Goal: Task Accomplishment & Management: Use online tool/utility

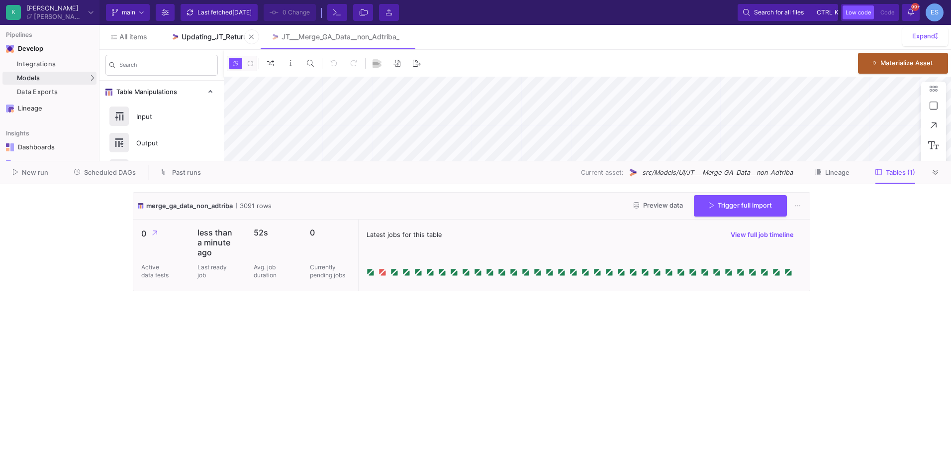
click at [201, 41] on link "Updating_JT_Return" at bounding box center [209, 37] width 100 height 24
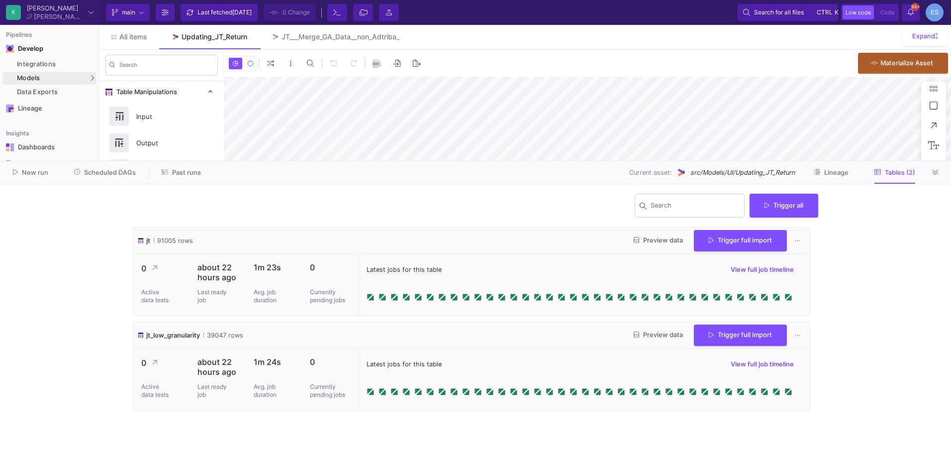
type input "-10"
click at [657, 338] on span "Preview data" at bounding box center [658, 334] width 49 height 7
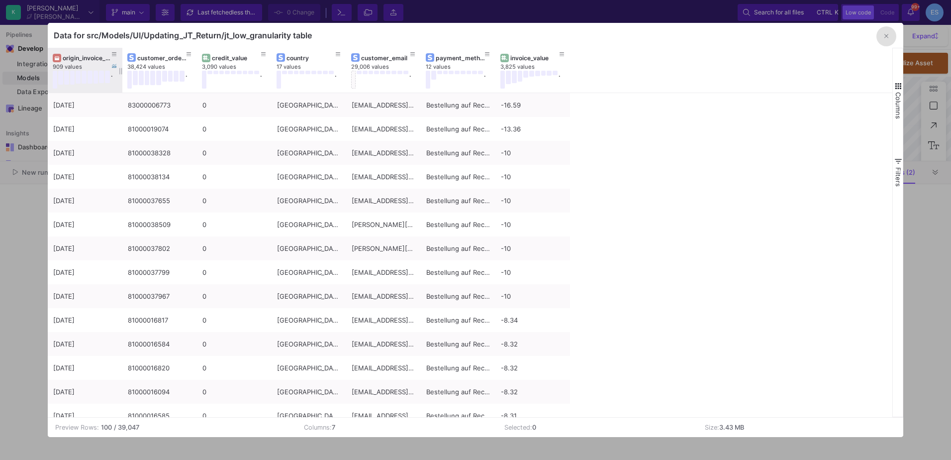
click at [81, 57] on div "origin_invoice_date" at bounding box center [87, 57] width 49 height 7
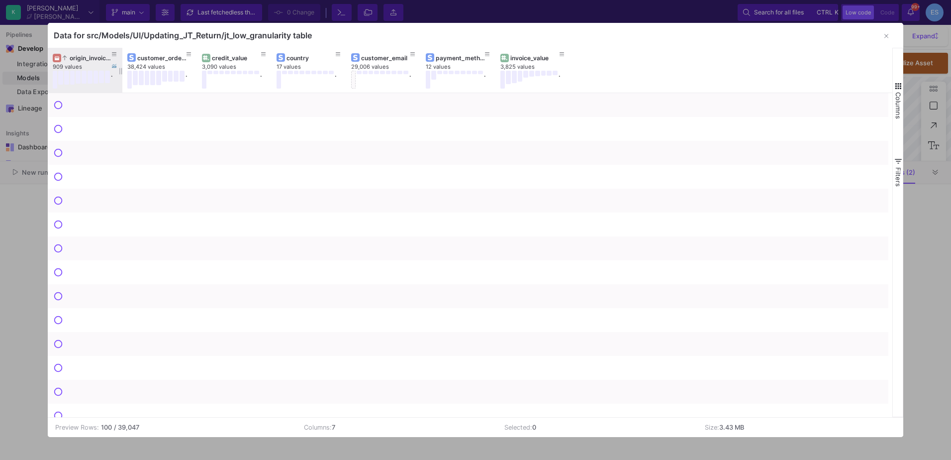
click at [81, 57] on div "origin_invoice_date" at bounding box center [87, 57] width 49 height 7
click at [898, 109] on span "Columns" at bounding box center [898, 105] width 8 height 27
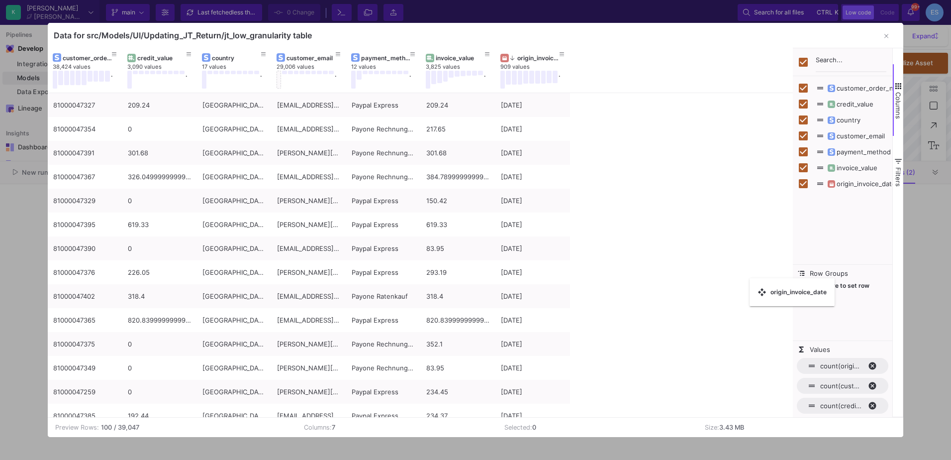
checkbox input "false"
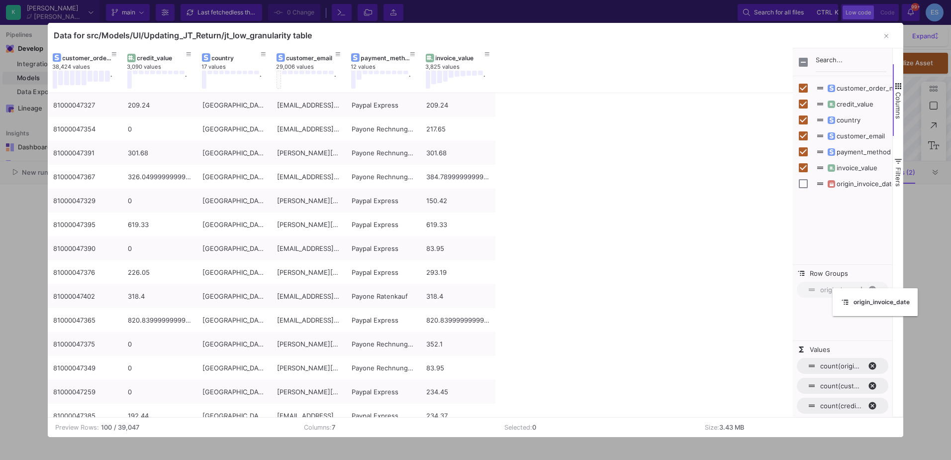
drag, startPoint x: 75, startPoint y: 59, endPoint x: 838, endPoint y: 294, distance: 797.9
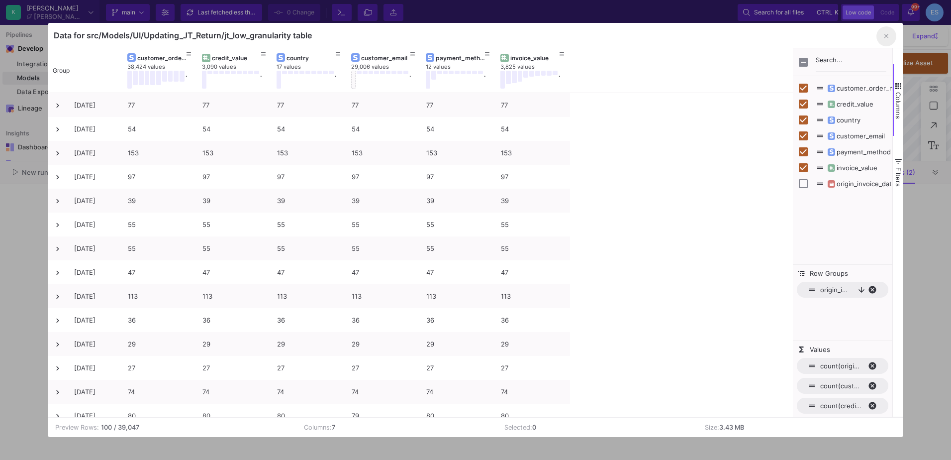
click at [886, 42] on button "button" at bounding box center [886, 36] width 20 height 20
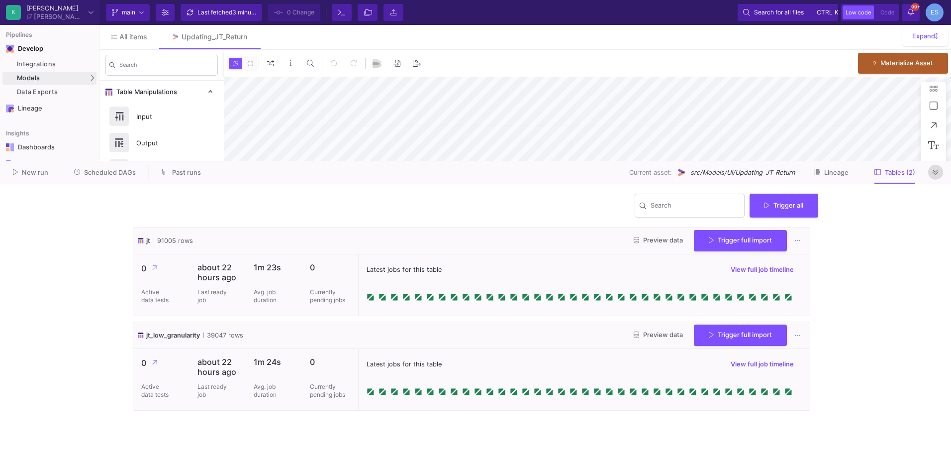
click at [932, 173] on button at bounding box center [935, 172] width 15 height 15
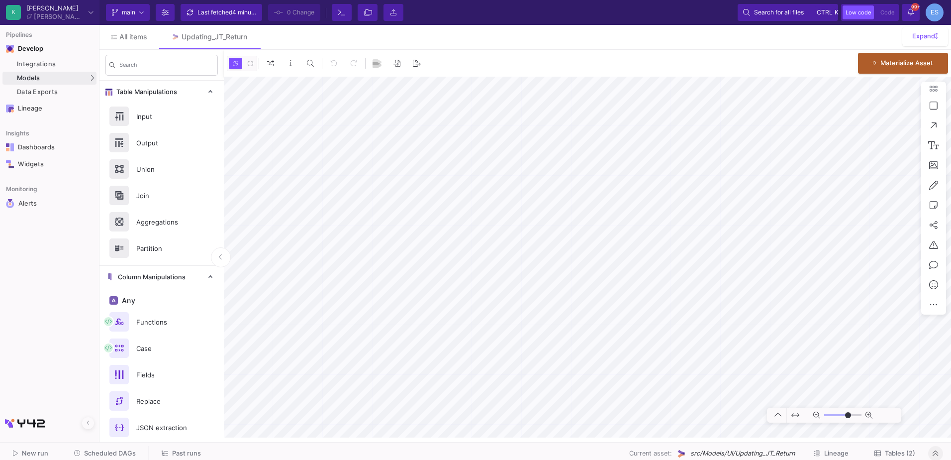
type input "-10"
click at [115, 84] on div "UI-Models" at bounding box center [124, 80] width 32 height 8
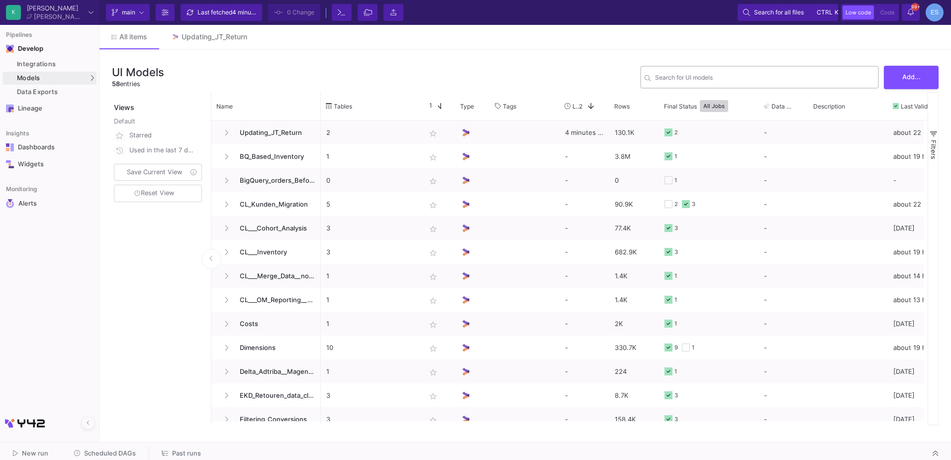
click at [699, 72] on div "Search for UI models" at bounding box center [764, 76] width 219 height 24
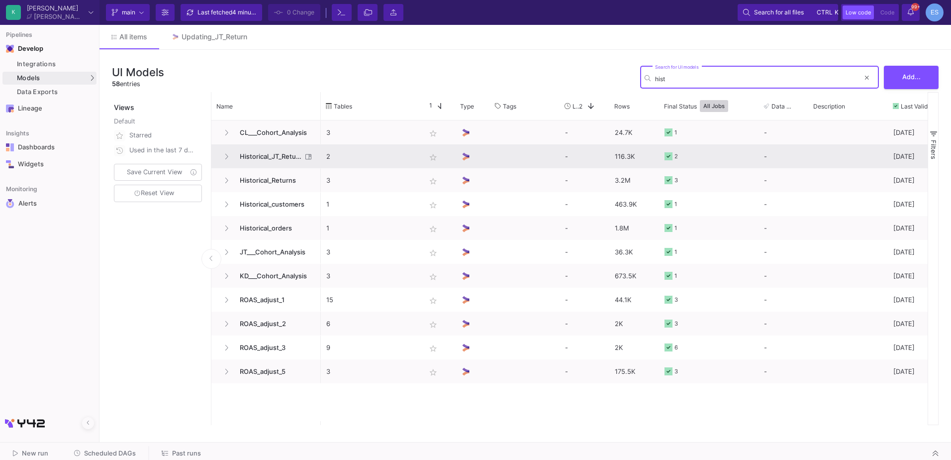
type input "hist"
click at [291, 165] on span "Historical_JT_Return" at bounding box center [268, 156] width 68 height 23
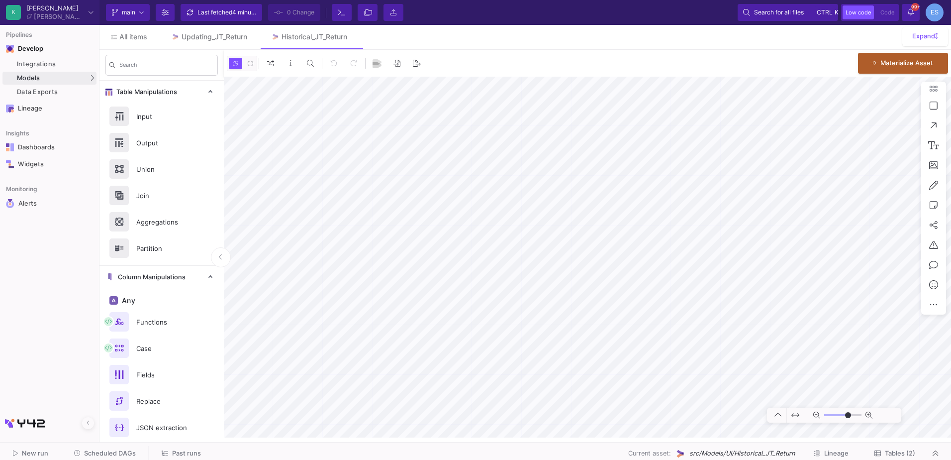
type input "0"
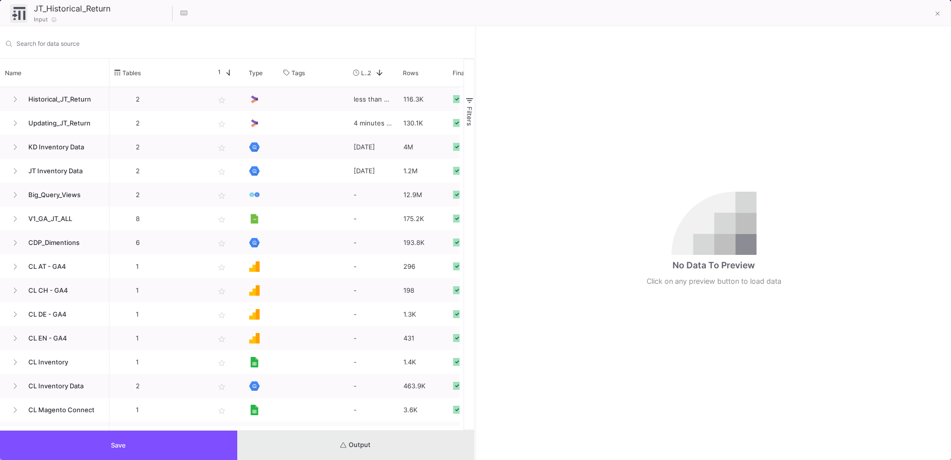
click at [441, 448] on button "Output" at bounding box center [355, 444] width 237 height 29
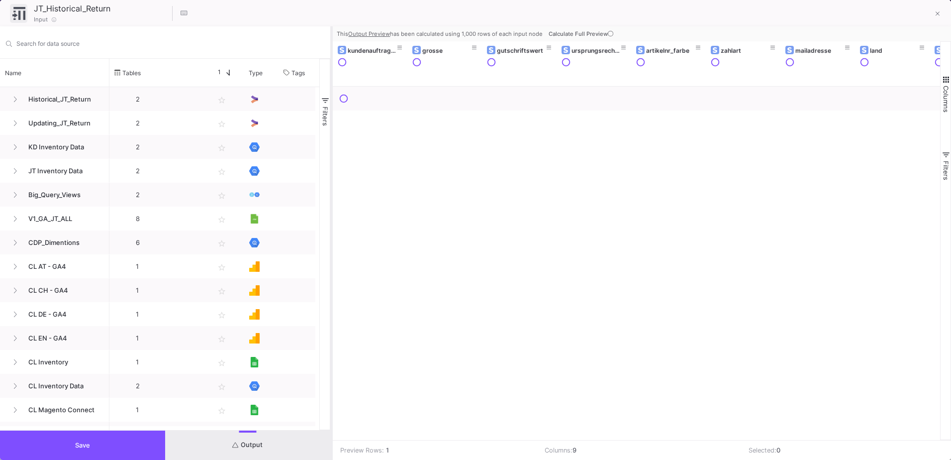
drag, startPoint x: 476, startPoint y: 352, endPoint x: 332, endPoint y: 357, distance: 143.8
click at [332, 357] on div at bounding box center [331, 242] width 2 height 433
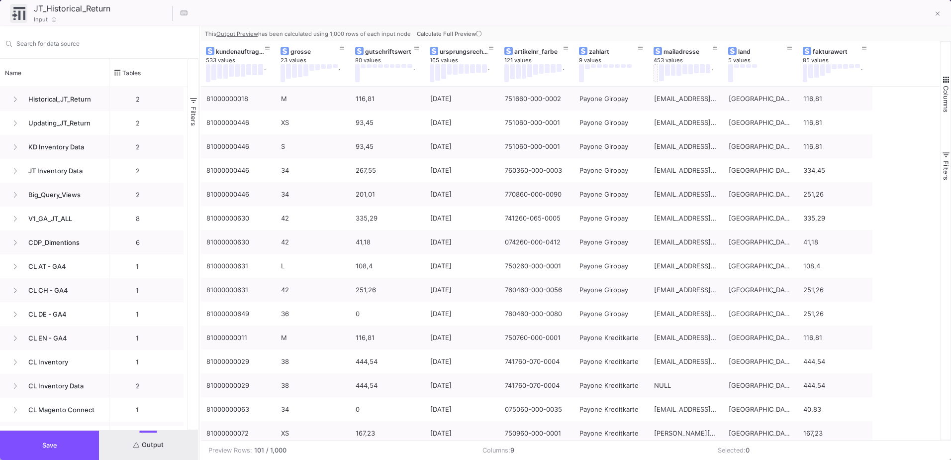
drag, startPoint x: 331, startPoint y: 292, endPoint x: 198, endPoint y: 301, distance: 132.6
click at [198, 301] on div at bounding box center [199, 242] width 2 height 433
click at [937, 18] on span at bounding box center [938, 13] width 4 height 10
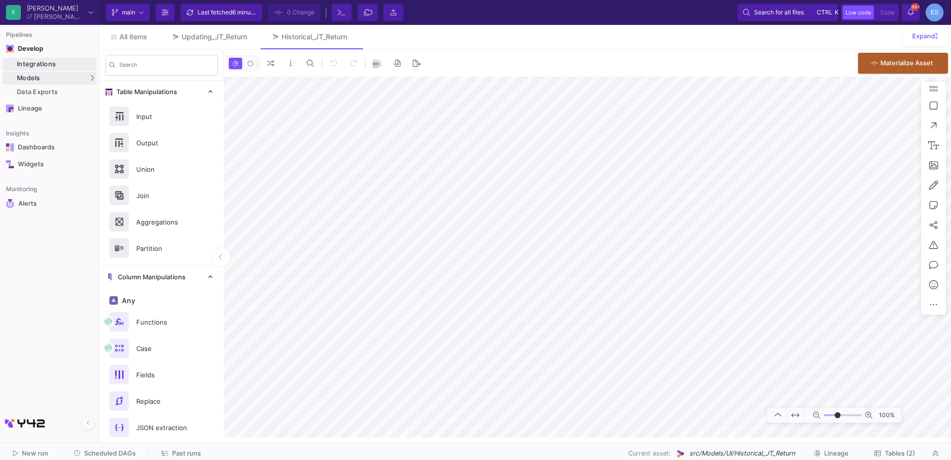
click at [52, 58] on link "Integrations" at bounding box center [49, 64] width 94 height 13
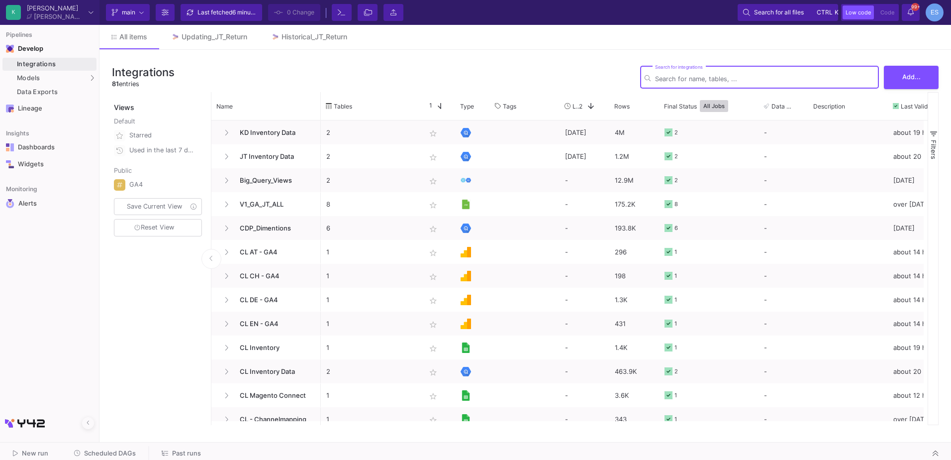
click at [682, 75] on input "Search for integrations" at bounding box center [764, 78] width 219 height 7
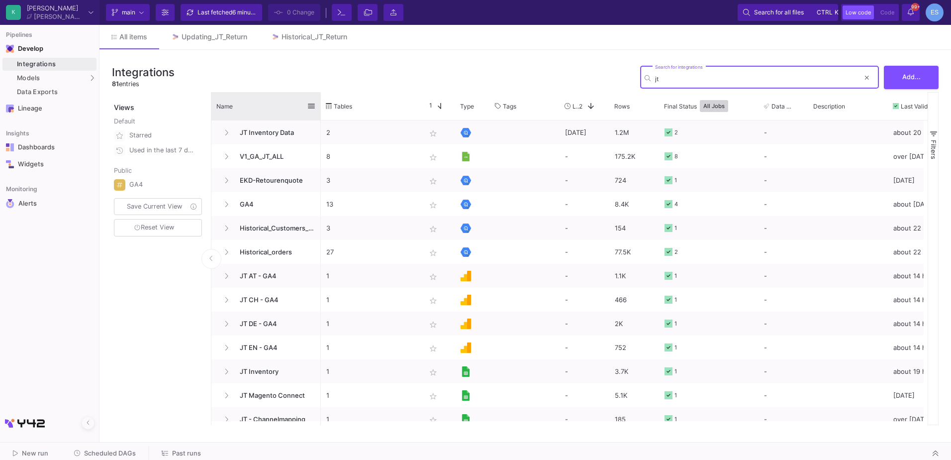
type input "jt"
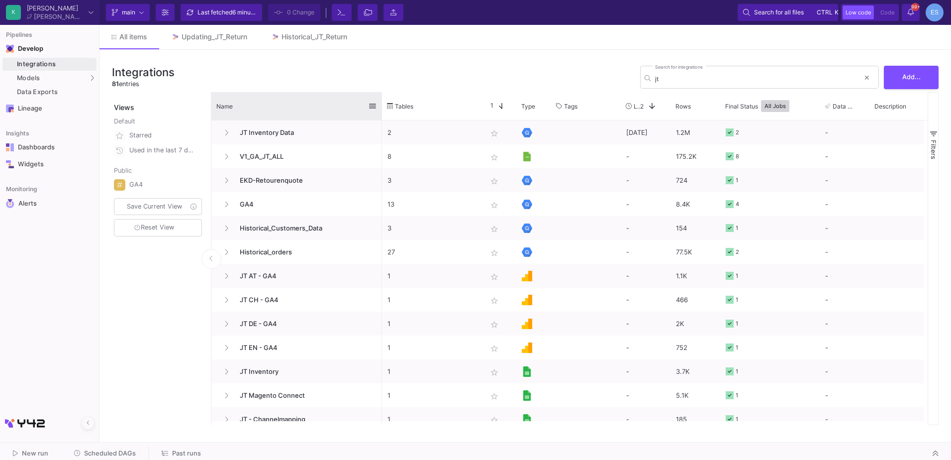
drag, startPoint x: 319, startPoint y: 95, endPoint x: 380, endPoint y: 94, distance: 61.2
click at [380, 94] on div at bounding box center [382, 106] width 4 height 28
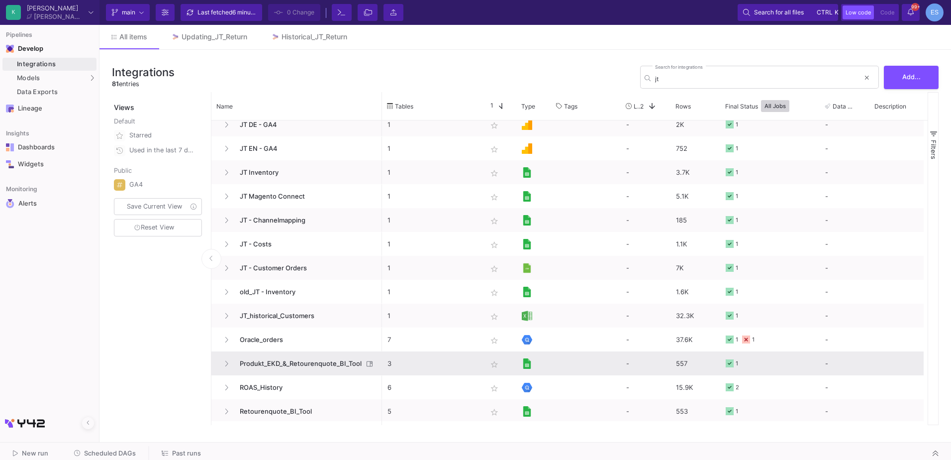
scroll to position [249, 0]
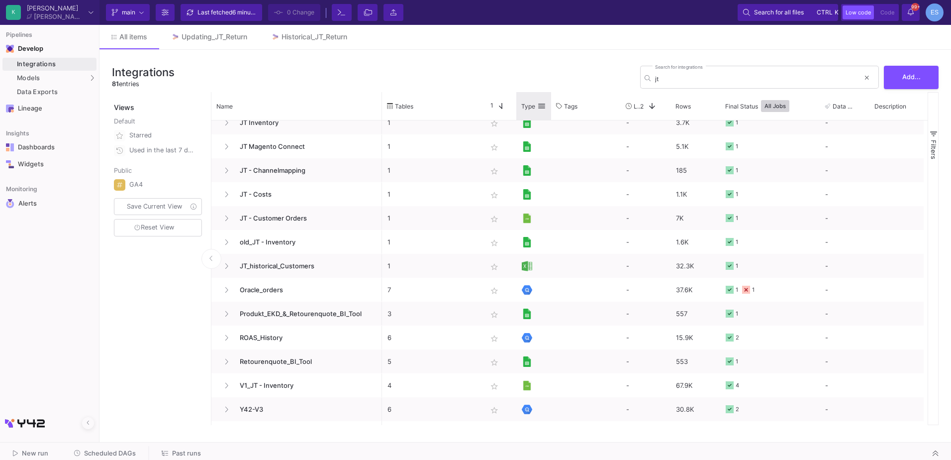
click at [543, 106] on span at bounding box center [541, 105] width 9 height 9
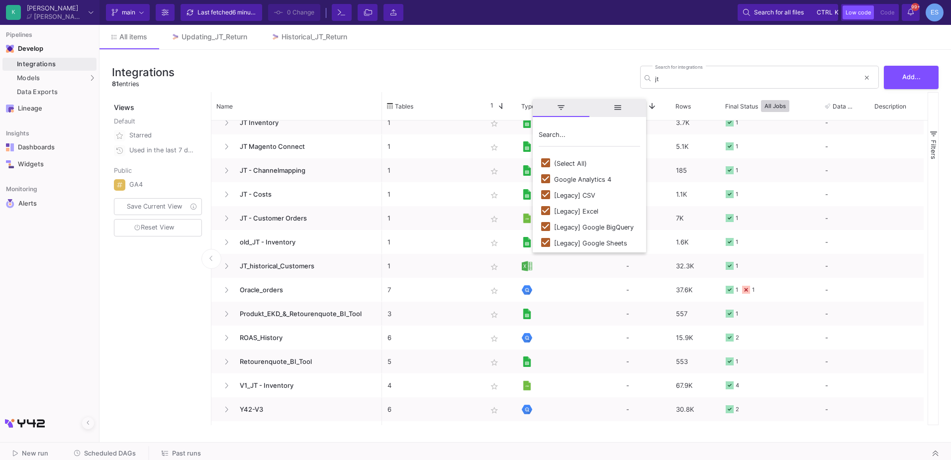
click at [580, 163] on div "(Select All)" at bounding box center [570, 163] width 33 height 7
checkbox input "false"
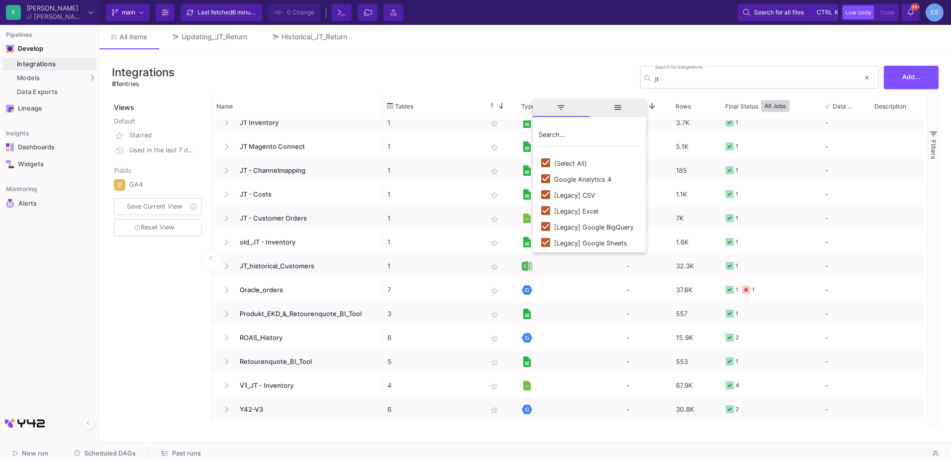
checkbox input "false"
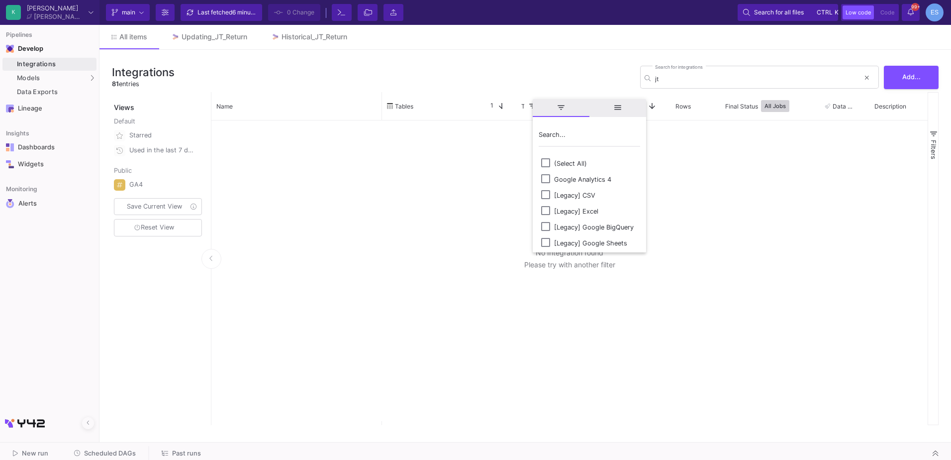
click at [590, 208] on div "[Legacy] Excel" at bounding box center [576, 210] width 44 height 7
checkbox input "false"
checkbox input "true"
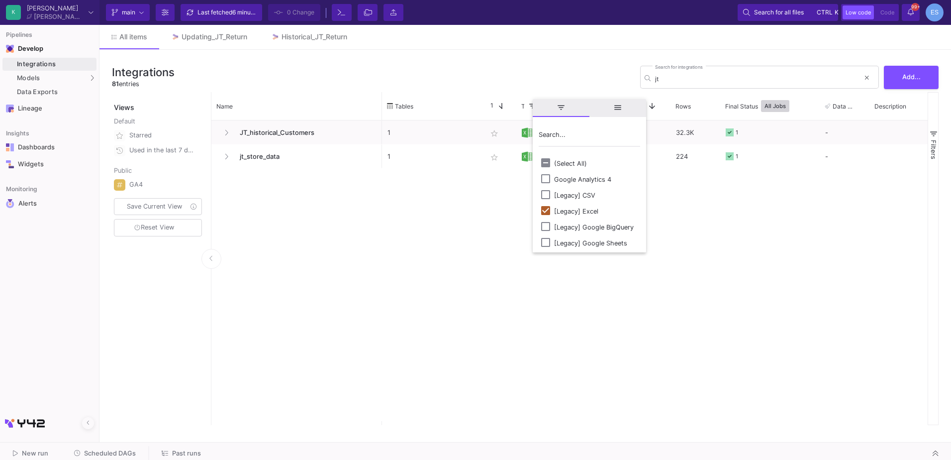
click at [584, 192] on div "[Legacy] CSV" at bounding box center [574, 194] width 41 height 7
checkbox input "true"
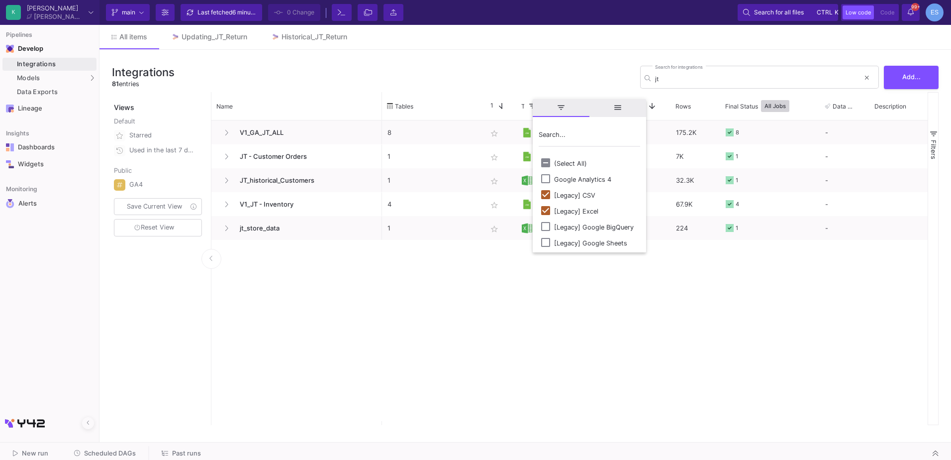
click at [346, 292] on div "JT_historical_Customers jt_store_data V1_GA_JT_ALL JT - Customer Orders V1_JT -…" at bounding box center [569, 270] width 716 height 300
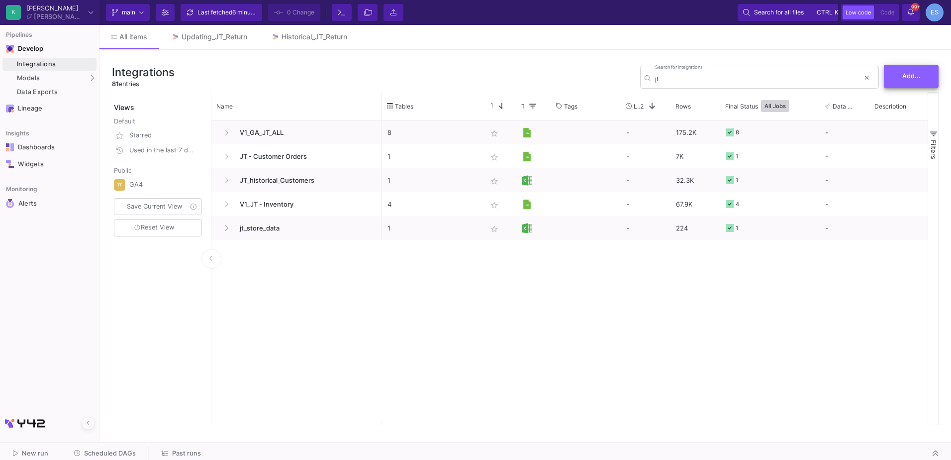
click at [914, 86] on button "Add..." at bounding box center [911, 76] width 55 height 23
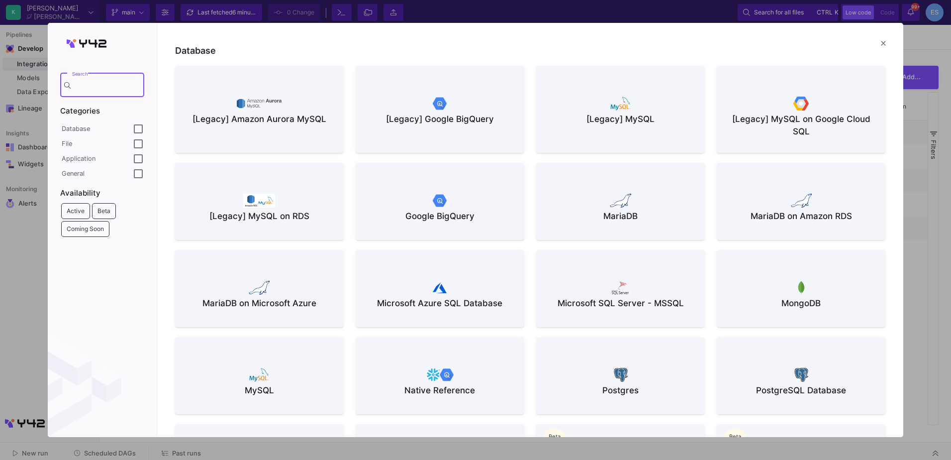
click at [94, 140] on div "File" at bounding box center [98, 144] width 72 height 8
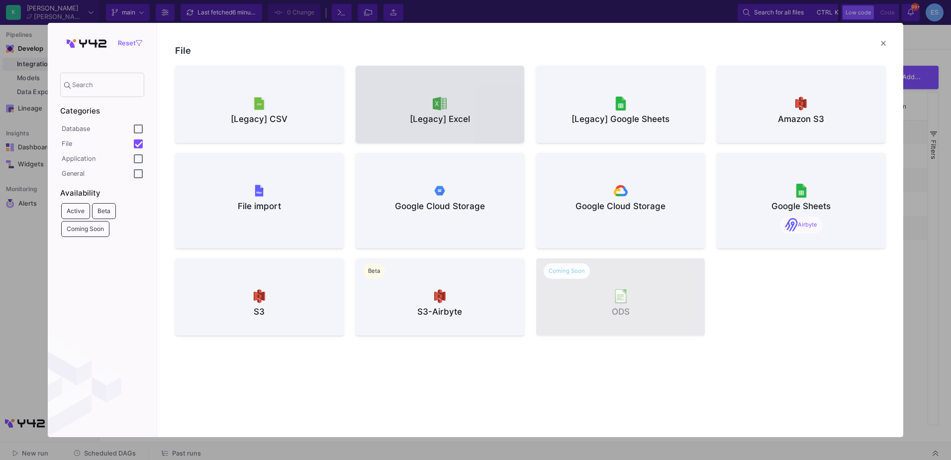
click at [504, 116] on div "[Legacy] Excel" at bounding box center [440, 119] width 153 height 12
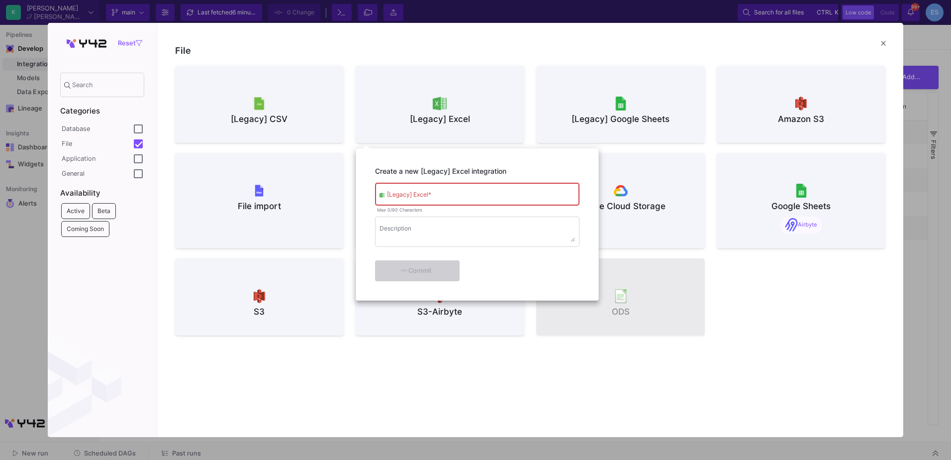
click at [448, 189] on div "[Legacy] Excel *" at bounding box center [481, 193] width 188 height 24
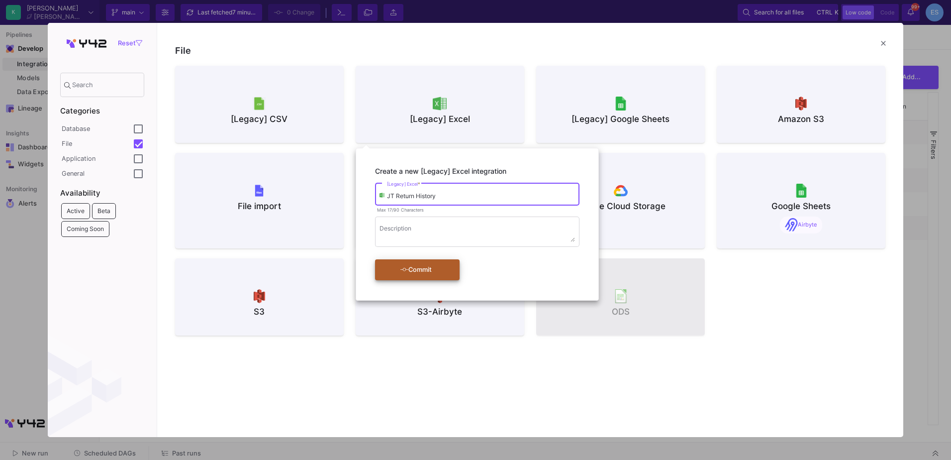
type input "JT Return History"
click at [449, 269] on button "Commit" at bounding box center [417, 269] width 85 height 21
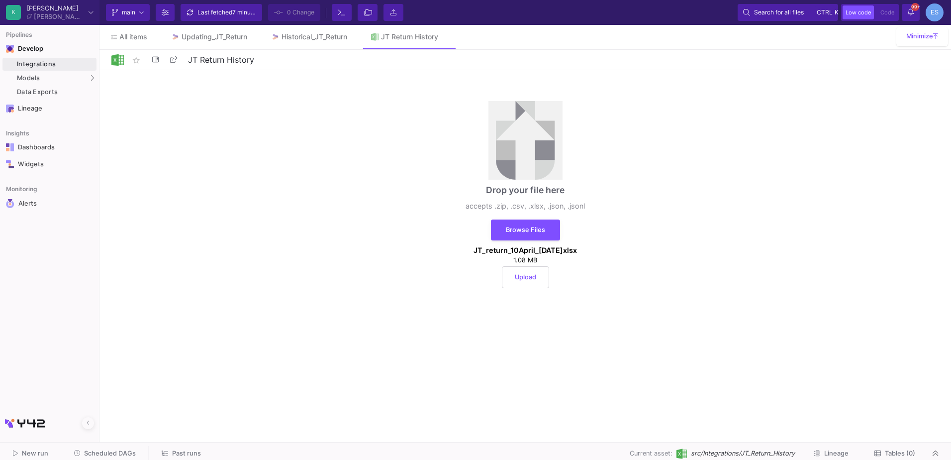
click at [534, 275] on span "Upload" at bounding box center [525, 276] width 21 height 7
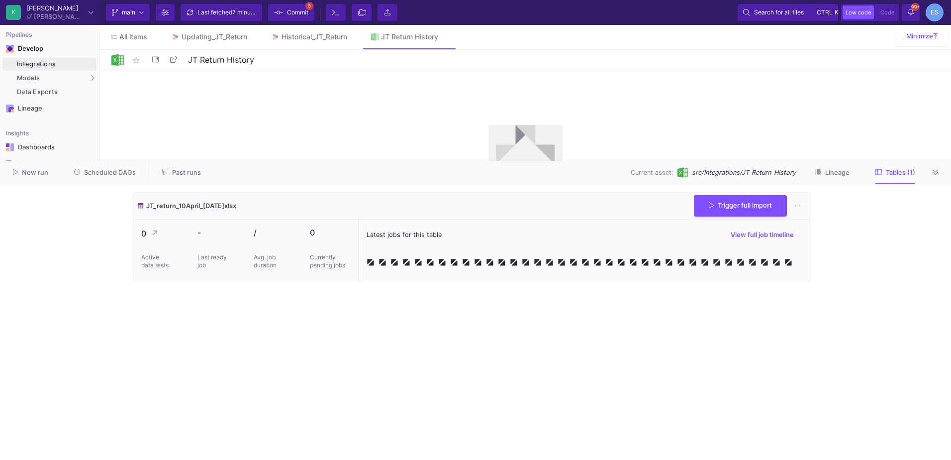
click at [301, 15] on span "Commit" at bounding box center [297, 12] width 21 height 15
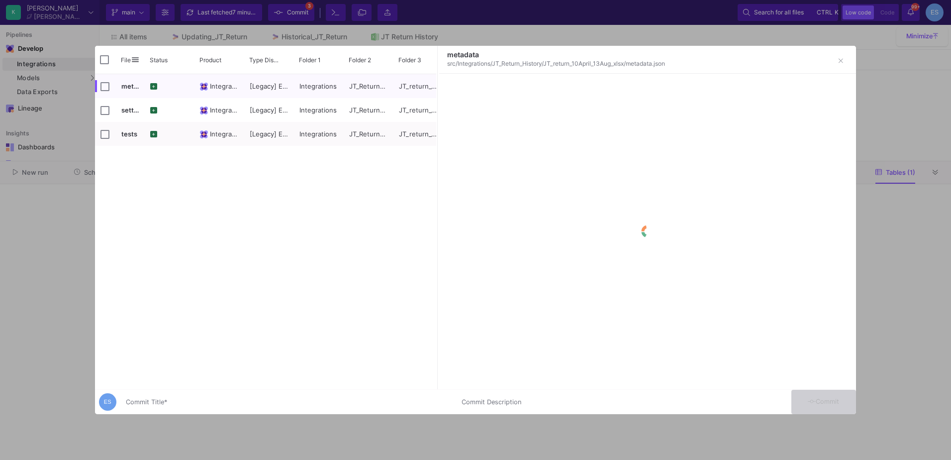
click at [162, 400] on input "Commit Title *" at bounding box center [288, 402] width 324 height 8
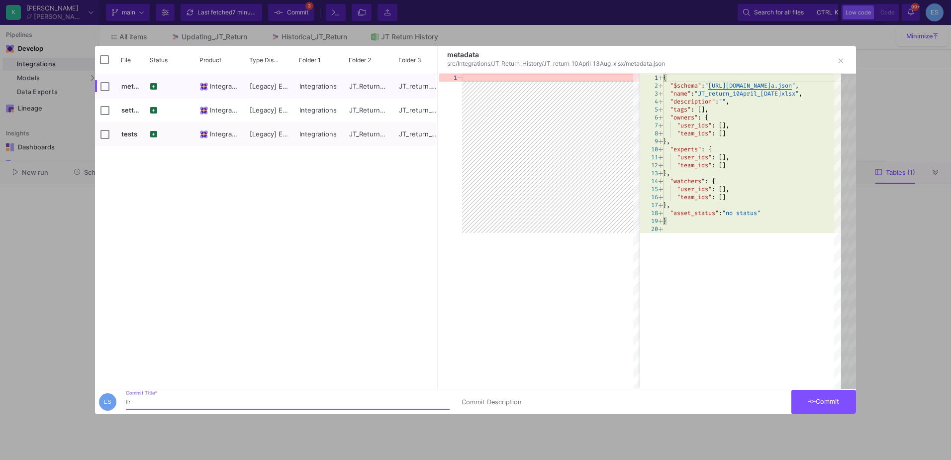
type input "t"
type input "jt historical return"
click at [807, 407] on button "Commit" at bounding box center [823, 401] width 65 height 24
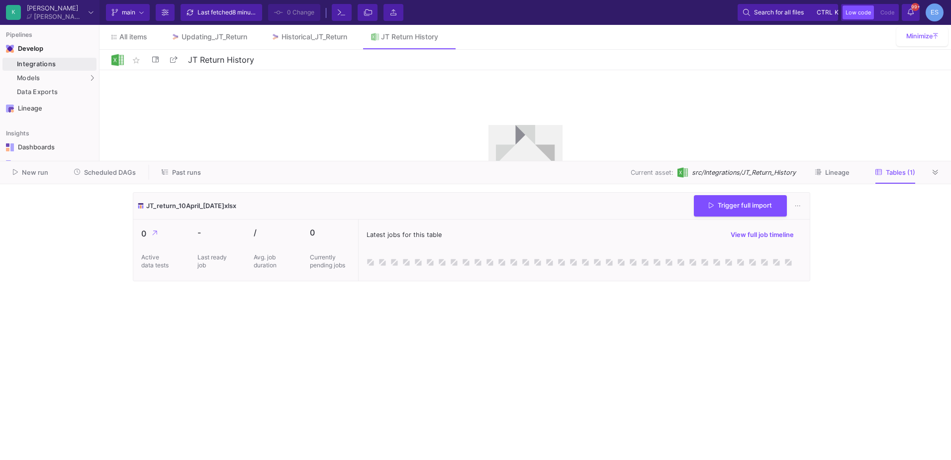
click at [769, 216] on div "JT_return_10April_13Aug.xlsx Trigger full import" at bounding box center [471, 205] width 676 height 27
click at [769, 212] on button "Trigger full import" at bounding box center [740, 204] width 93 height 21
click at [171, 295] on cdk-virtual-scroll-viewport "JT_return_10April_13Aug.xlsx Preview data Trigger full import 0 Active data tes…" at bounding box center [475, 322] width 685 height 260
click at [221, 32] on link "Updating_JT_Return" at bounding box center [209, 37] width 100 height 24
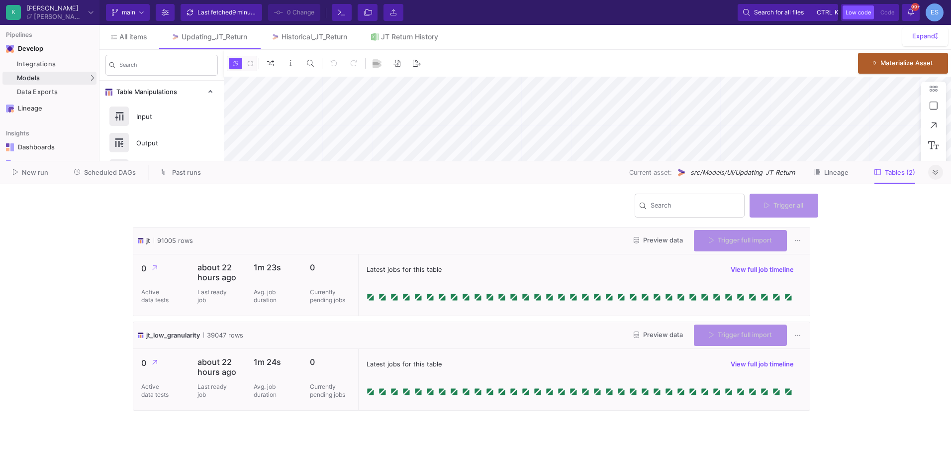
click at [936, 172] on icon at bounding box center [935, 172] width 5 height 6
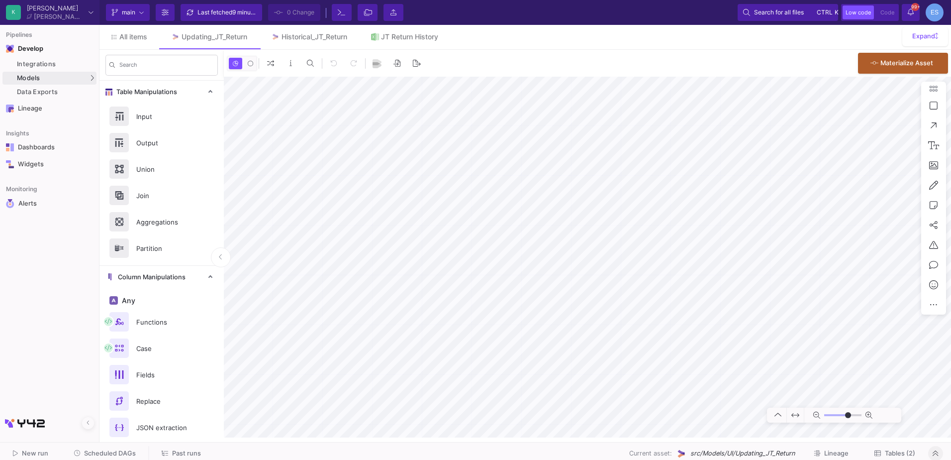
type input "-10"
click at [296, 18] on span "Commit" at bounding box center [297, 12] width 21 height 15
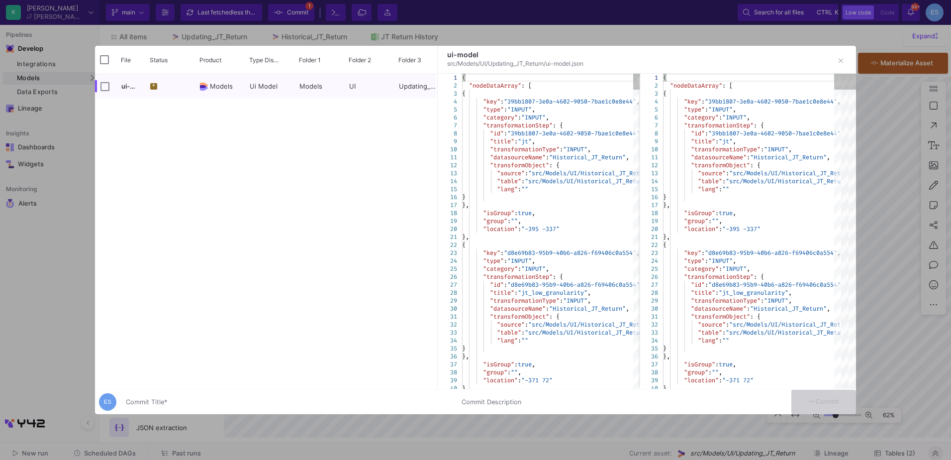
click at [216, 392] on div "Commit Title *" at bounding box center [288, 399] width 324 height 18
type input "c"
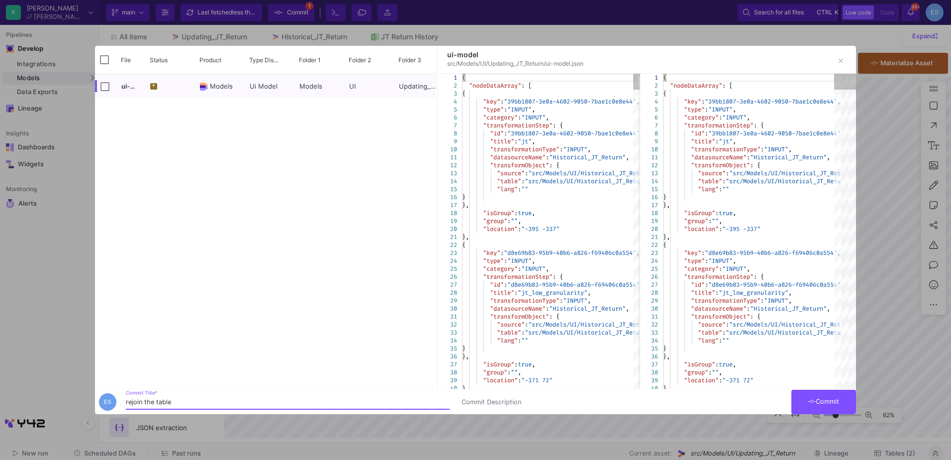
type input "rejoin the table"
click at [832, 408] on button "Commit" at bounding box center [823, 401] width 65 height 24
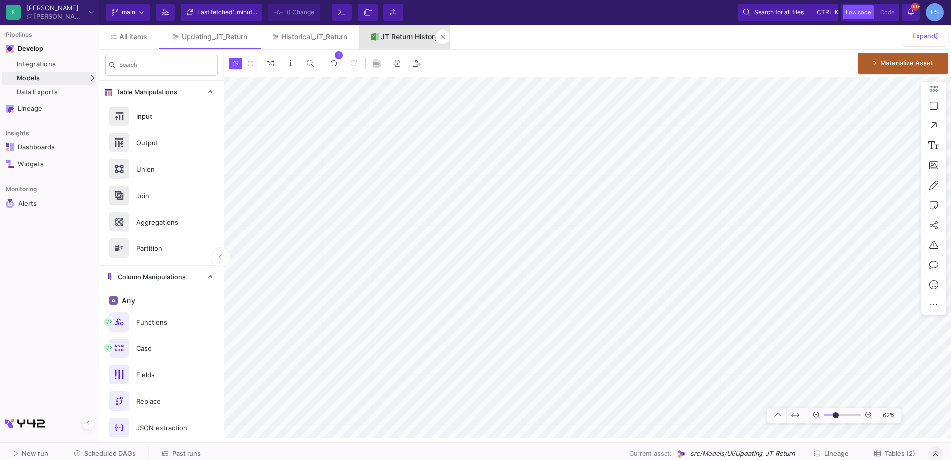
click at [391, 37] on div "JT Return History" at bounding box center [409, 37] width 57 height 8
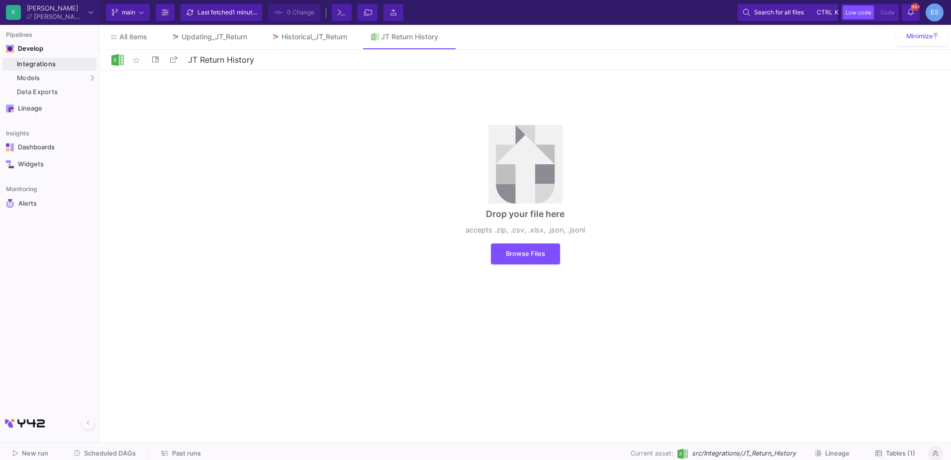
click at [909, 450] on span "Tables (1)" at bounding box center [900, 452] width 29 height 7
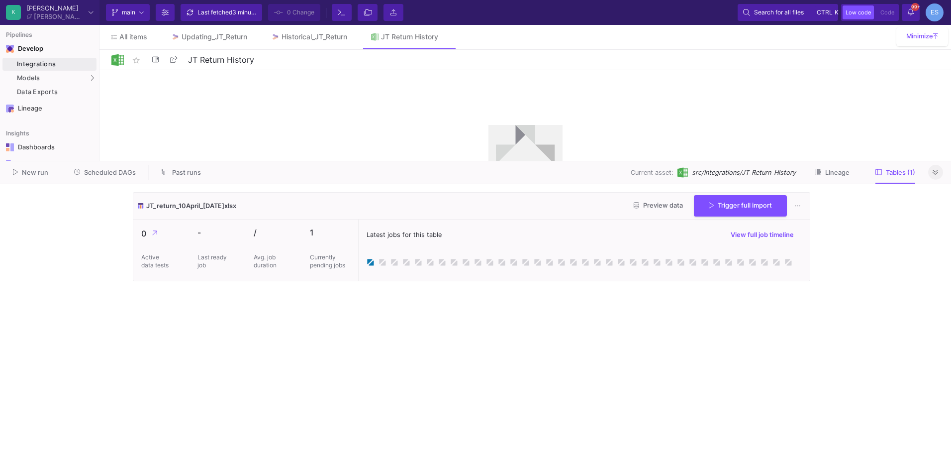
click at [382, 306] on cdk-virtual-scroll-viewport "JT_return_10April_13Aug.xlsx Preview data Trigger full import 0 Active data tes…" at bounding box center [475, 322] width 685 height 260
click at [672, 208] on span "Preview data" at bounding box center [658, 204] width 49 height 7
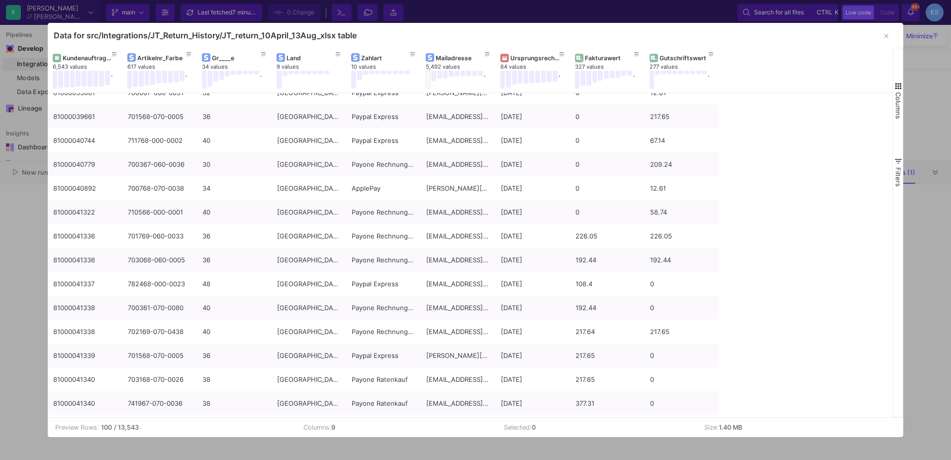
scroll to position [50, 0]
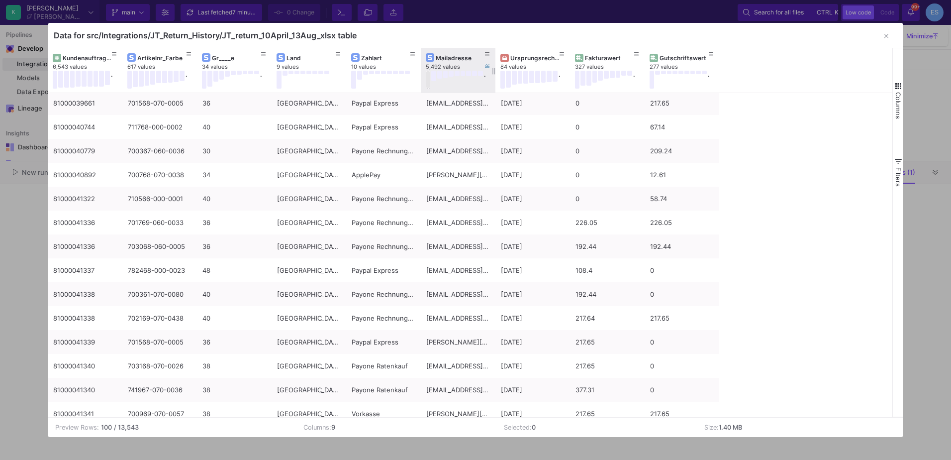
click at [428, 78] on button at bounding box center [428, 80] width 5 height 18
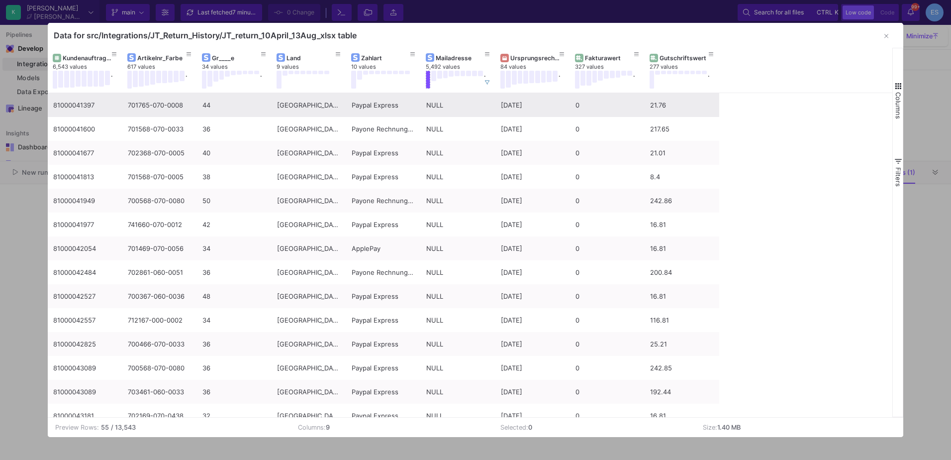
click at [75, 100] on div "81000041397" at bounding box center [85, 105] width 64 height 23
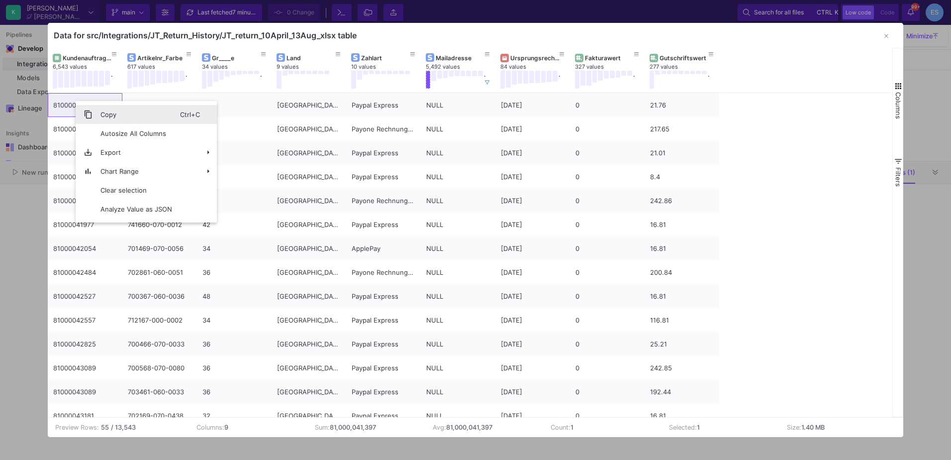
click at [94, 115] on span "Copy" at bounding box center [137, 114] width 88 height 19
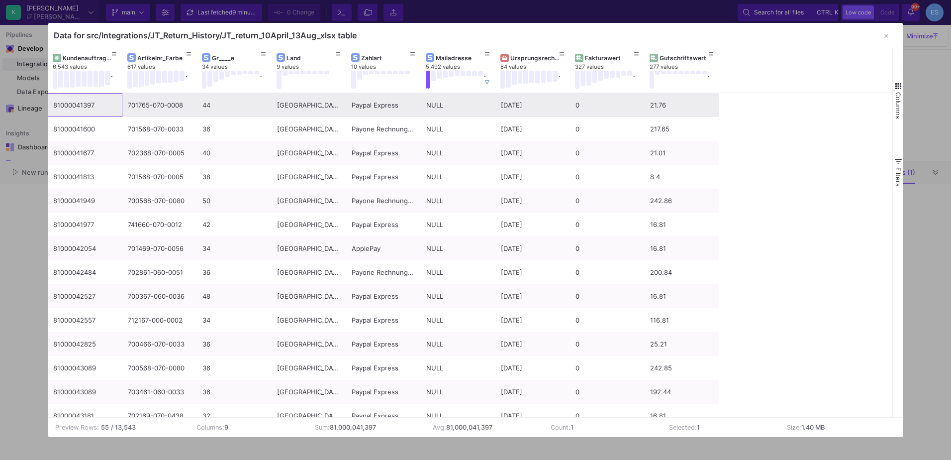
click at [102, 108] on div "81000041397" at bounding box center [85, 105] width 64 height 23
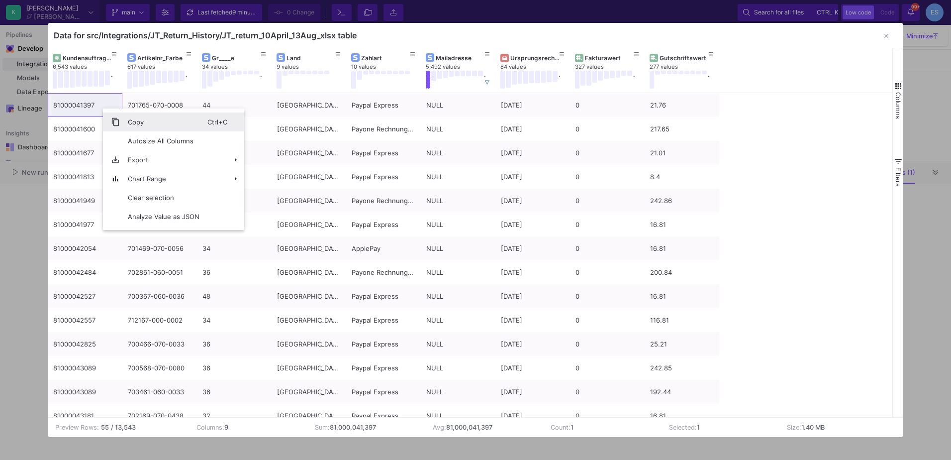
click at [117, 118] on span "Context Menu" at bounding box center [115, 121] width 9 height 9
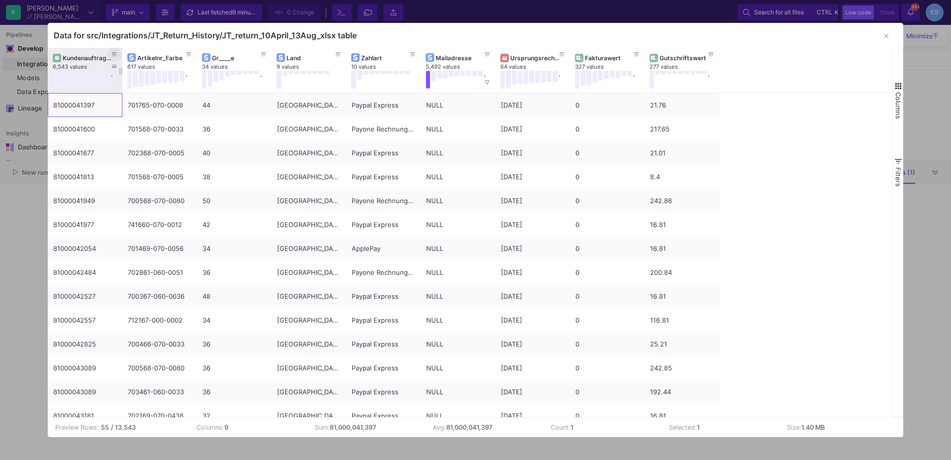
click at [116, 49] on button at bounding box center [114, 54] width 15 height 15
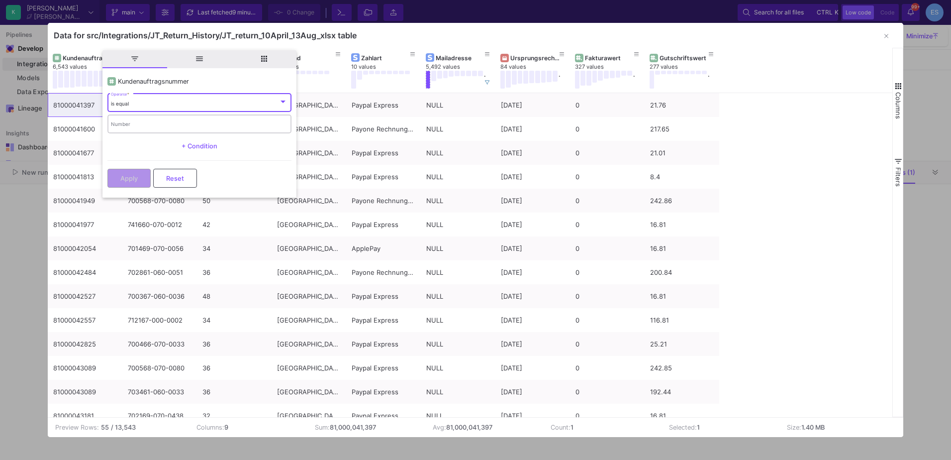
click at [143, 122] on input "Number" at bounding box center [199, 125] width 177 height 6
paste input "81000041397"
type input "81000041397"
click at [140, 178] on button "Apply" at bounding box center [128, 177] width 43 height 19
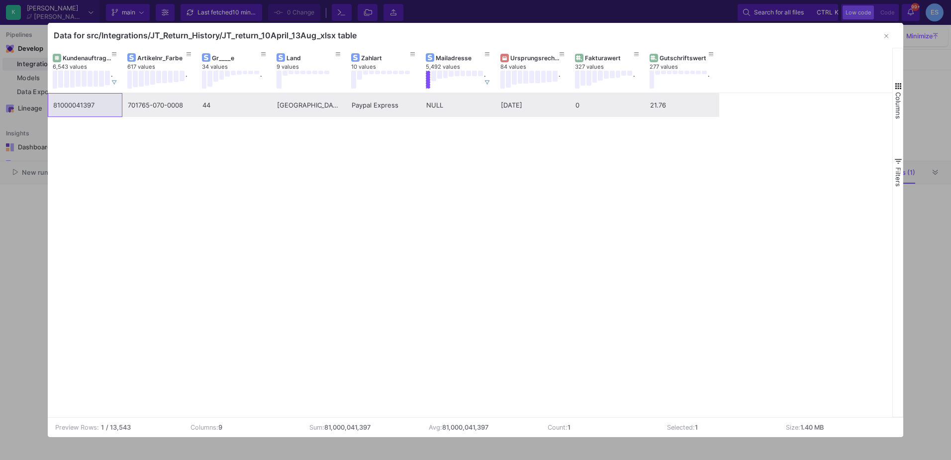
click at [96, 107] on div "81000041397" at bounding box center [85, 105] width 64 height 23
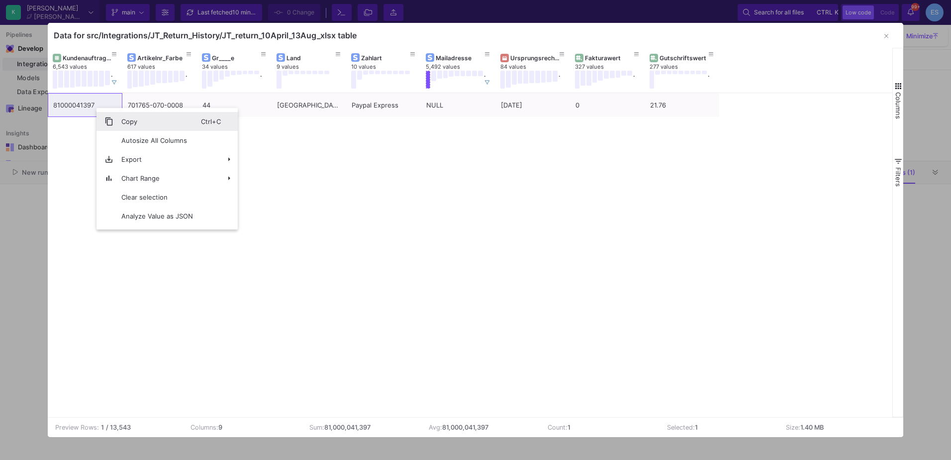
click at [110, 117] on span "Context Menu" at bounding box center [108, 121] width 9 height 9
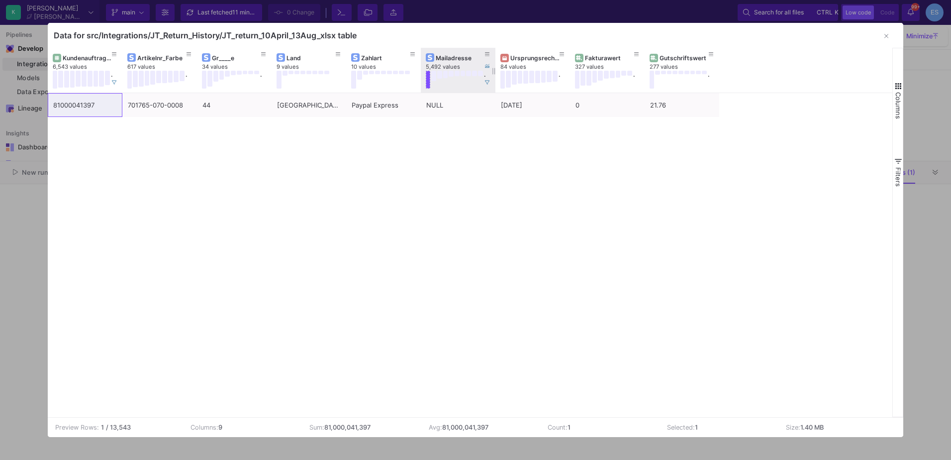
click at [486, 83] on icon at bounding box center [487, 83] width 5 height 4
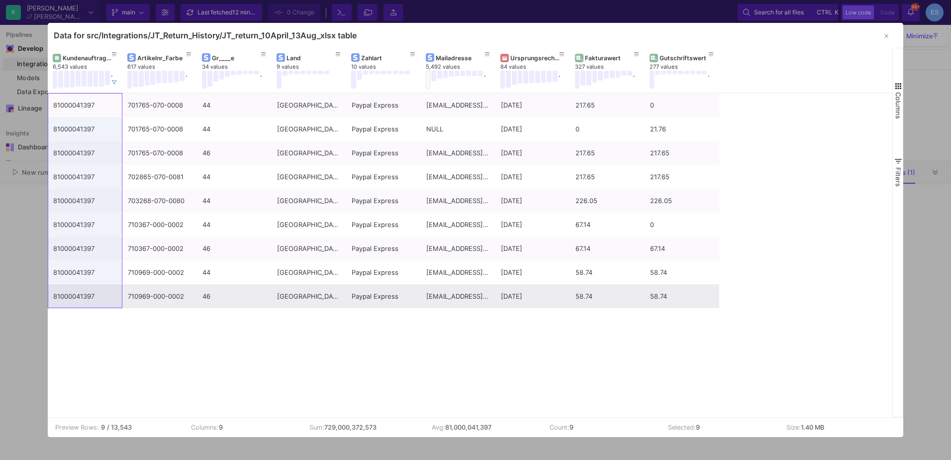
drag, startPoint x: 87, startPoint y: 111, endPoint x: 99, endPoint y: 293, distance: 182.5
click at [99, 293] on div "81000041397 701765-070-0008 44 Deutschland Paypal Express cobi611@gmx.de 11/04/…" at bounding box center [383, 200] width 671 height 215
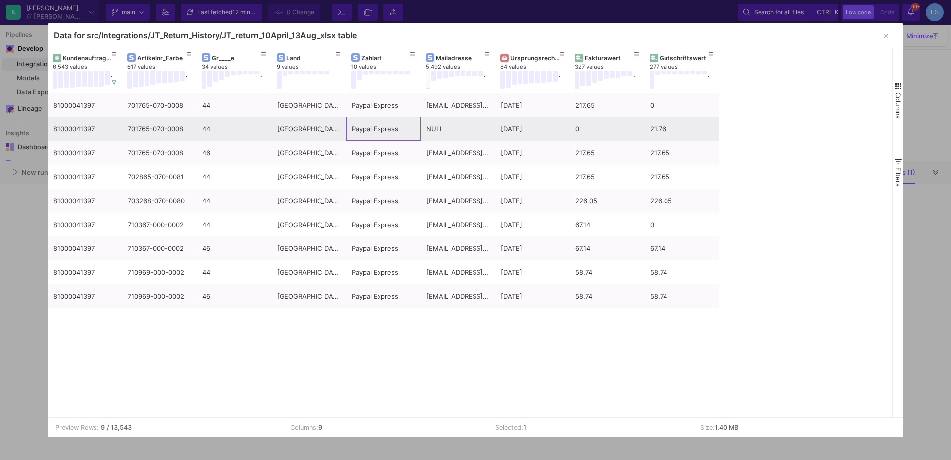
click at [389, 136] on div "Paypal Express" at bounding box center [384, 128] width 64 height 23
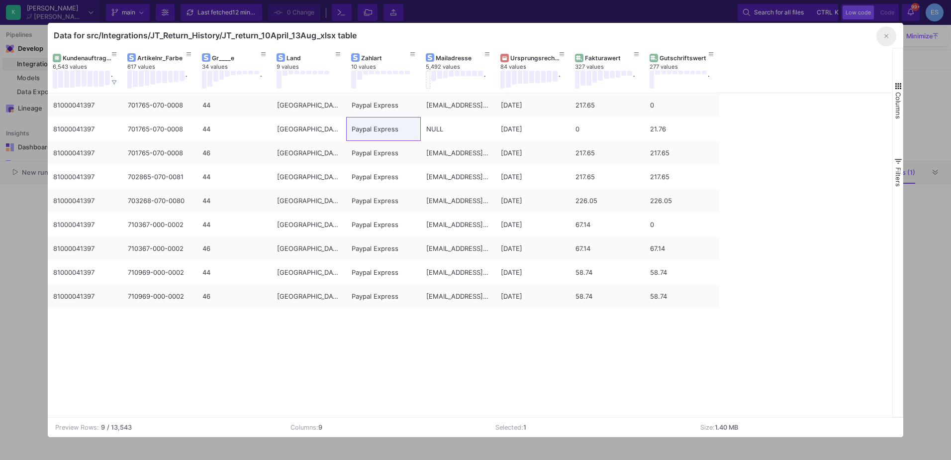
click at [883, 37] on button "button" at bounding box center [886, 36] width 20 height 20
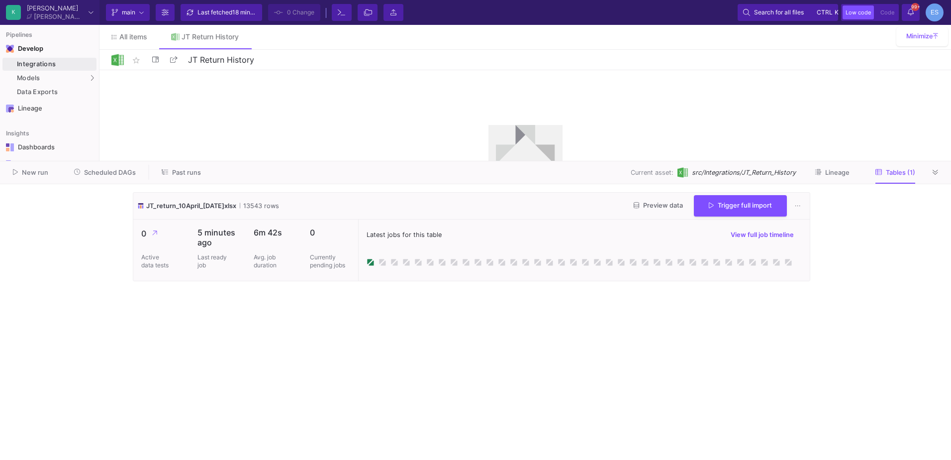
click at [414, 385] on cdk-virtual-scroll-viewport "JT_return_10April_13Aug.xlsx 13543 rows Preview data Trigger full import 0 Acti…" at bounding box center [475, 322] width 685 height 260
click at [798, 204] on icon at bounding box center [797, 205] width 5 height 6
click at [838, 326] on button "Delete table" at bounding box center [829, 324] width 79 height 24
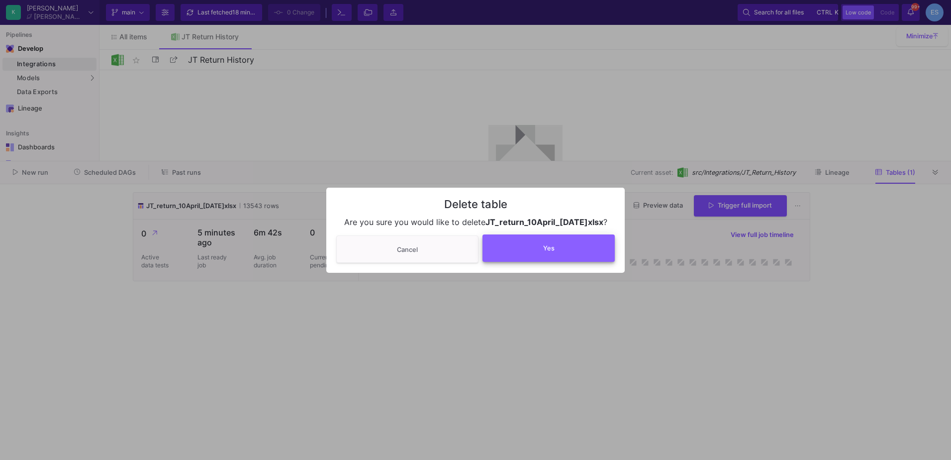
click at [524, 251] on button "Yes" at bounding box center [548, 247] width 132 height 27
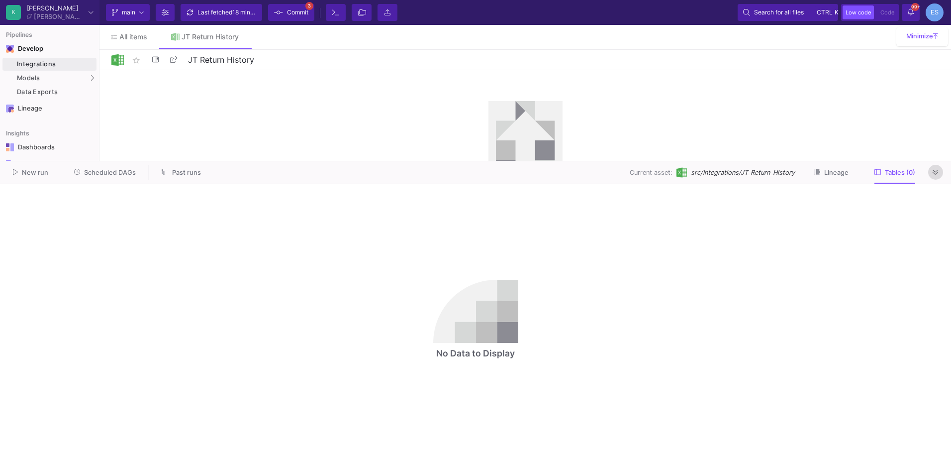
click at [938, 175] on icon at bounding box center [935, 172] width 5 height 6
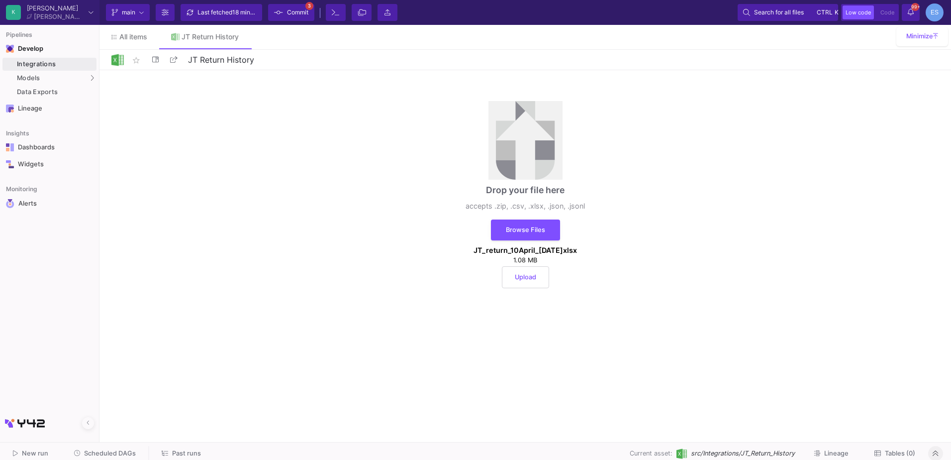
click at [538, 275] on button "Upload" at bounding box center [525, 277] width 47 height 22
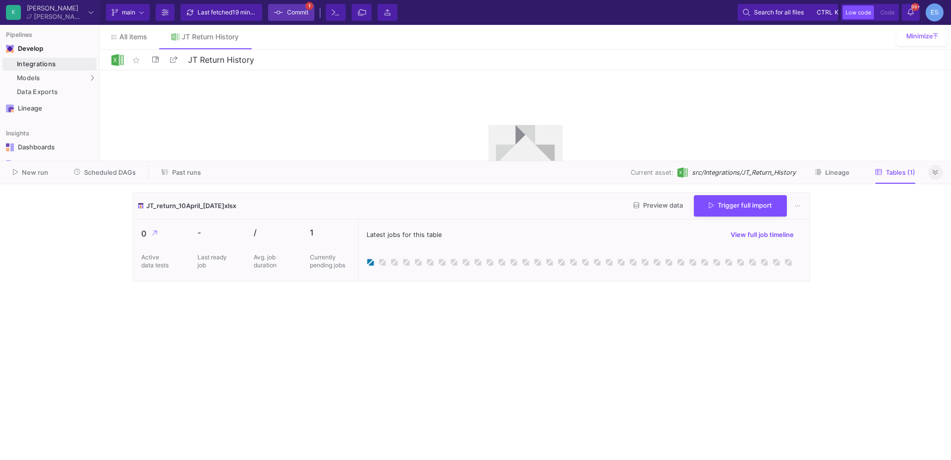
click at [308, 11] on span "Commit" at bounding box center [297, 12] width 21 height 15
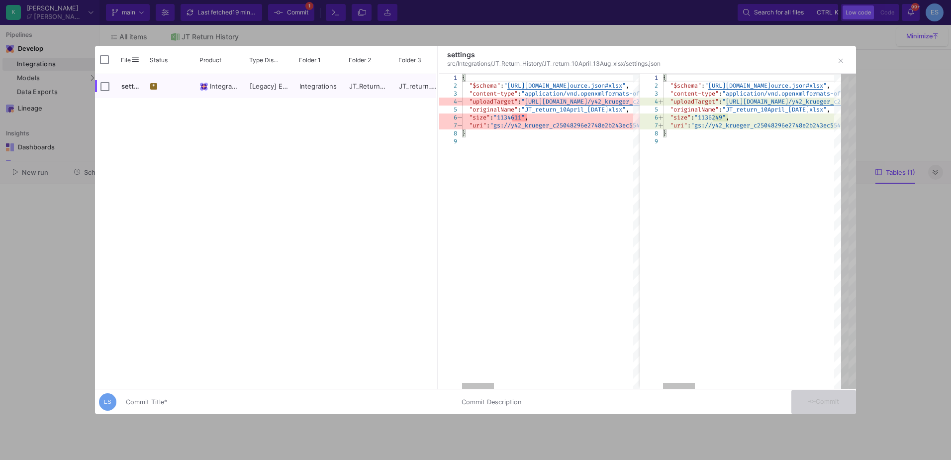
click at [231, 393] on div "Commit Title *" at bounding box center [288, 399] width 324 height 18
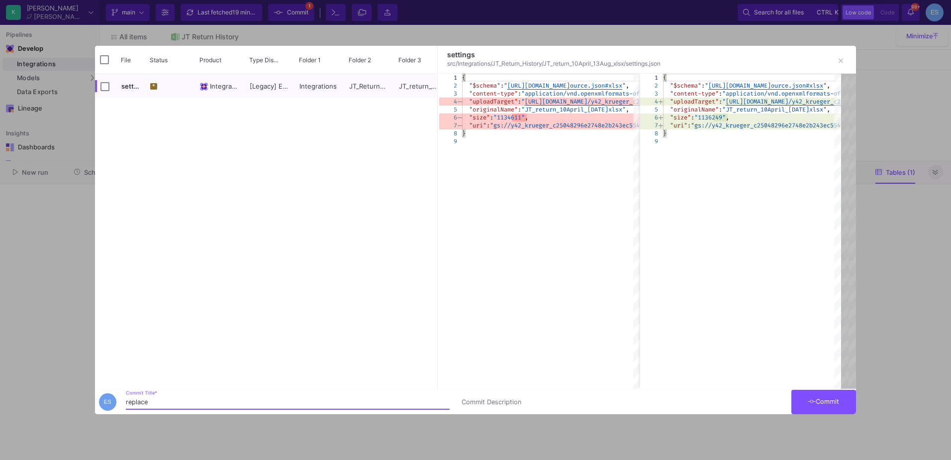
type input "replace"
click at [803, 403] on button "Commit" at bounding box center [823, 401] width 65 height 24
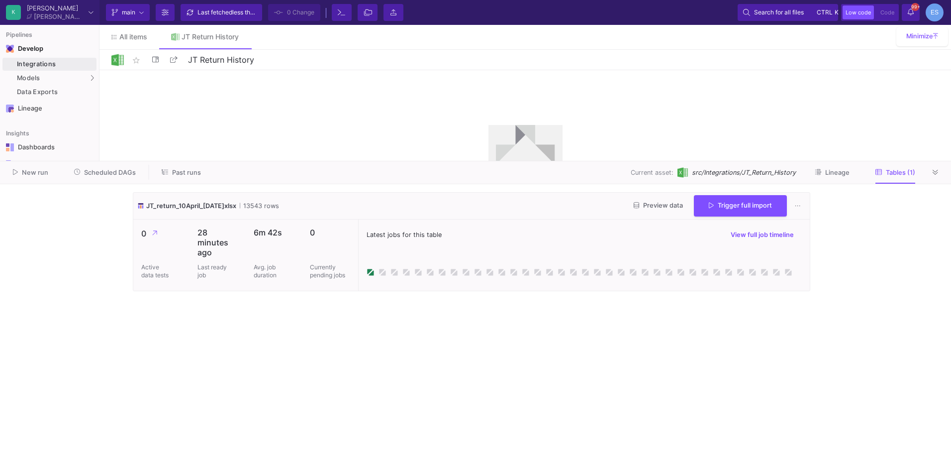
click at [659, 214] on div "Preview data Trigger full import" at bounding box center [716, 205] width 180 height 21
click at [659, 212] on button "Preview data" at bounding box center [658, 205] width 65 height 15
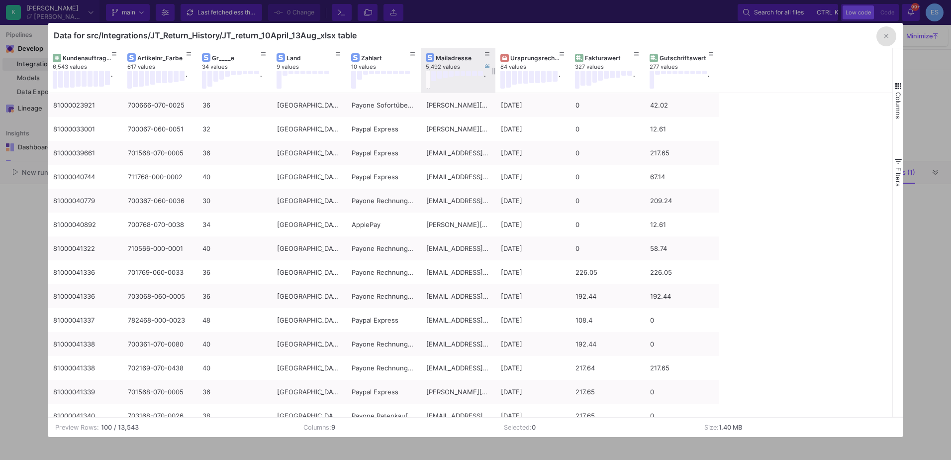
click at [427, 83] on button at bounding box center [428, 80] width 5 height 18
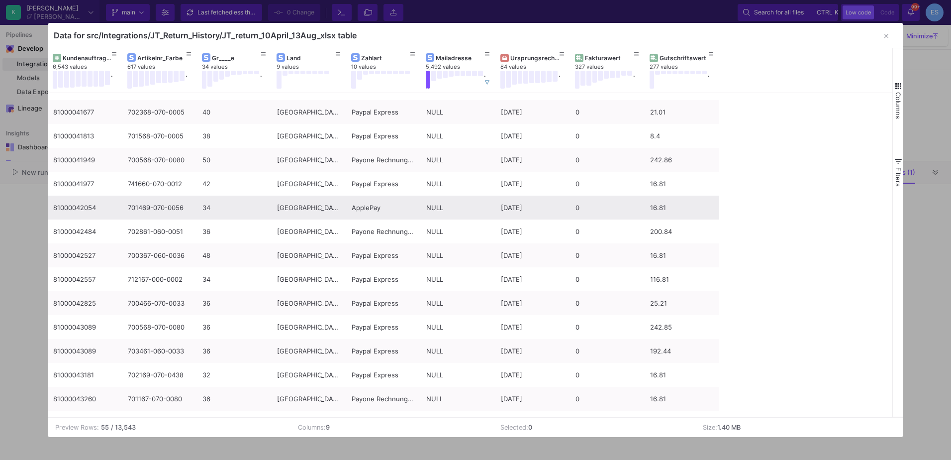
scroll to position [199, 0]
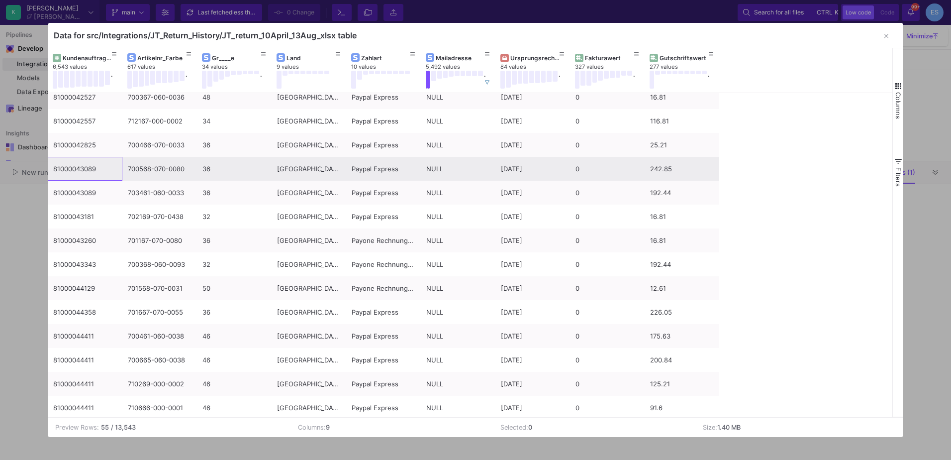
click at [75, 169] on div "81000043089" at bounding box center [85, 168] width 64 height 23
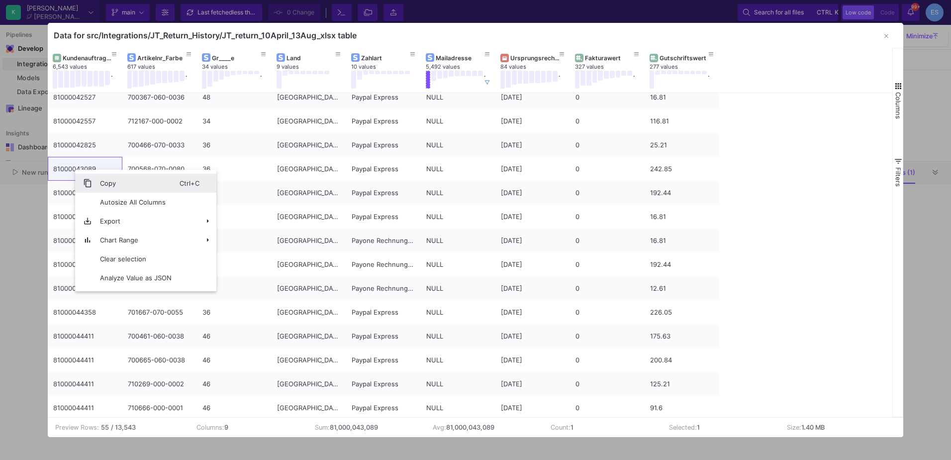
click at [114, 178] on span "Copy" at bounding box center [136, 183] width 88 height 19
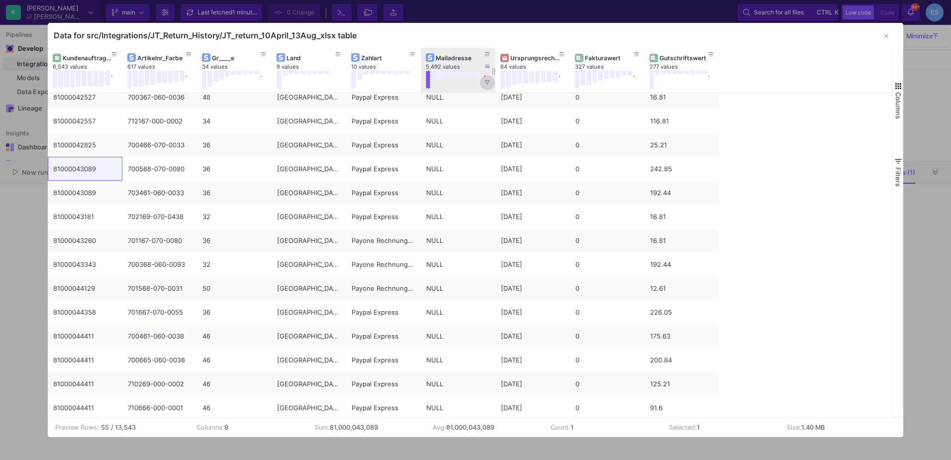
click at [485, 82] on icon at bounding box center [487, 82] width 5 height 5
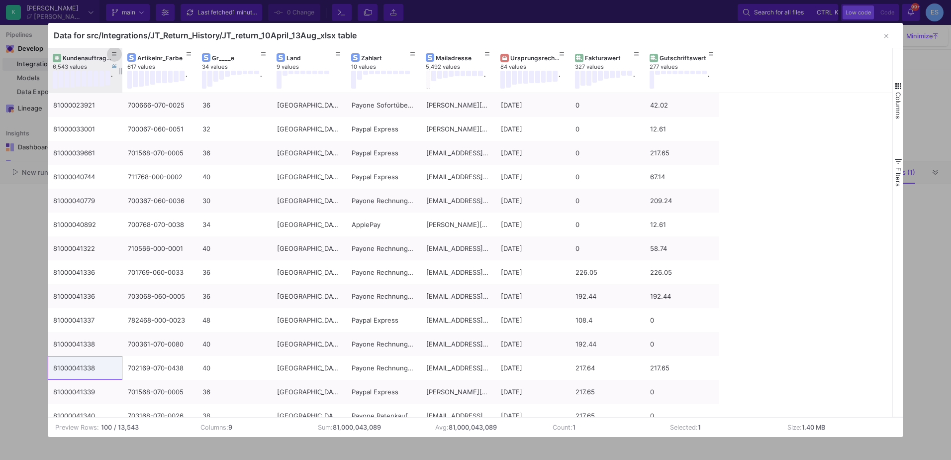
click at [116, 57] on icon at bounding box center [114, 54] width 5 height 5
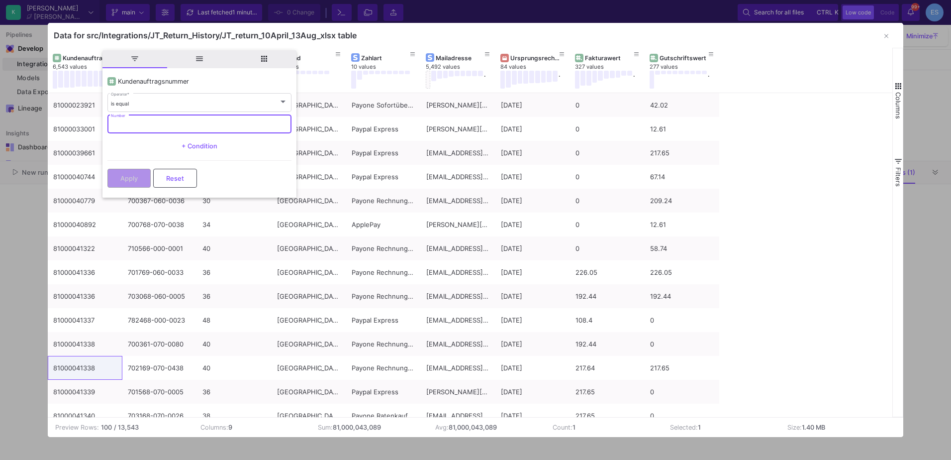
click at [154, 125] on input "Number" at bounding box center [199, 125] width 177 height 6
paste input "81000043089"
type input "81000043089"
click at [133, 174] on span "Apply" at bounding box center [128, 177] width 17 height 7
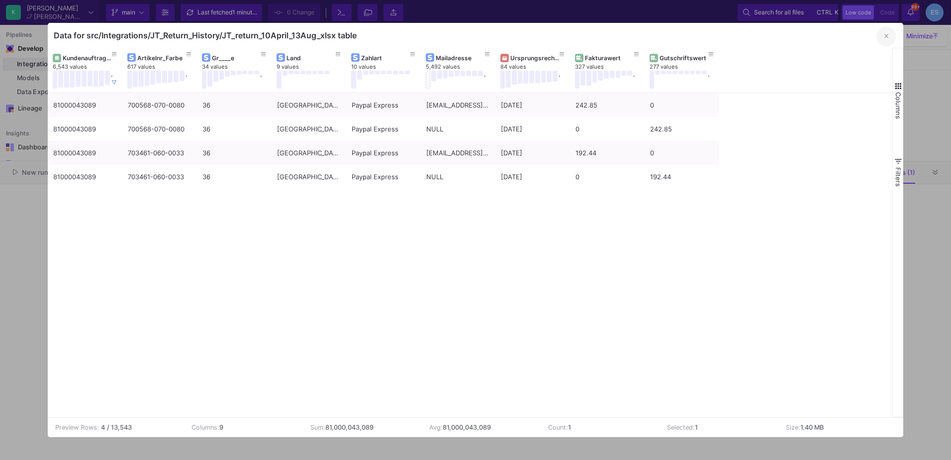
click at [885, 40] on button "button" at bounding box center [886, 36] width 20 height 20
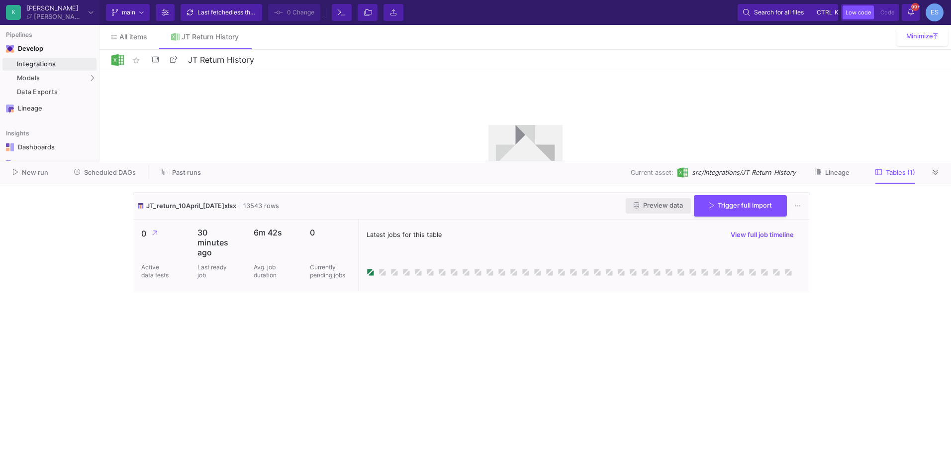
click at [655, 204] on span "Preview data" at bounding box center [658, 204] width 49 height 7
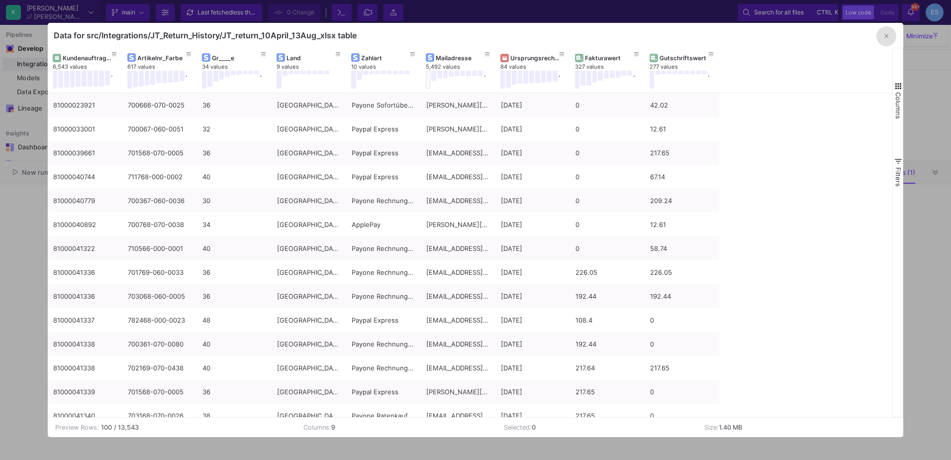
click at [883, 37] on button "button" at bounding box center [886, 36] width 20 height 20
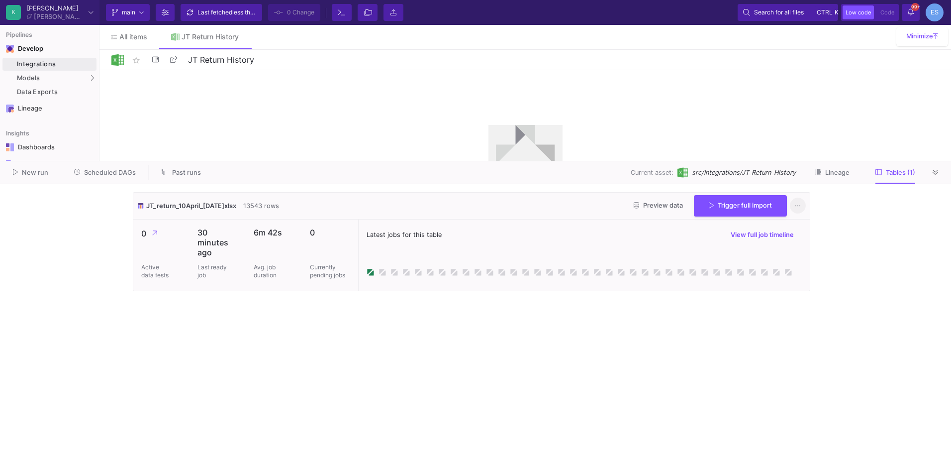
click at [794, 205] on button at bounding box center [798, 205] width 16 height 16
click at [836, 320] on button "Delete table" at bounding box center [829, 324] width 79 height 24
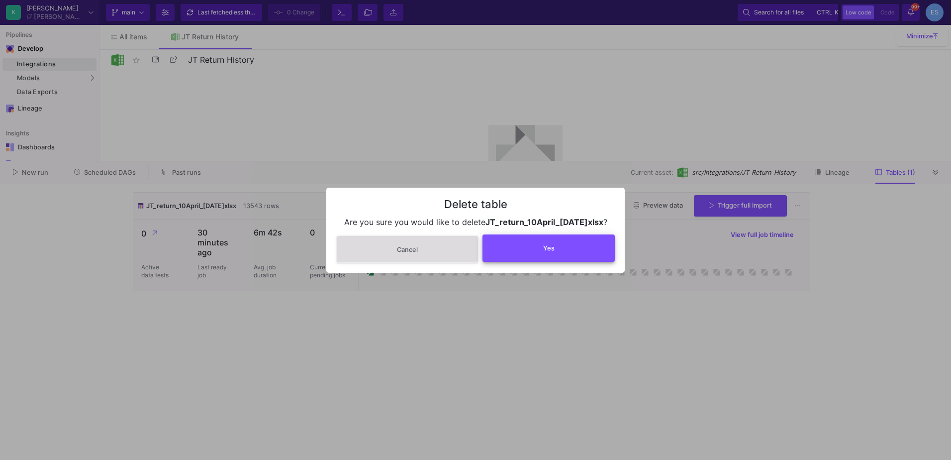
click at [516, 246] on button "Yes" at bounding box center [548, 247] width 132 height 27
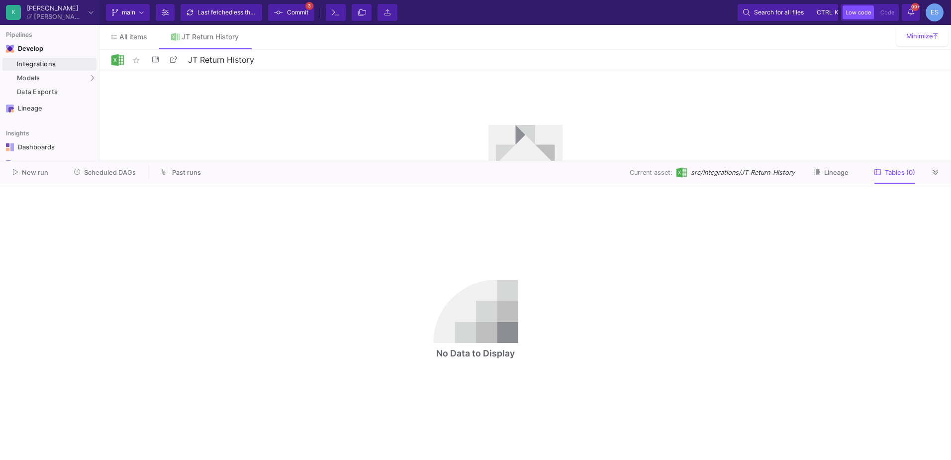
click at [277, 17] on fa-icon at bounding box center [278, 12] width 9 height 15
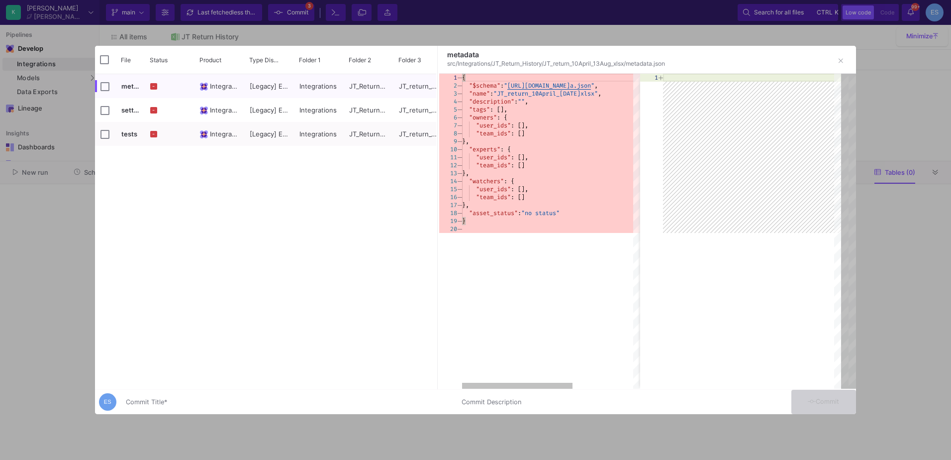
click at [270, 399] on input "Commit Title *" at bounding box center [288, 402] width 324 height 8
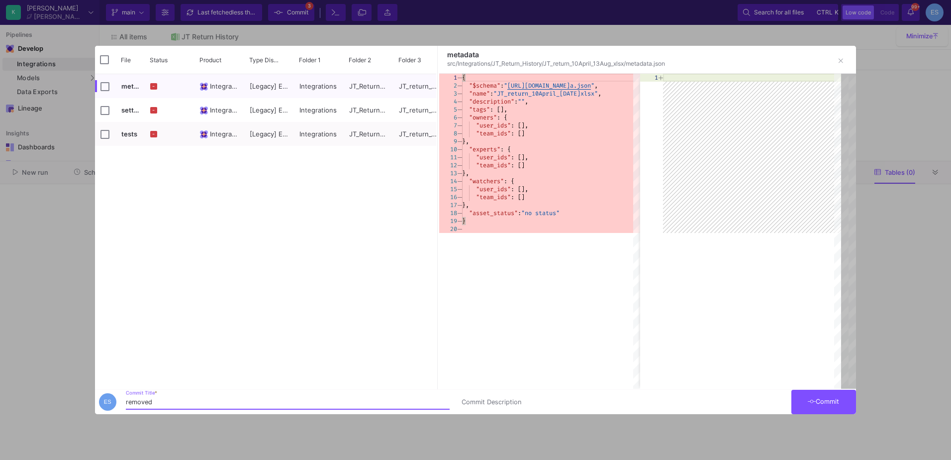
type input "removed"
click at [835, 400] on span "Commit" at bounding box center [823, 400] width 31 height 7
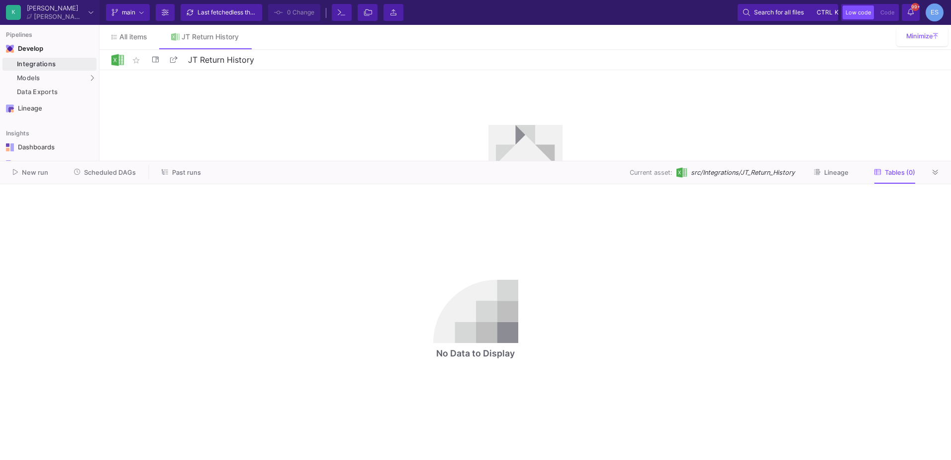
click at [294, 237] on div "No Data to Display" at bounding box center [475, 322] width 685 height 260
click at [938, 168] on button at bounding box center [935, 172] width 15 height 15
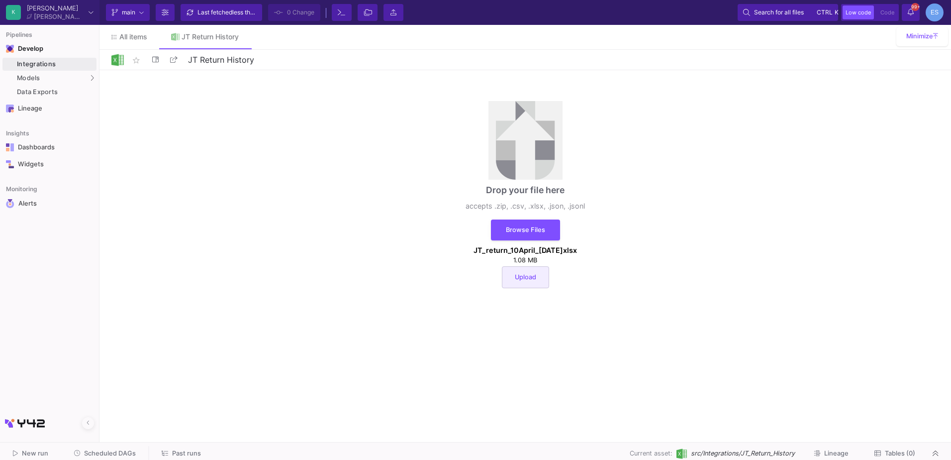
click at [540, 274] on button "Upload" at bounding box center [525, 277] width 47 height 22
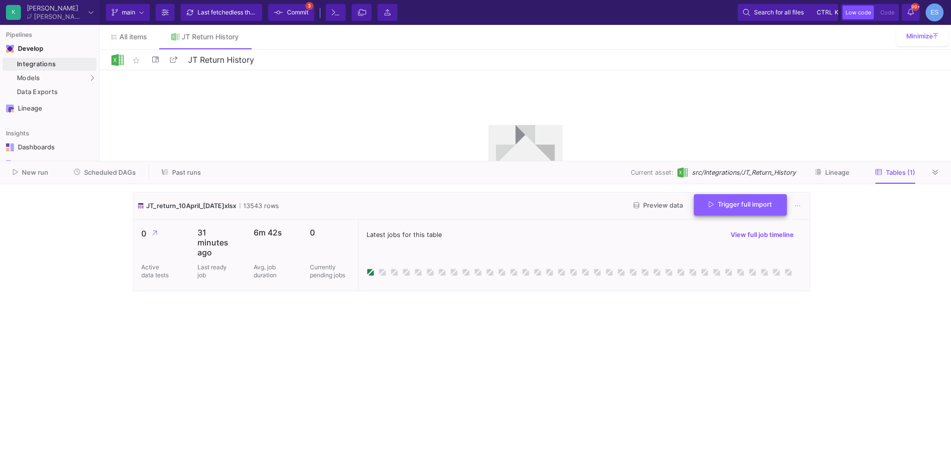
click at [750, 205] on span "Trigger full import" at bounding box center [740, 203] width 63 height 7
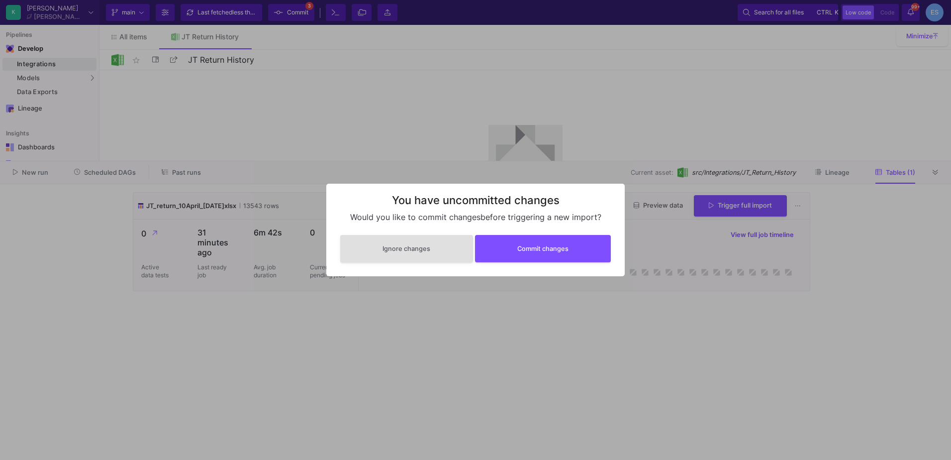
click at [311, 71] on div at bounding box center [475, 230] width 951 height 460
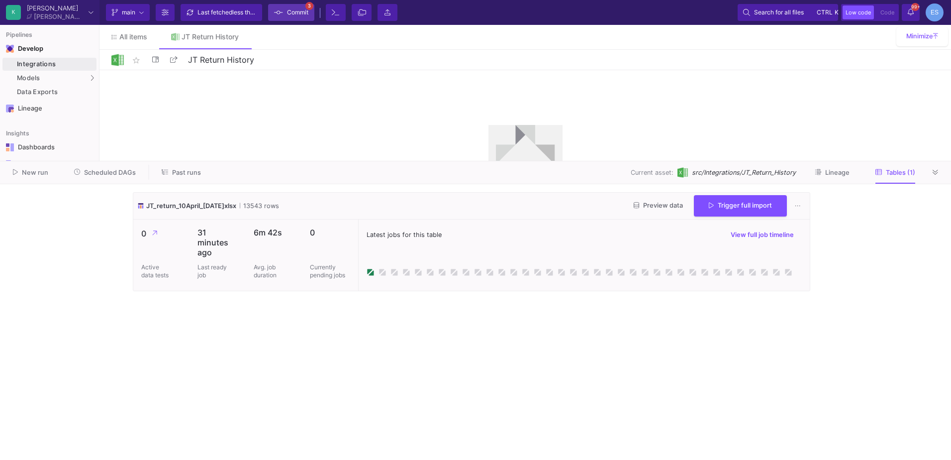
click at [299, 11] on span "Commit" at bounding box center [297, 12] width 21 height 15
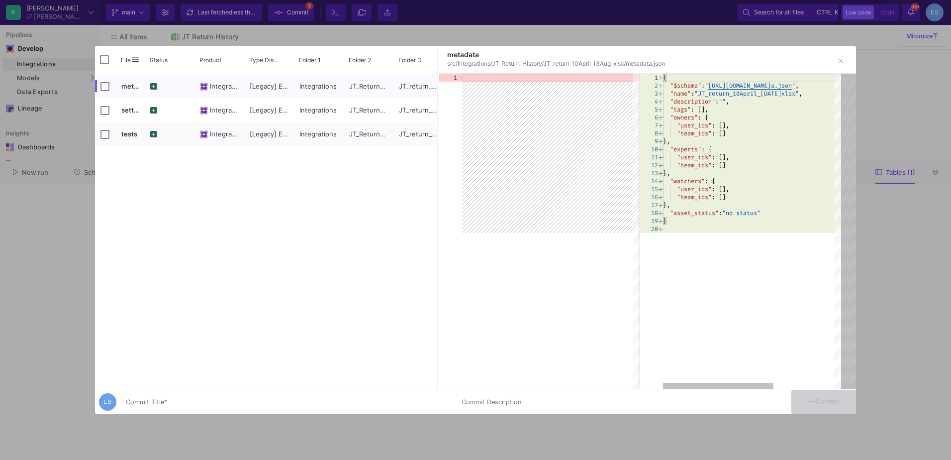
click at [272, 403] on input "Commit Title *" at bounding box center [288, 402] width 324 height 8
click at [133, 396] on div "re uploud Commit Title *" at bounding box center [288, 399] width 324 height 18
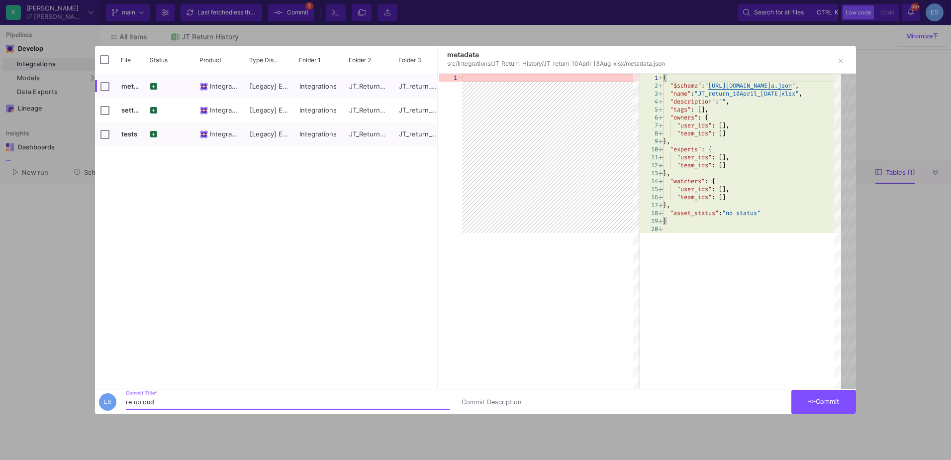
click at [131, 402] on input "re uploud" at bounding box center [288, 402] width 324 height 8
type input "repeat uploud"
click at [849, 408] on button "Commit" at bounding box center [823, 401] width 65 height 24
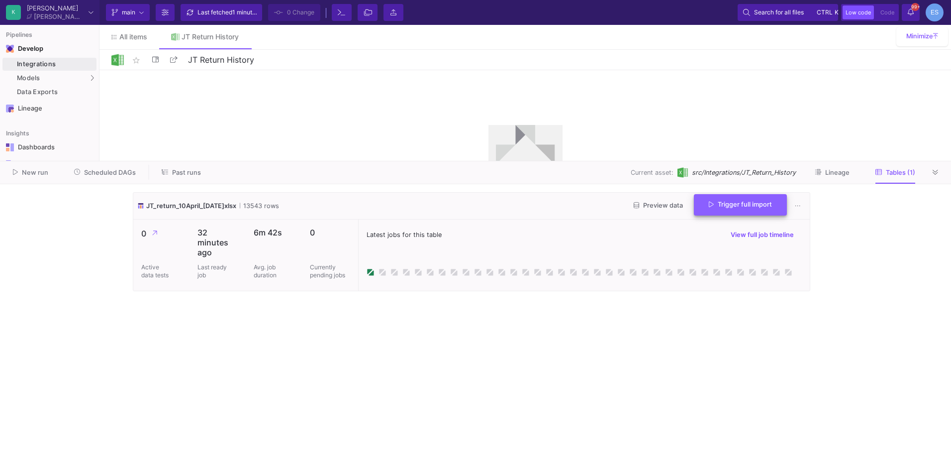
click at [727, 200] on button "Trigger full import" at bounding box center [740, 204] width 93 height 21
click at [242, 32] on span at bounding box center [243, 36] width 4 height 15
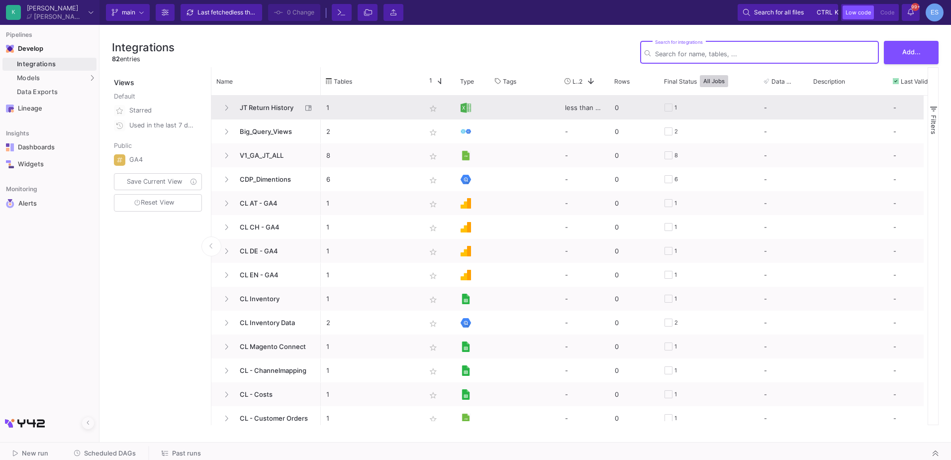
click at [257, 107] on span "JT Return History" at bounding box center [268, 107] width 68 height 23
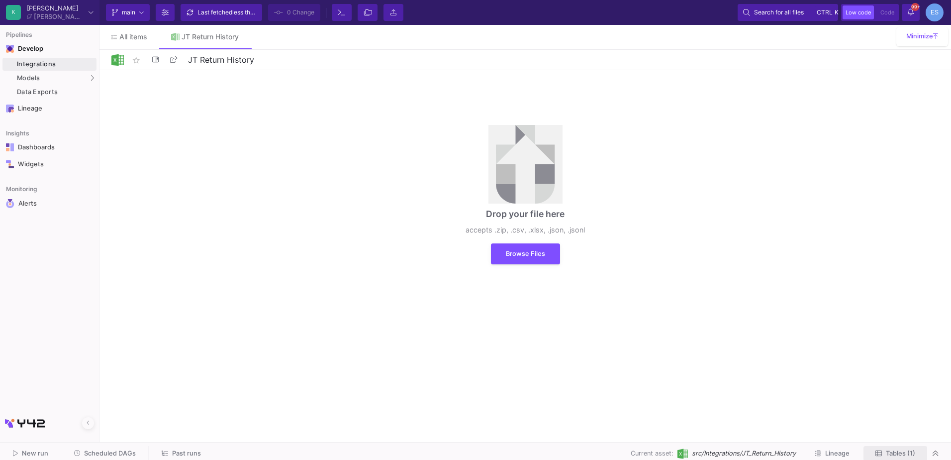
click at [902, 448] on button "Tables (1)" at bounding box center [895, 453] width 64 height 15
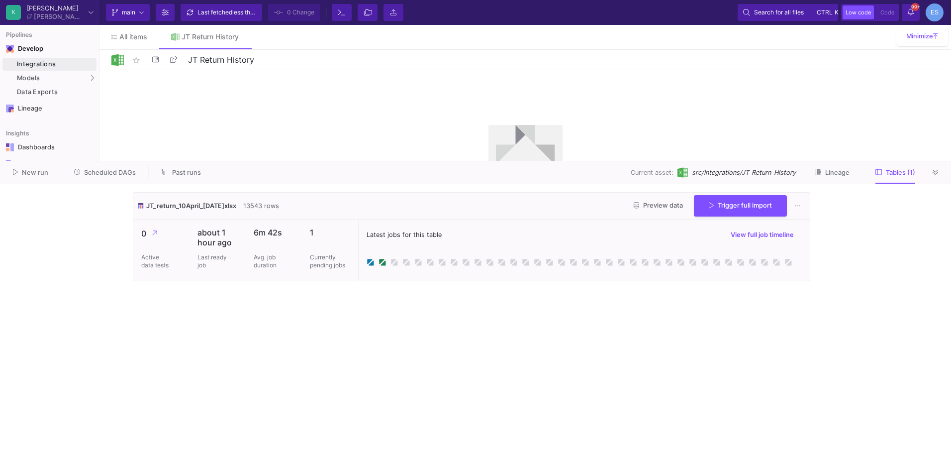
click at [426, 326] on cdk-virtual-scroll-viewport "JT_return_10April_[DATE]xlsx 13543 rows Preview data Trigger full import 0 Acti…" at bounding box center [475, 322] width 685 height 260
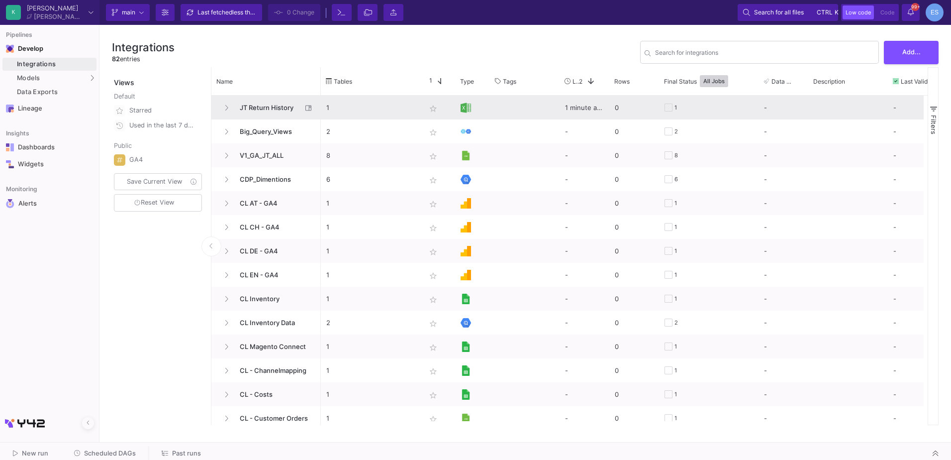
click at [272, 105] on span "JT Return History" at bounding box center [268, 107] width 68 height 23
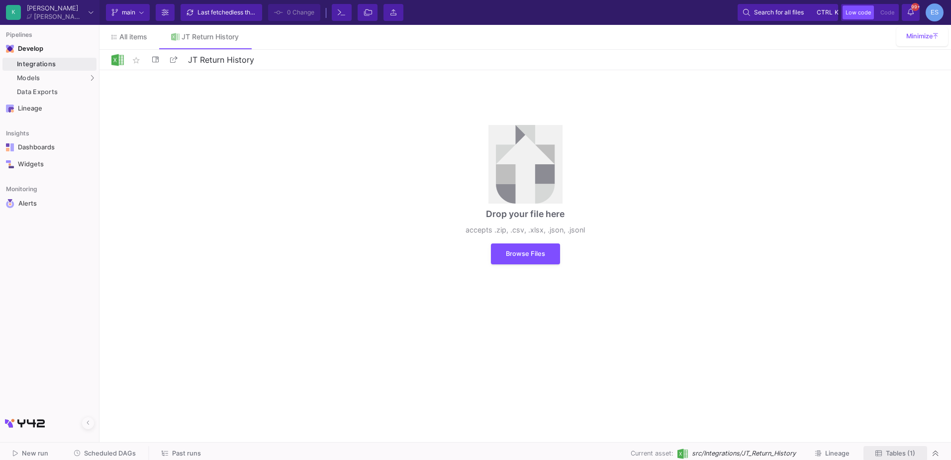
click at [891, 447] on button "Tables (1)" at bounding box center [895, 453] width 64 height 15
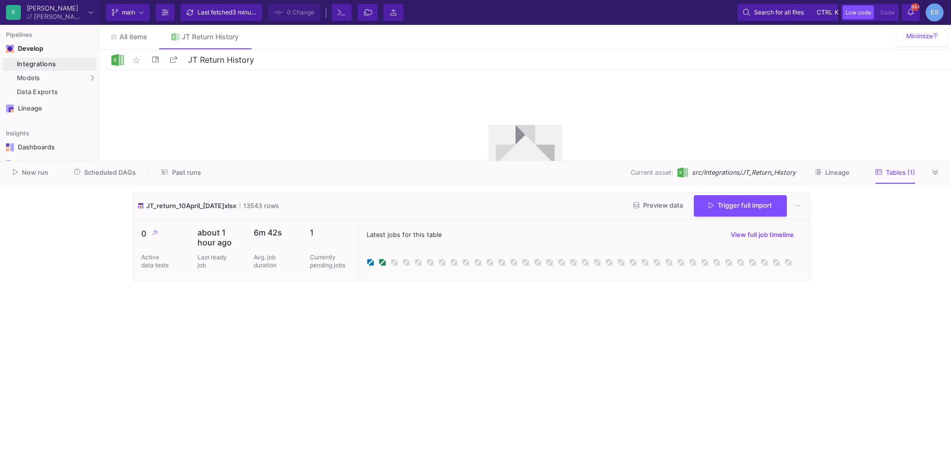
click at [260, 331] on cdk-virtual-scroll-viewport "JT_return_10April_[DATE]xlsx 13543 rows Preview data Trigger full import 0 Acti…" at bounding box center [475, 322] width 685 height 260
click at [50, 65] on div "Integrations" at bounding box center [55, 64] width 77 height 8
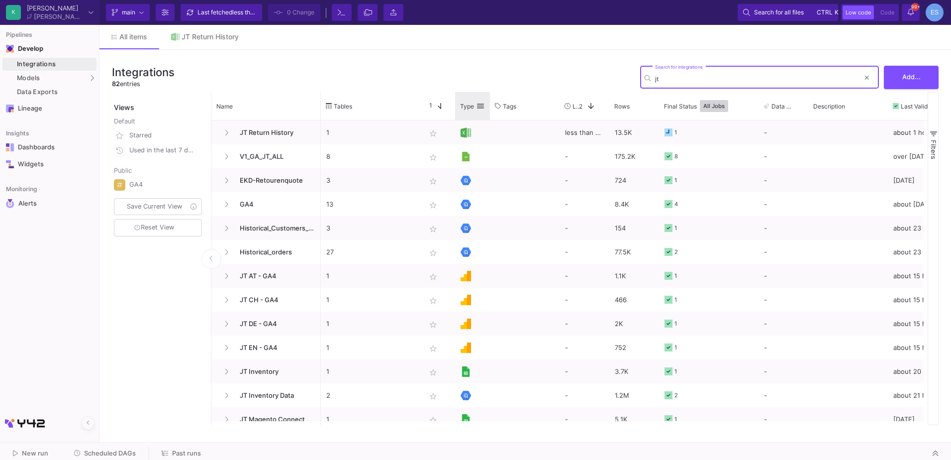
type input "jt"
click at [481, 107] on span at bounding box center [480, 105] width 9 height 9
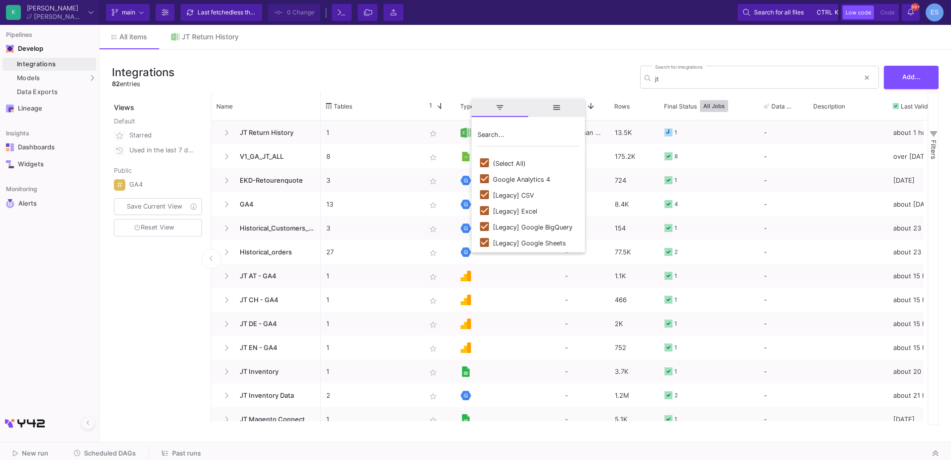
click at [501, 161] on div "(Select All)" at bounding box center [509, 163] width 33 height 7
checkbox input "false"
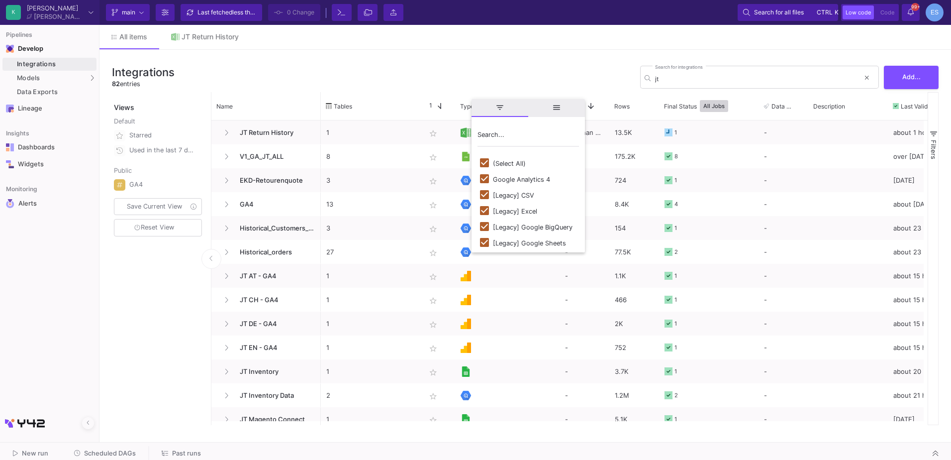
checkbox input "false"
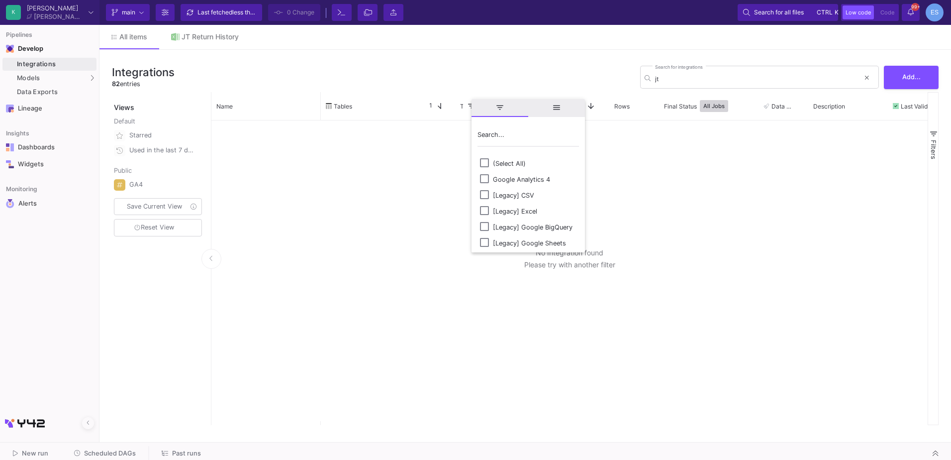
click at [541, 229] on div "[Legacy] Google BigQuery" at bounding box center [533, 226] width 80 height 7
checkbox input "false"
checkbox input "true"
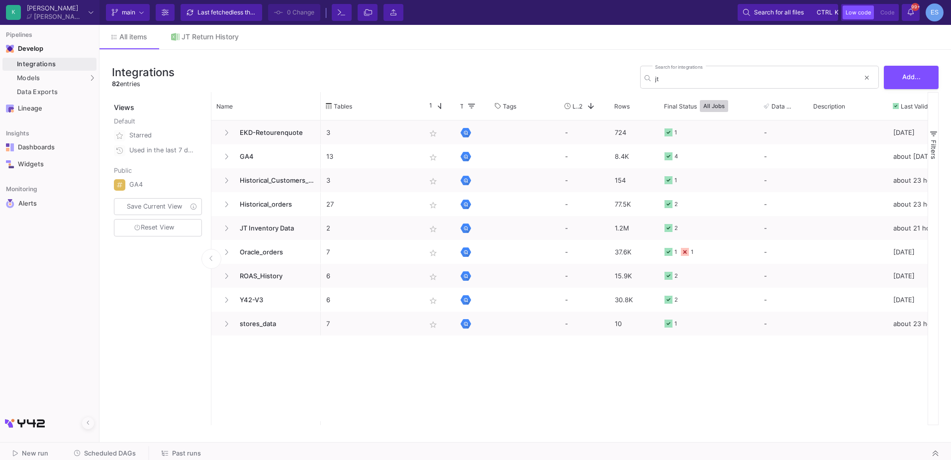
click at [369, 382] on div "3 star_border - 724 1 - 3 days ago 13 star_border - 8.4K 4 - about 1 month ago …" at bounding box center [624, 272] width 607 height 304
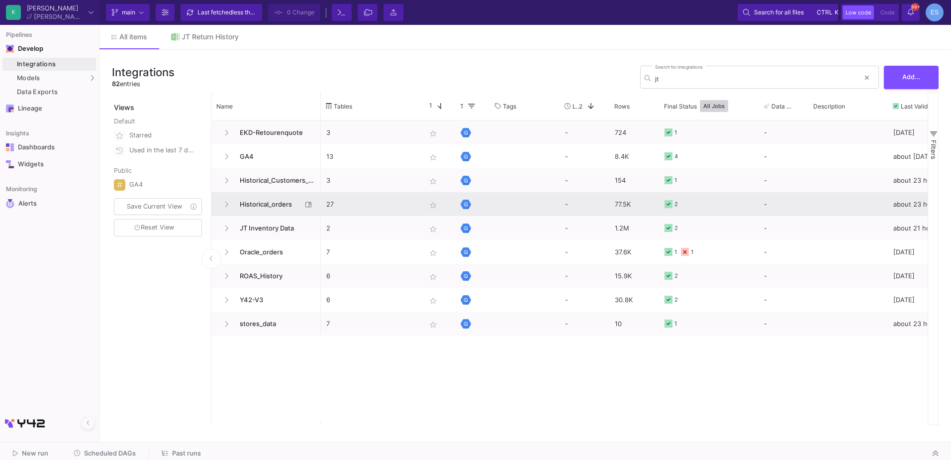
click at [278, 203] on span "Historical_orders" at bounding box center [268, 203] width 68 height 23
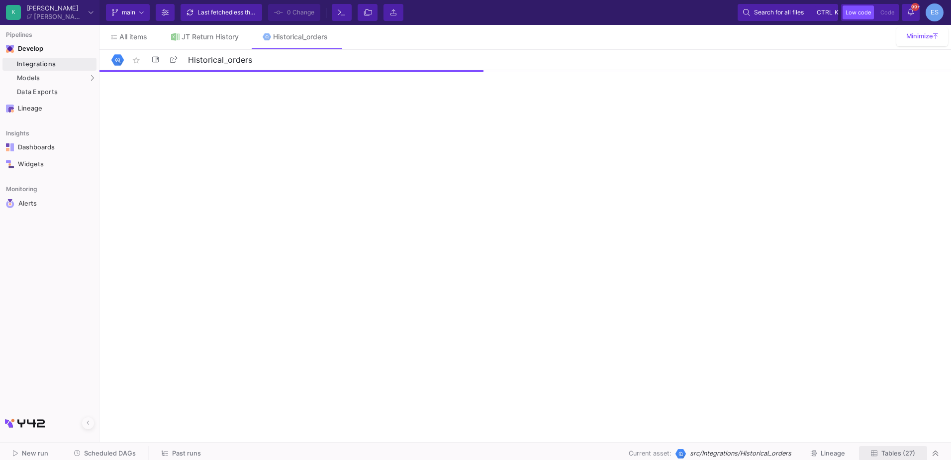
click at [888, 455] on span "Tables (27)" at bounding box center [898, 452] width 34 height 7
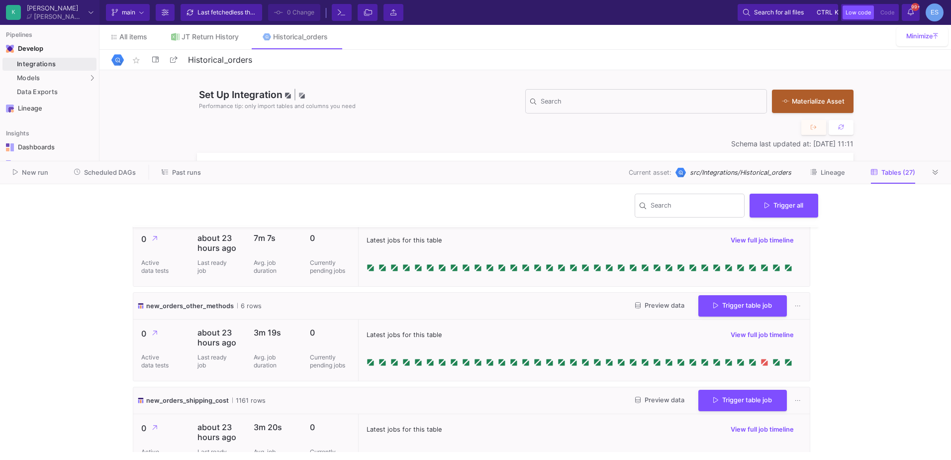
scroll to position [2331, 0]
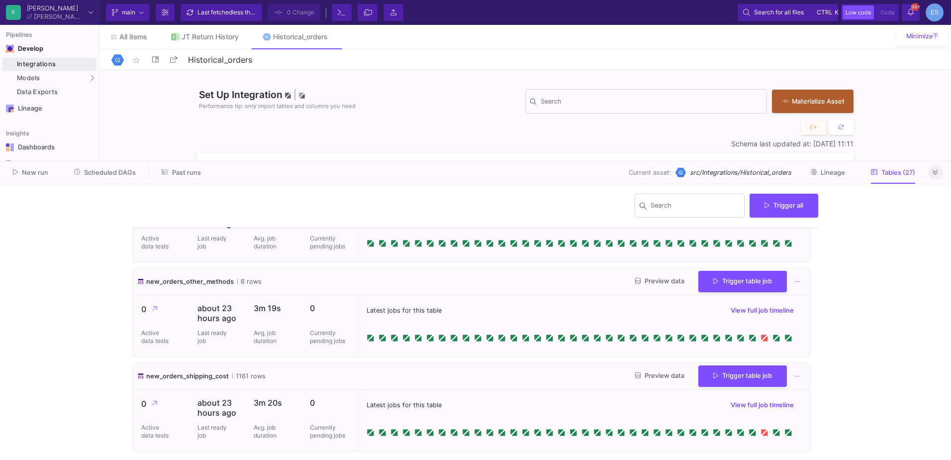
click at [937, 175] on icon at bounding box center [935, 172] width 5 height 6
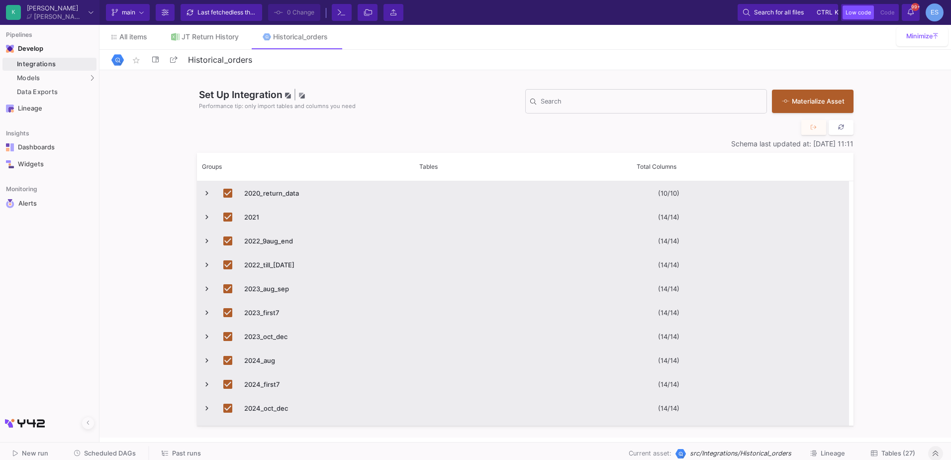
click at [838, 131] on button at bounding box center [841, 127] width 25 height 15
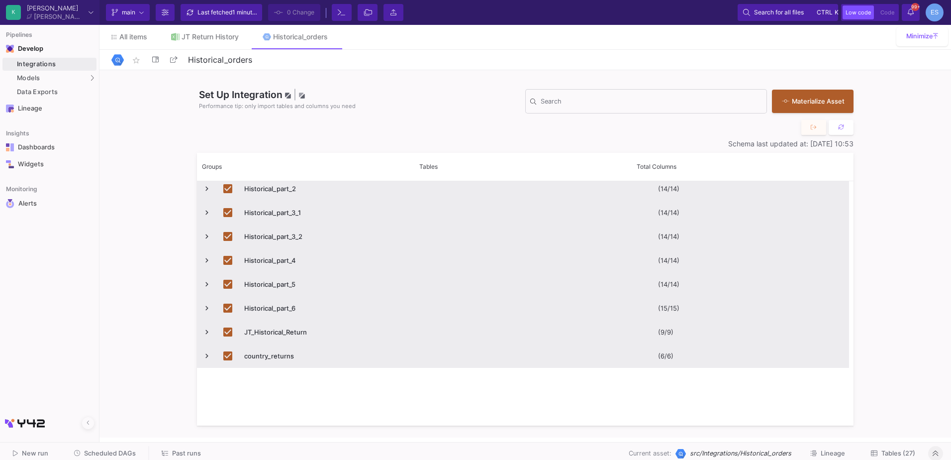
scroll to position [424, 0]
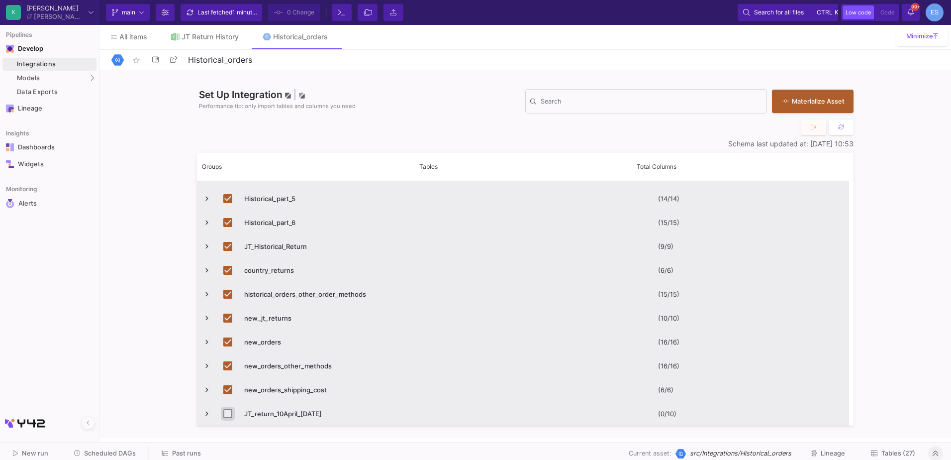
click at [228, 413] on input "Press Space to toggle row selection (unchecked)" at bounding box center [227, 413] width 9 height 9
checkbox input "true"
click at [308, 16] on span "Commit" at bounding box center [297, 12] width 21 height 15
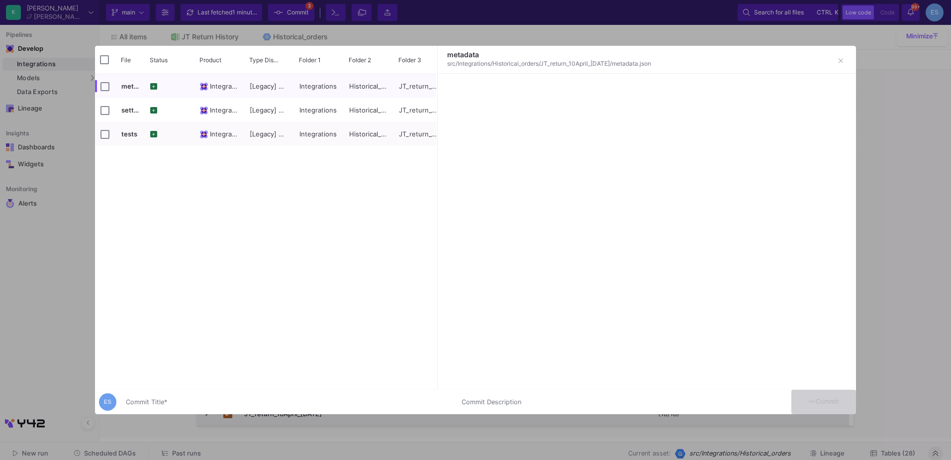
click at [198, 399] on input "Commit Title *" at bounding box center [288, 402] width 324 height 8
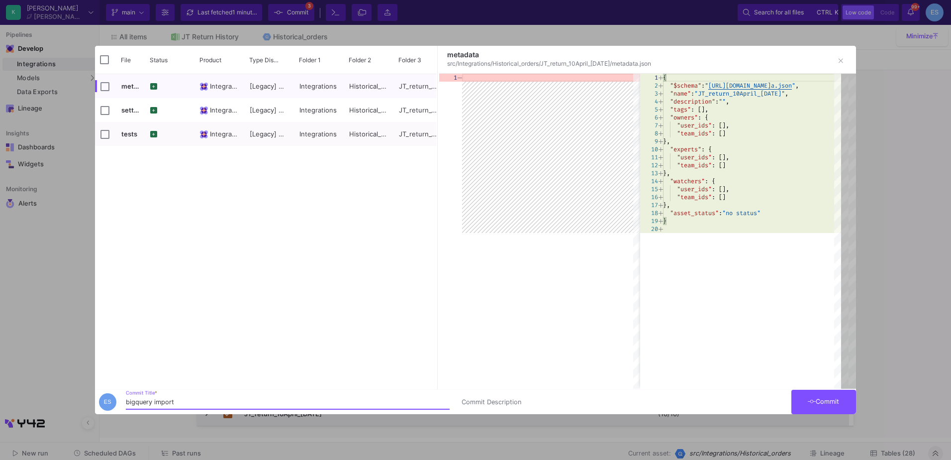
type input "bigquery import"
click at [840, 410] on button "Commit" at bounding box center [823, 401] width 65 height 24
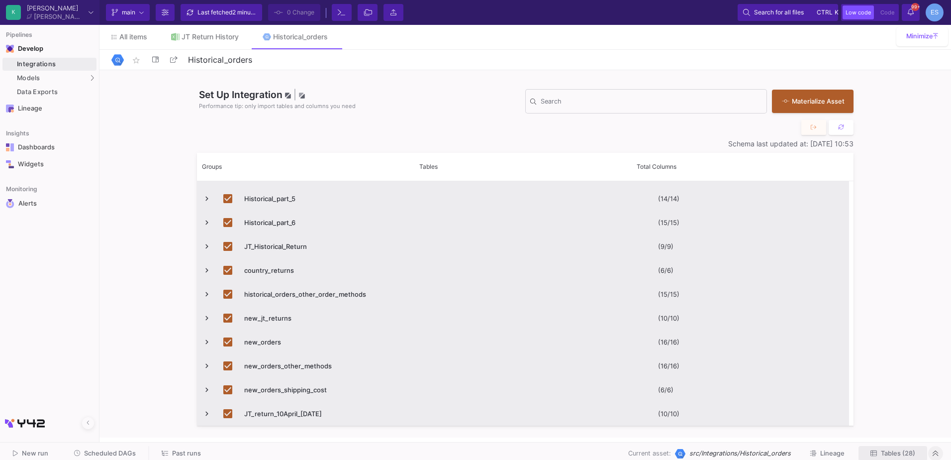
click at [921, 452] on button "Tables (28)" at bounding box center [892, 453] width 69 height 15
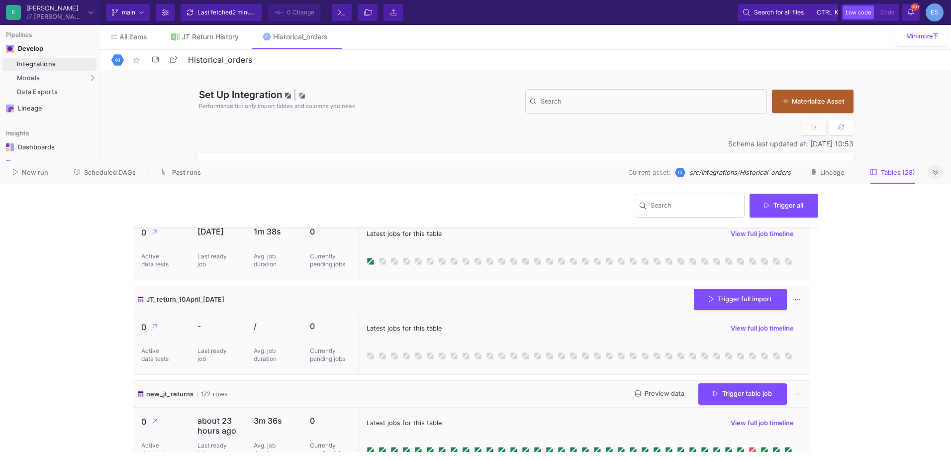
scroll to position [2139, 0]
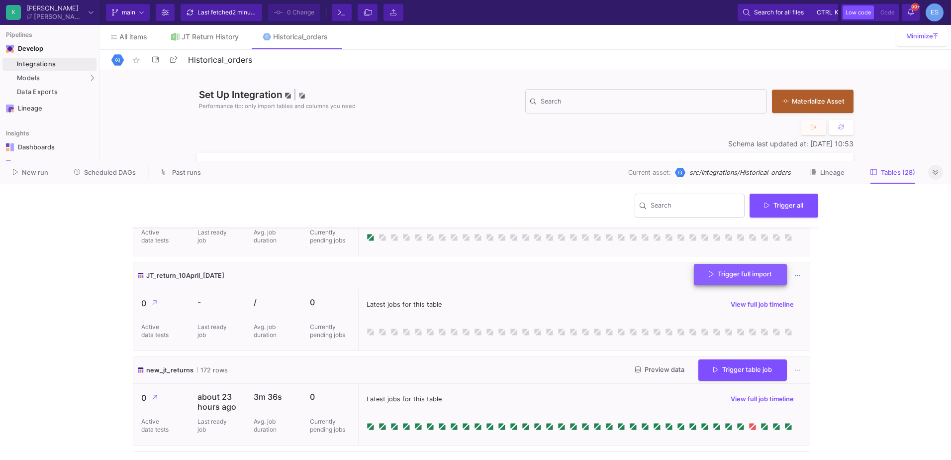
click at [720, 278] on span "Trigger full import" at bounding box center [740, 273] width 63 height 7
click at [178, 42] on link "JT Return History" at bounding box center [205, 37] width 92 height 24
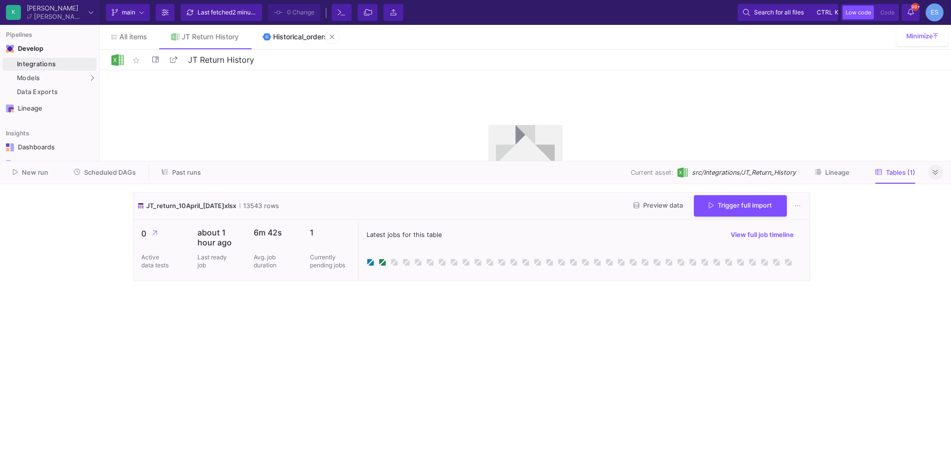
click at [283, 35] on div "Historical_orders" at bounding box center [300, 37] width 55 height 8
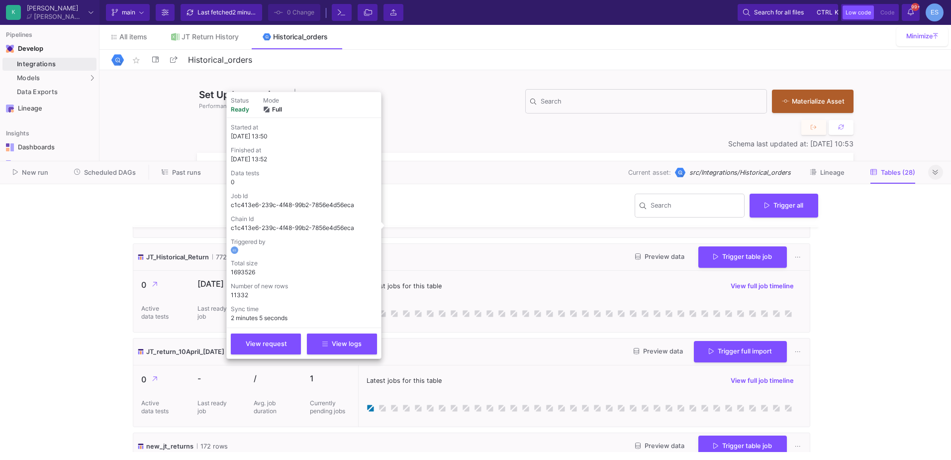
scroll to position [2139, 0]
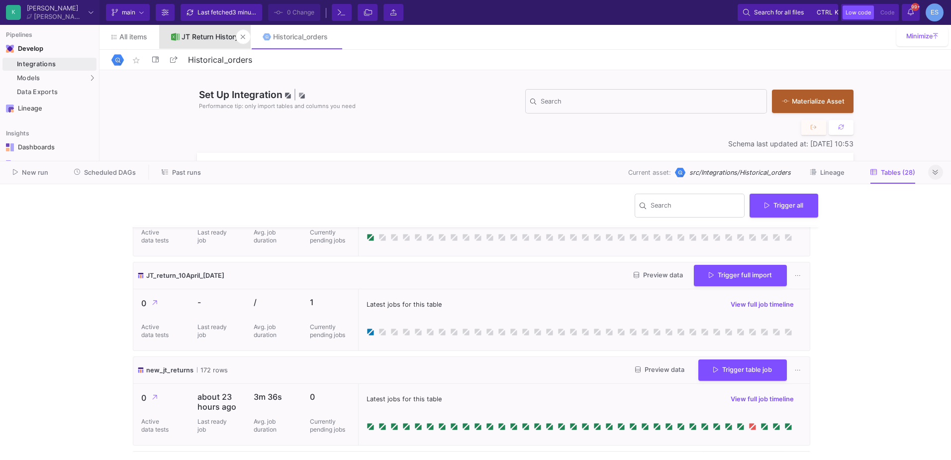
click at [212, 44] on link "JT Return History" at bounding box center [205, 37] width 92 height 24
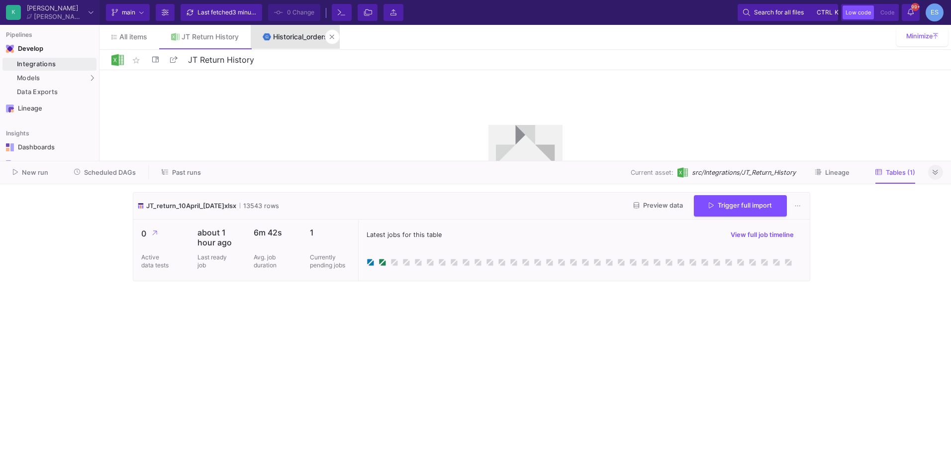
click at [289, 35] on div "Historical_orders" at bounding box center [300, 37] width 55 height 8
type input "Historical_orders"
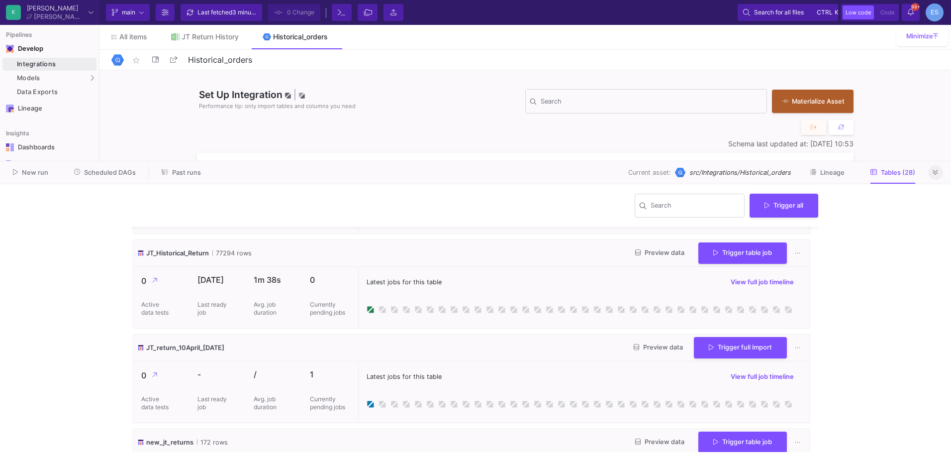
scroll to position [2089, 0]
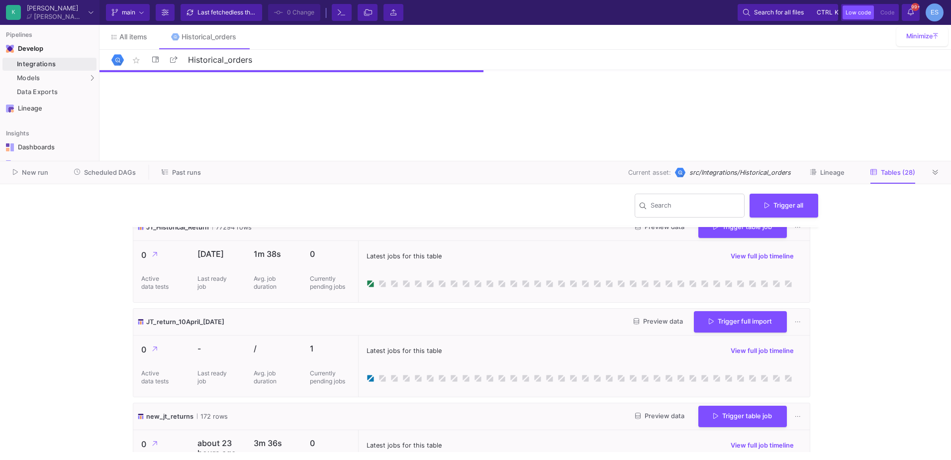
scroll to position [2089, 0]
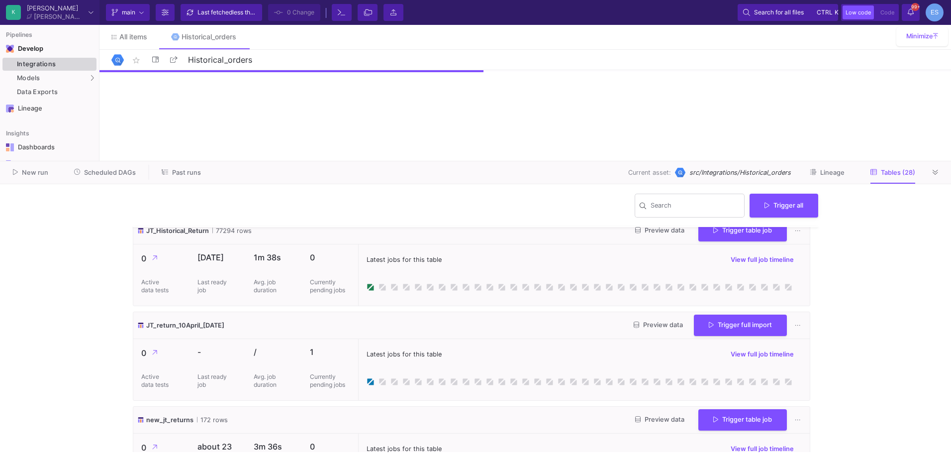
click at [46, 66] on div "Integrations" at bounding box center [55, 64] width 77 height 8
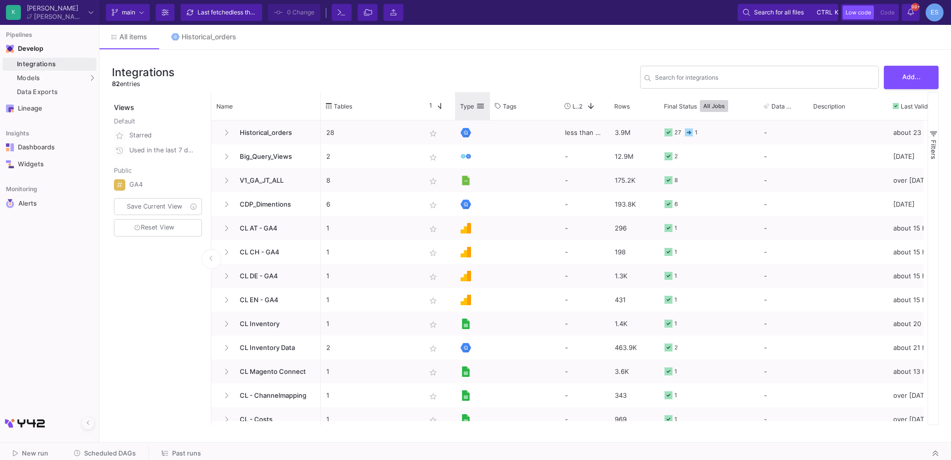
click at [484, 106] on span at bounding box center [480, 105] width 9 height 9
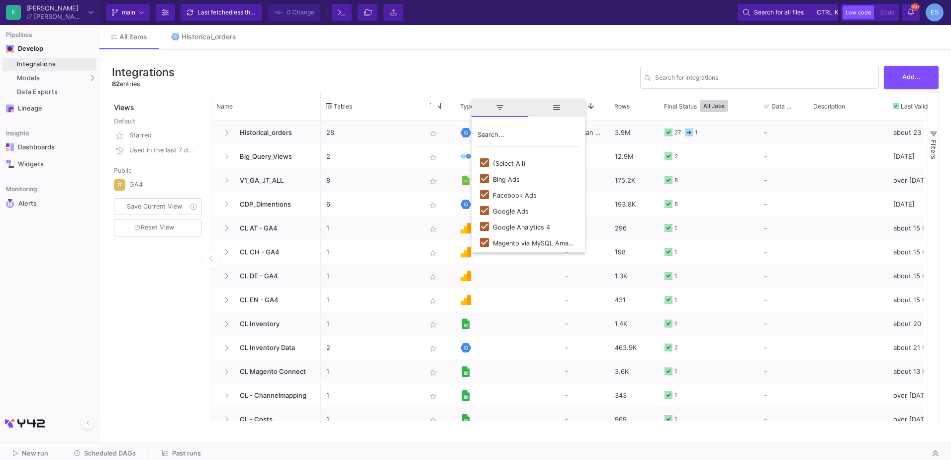
click at [518, 164] on div "(Select All)" at bounding box center [509, 163] width 33 height 7
checkbox input "false"
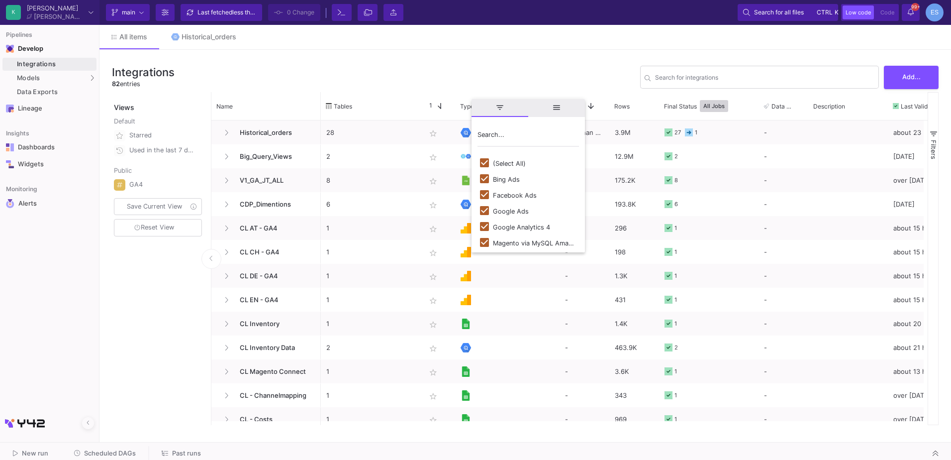
checkbox input "false"
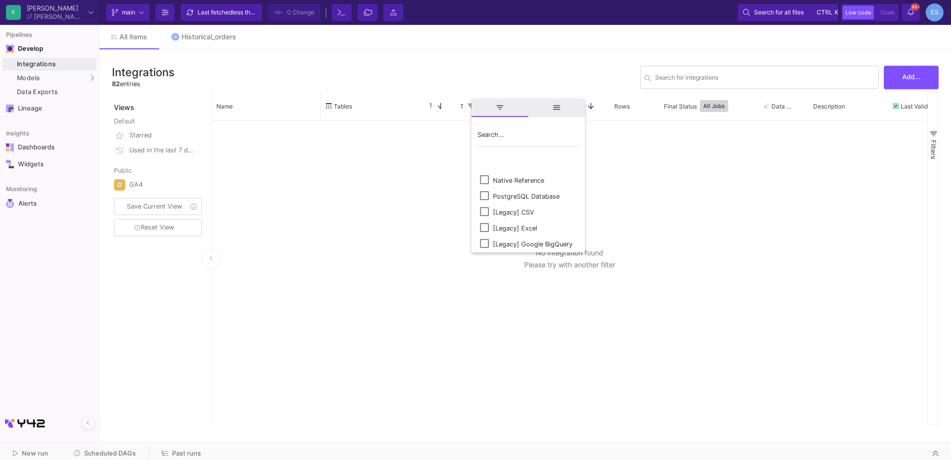
scroll to position [95, 0]
click at [532, 198] on div "[Legacy] CSV" at bounding box center [513, 194] width 41 height 7
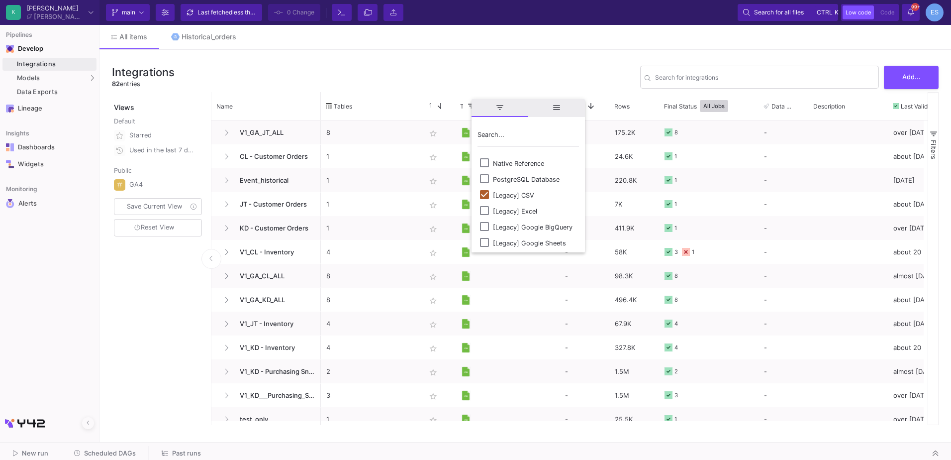
click at [525, 196] on div "[Legacy] CSV" at bounding box center [513, 194] width 41 height 7
checkbox input "false"
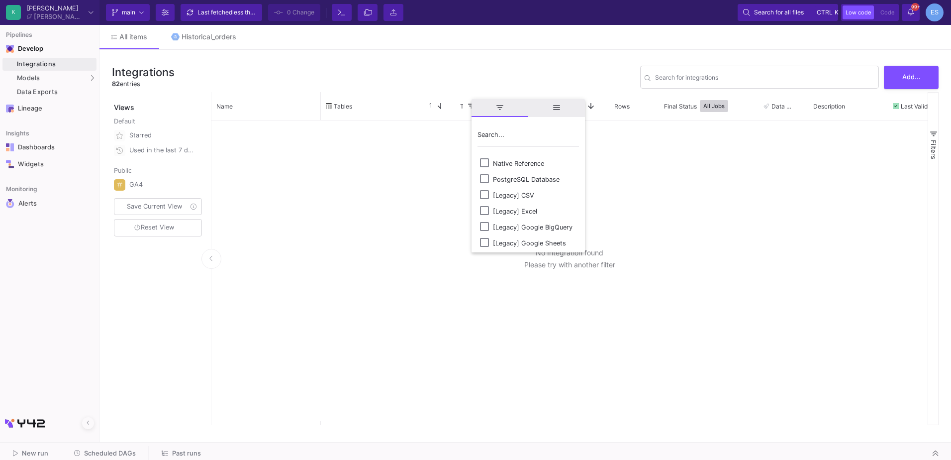
click at [525, 214] on div "[Legacy] Excel" at bounding box center [515, 210] width 44 height 7
checkbox input "true"
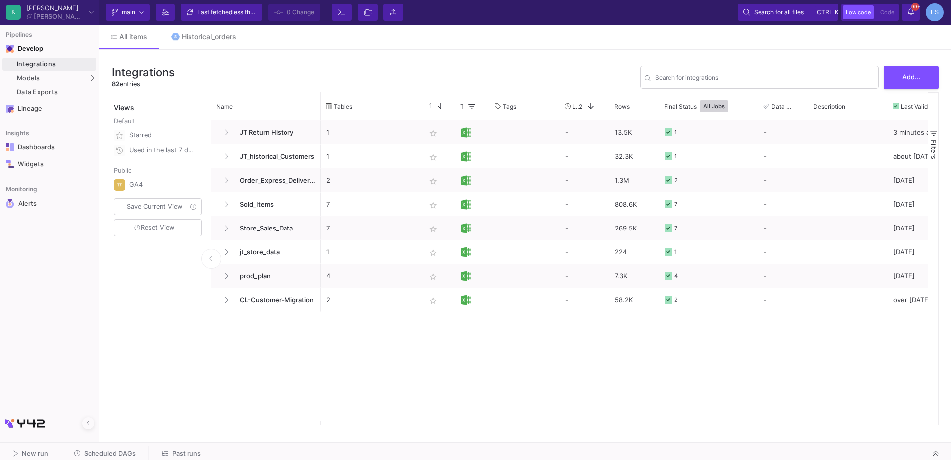
click at [359, 352] on div "1 star_border - 13.5K 1 - 3 minutes ago 1 star_border - 32.3K 1 - about [DATE] …" at bounding box center [624, 272] width 607 height 304
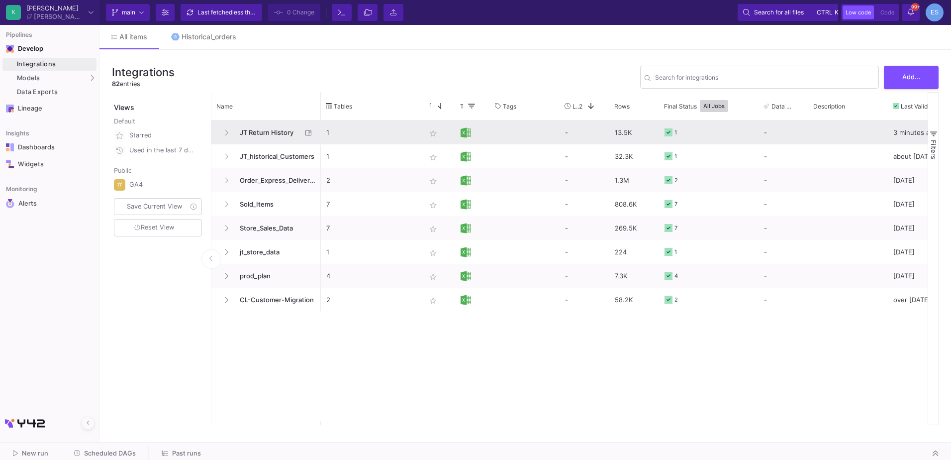
click at [270, 139] on span "JT Return History" at bounding box center [268, 132] width 68 height 23
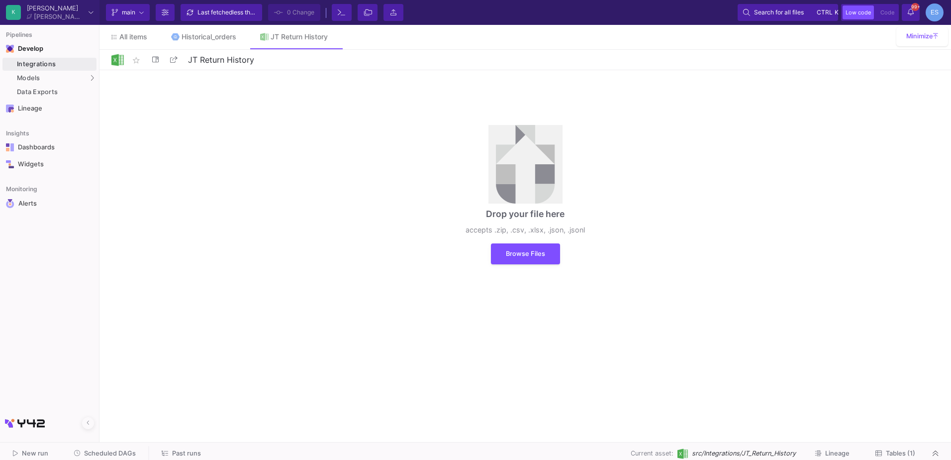
click at [893, 453] on span "Tables (1)" at bounding box center [900, 452] width 29 height 7
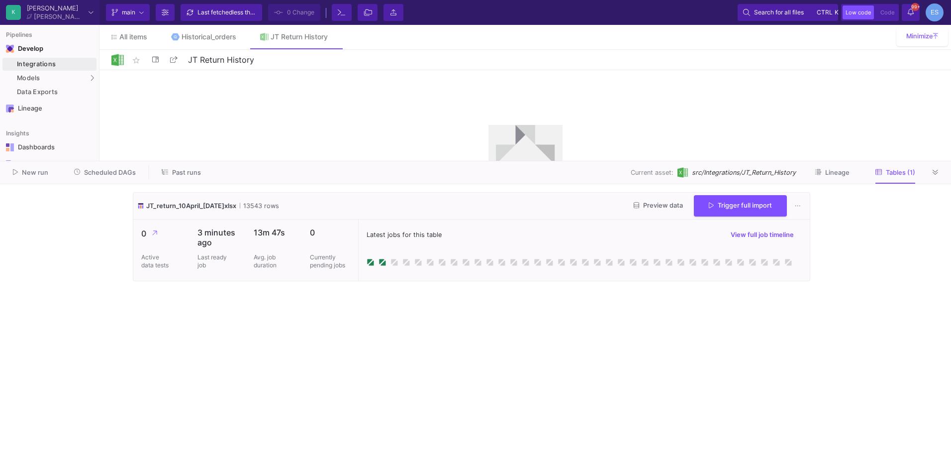
click at [641, 203] on span "Preview data" at bounding box center [658, 204] width 49 height 7
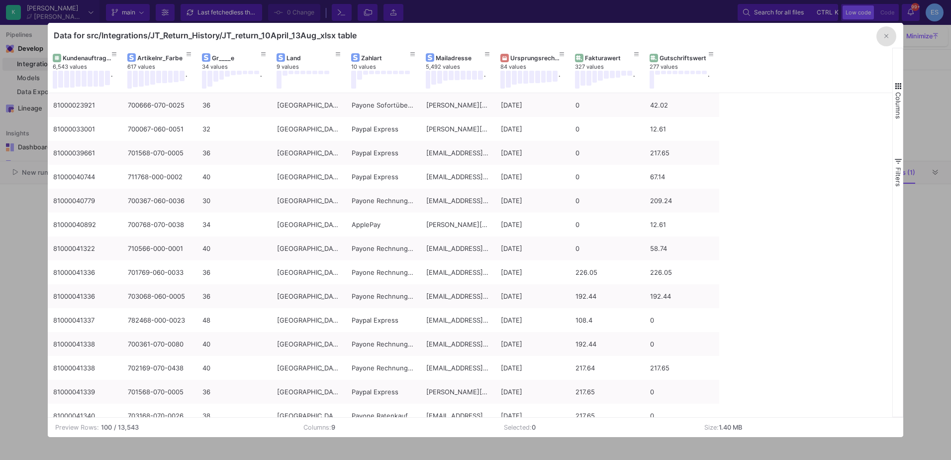
click at [887, 38] on icon "button" at bounding box center [886, 36] width 4 height 6
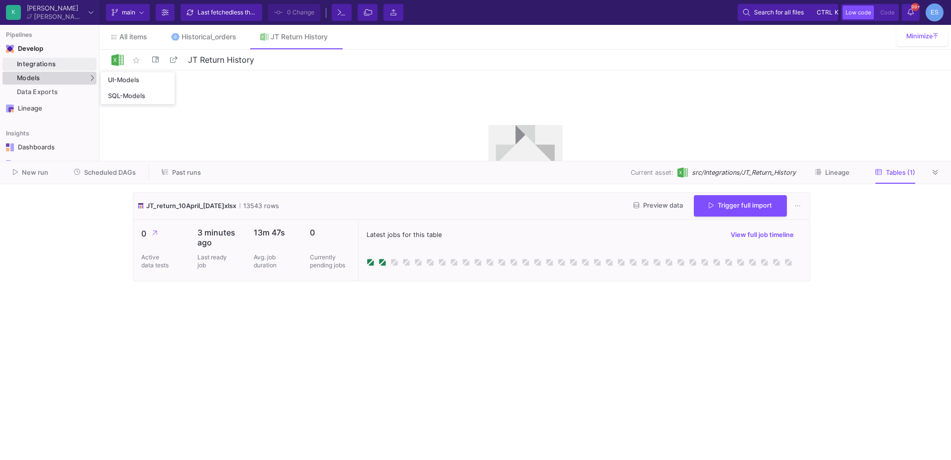
click at [51, 81] on div "Models" at bounding box center [49, 78] width 94 height 13
click at [129, 80] on div "UI-Models" at bounding box center [124, 80] width 32 height 8
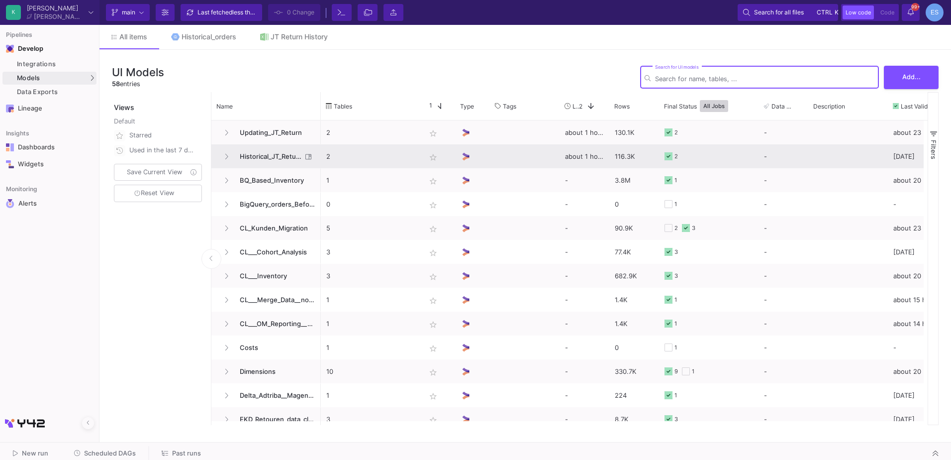
click at [261, 157] on span "Historical_JT_Return" at bounding box center [268, 156] width 68 height 23
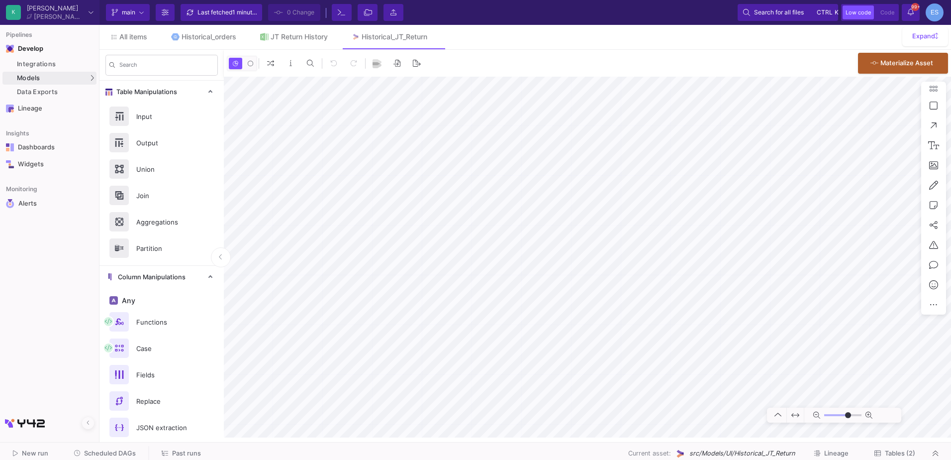
type input "0"
click at [161, 121] on div "Input" at bounding box center [164, 116] width 69 height 15
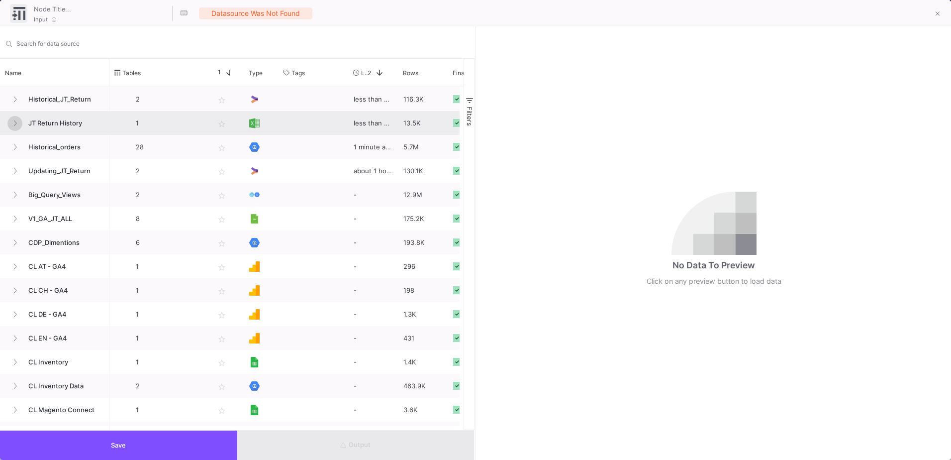
click at [18, 121] on button at bounding box center [14, 123] width 15 height 15
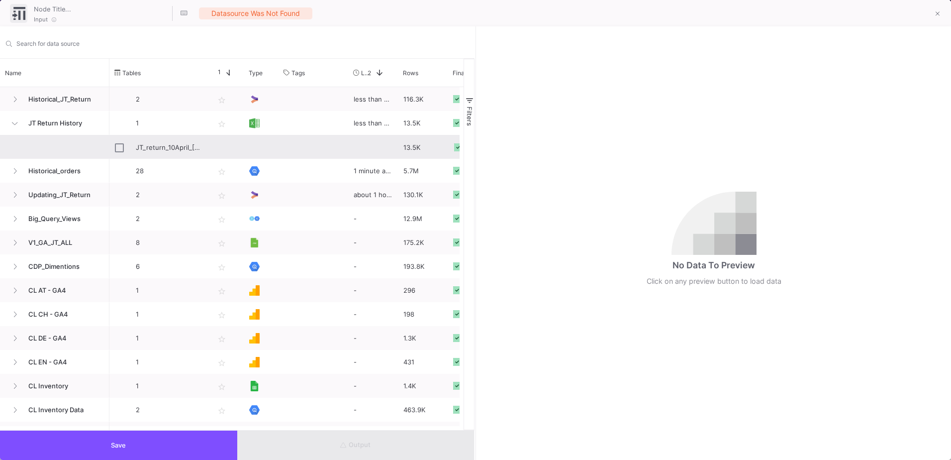
click at [128, 149] on div "JT_return_10April_[DATE]xlsx" at bounding box center [159, 147] width 89 height 23
type input "JT_return_10April_[DATE]xlsx"
checkbox input "true"
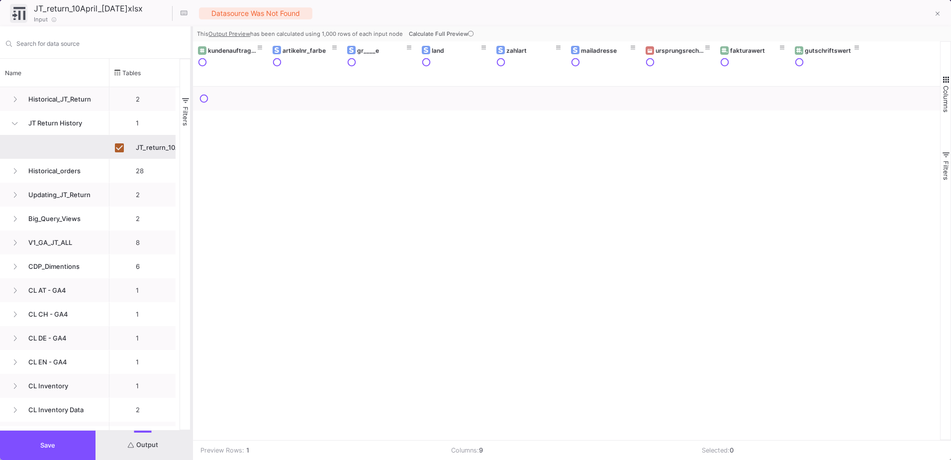
drag, startPoint x: 475, startPoint y: 298, endPoint x: 191, endPoint y: 281, distance: 284.0
click at [191, 281] on div at bounding box center [191, 242] width 2 height 433
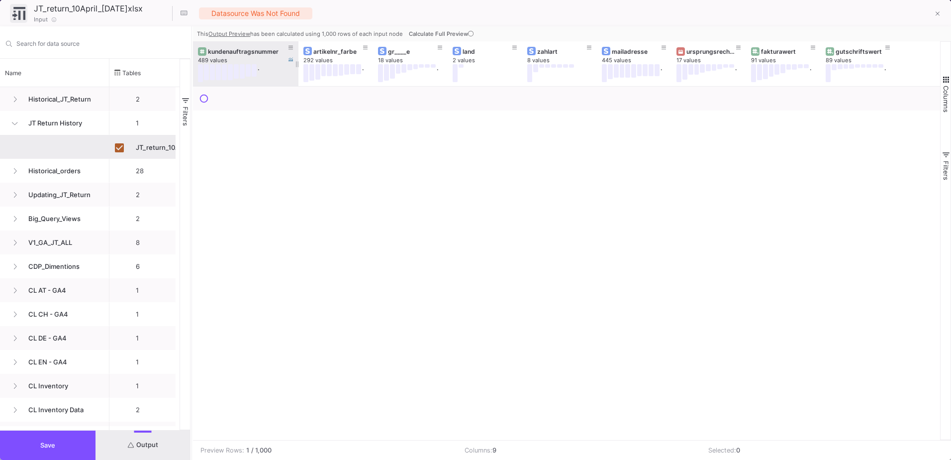
drag, startPoint x: 266, startPoint y: 55, endPoint x: 297, endPoint y: 52, distance: 31.5
click at [297, 52] on div at bounding box center [298, 63] width 4 height 45
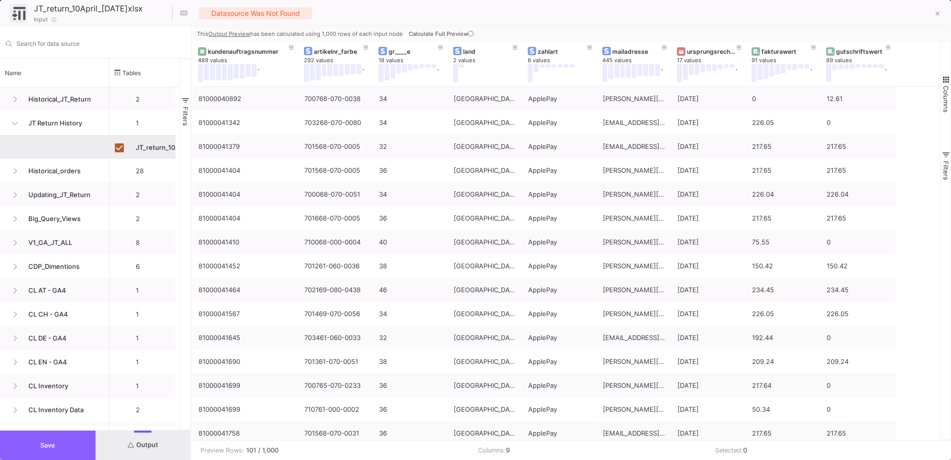
click at [79, 447] on button "Save" at bounding box center [47, 444] width 95 height 29
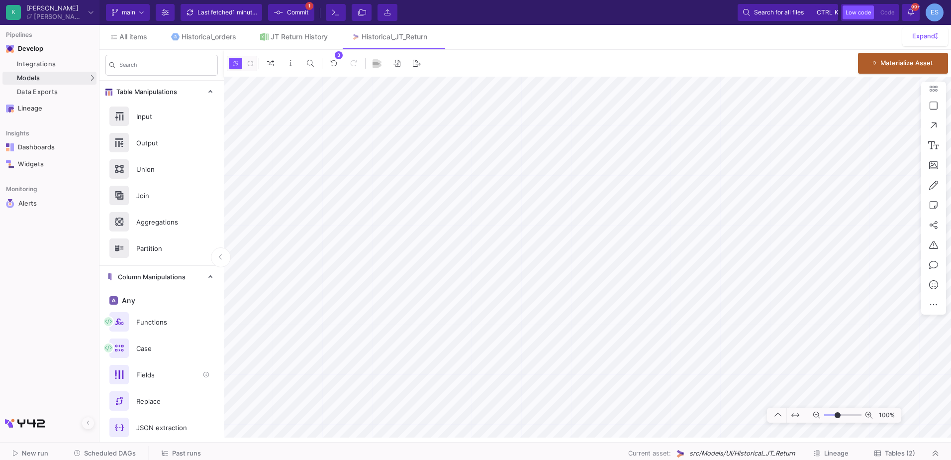
click at [161, 379] on div "Fields" at bounding box center [164, 374] width 69 height 15
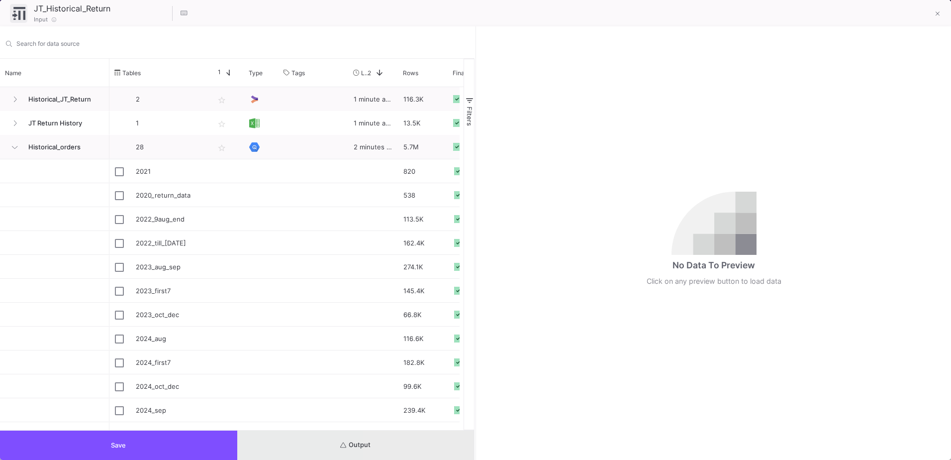
click at [425, 446] on button "Output" at bounding box center [355, 444] width 237 height 29
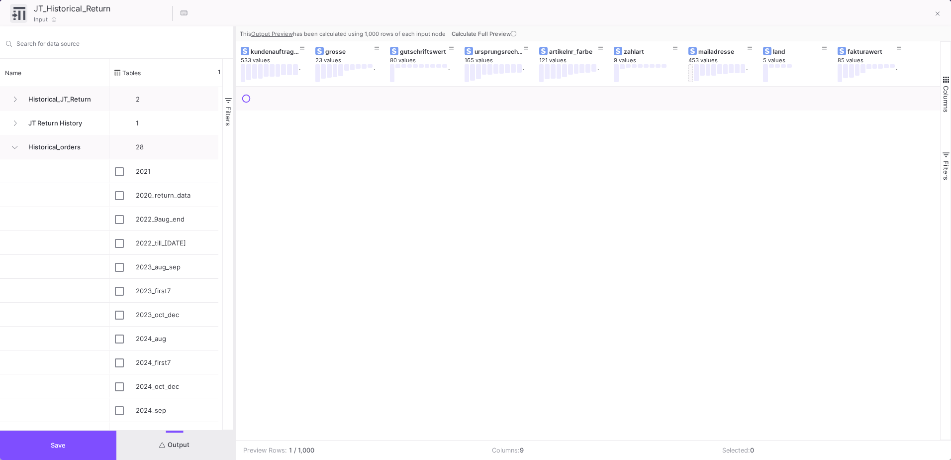
drag, startPoint x: 475, startPoint y: 369, endPoint x: 234, endPoint y: 369, distance: 241.2
click at [234, 369] on div at bounding box center [234, 242] width 2 height 433
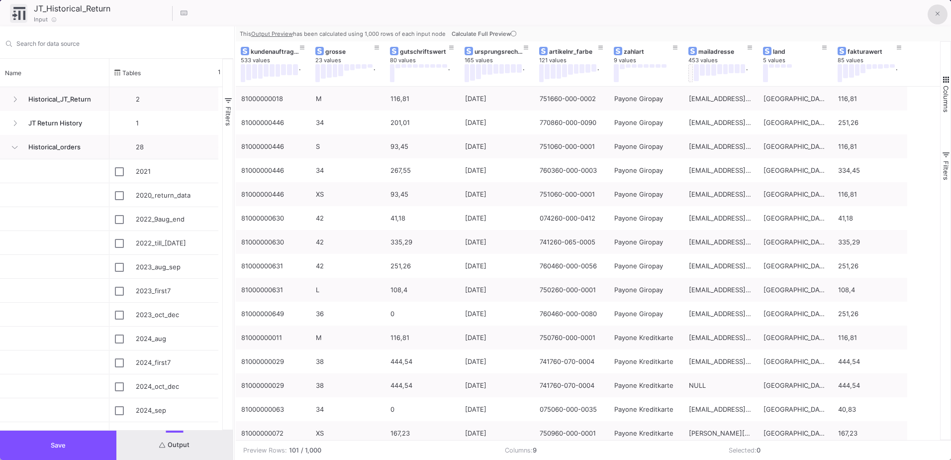
click at [944, 16] on button at bounding box center [938, 14] width 20 height 20
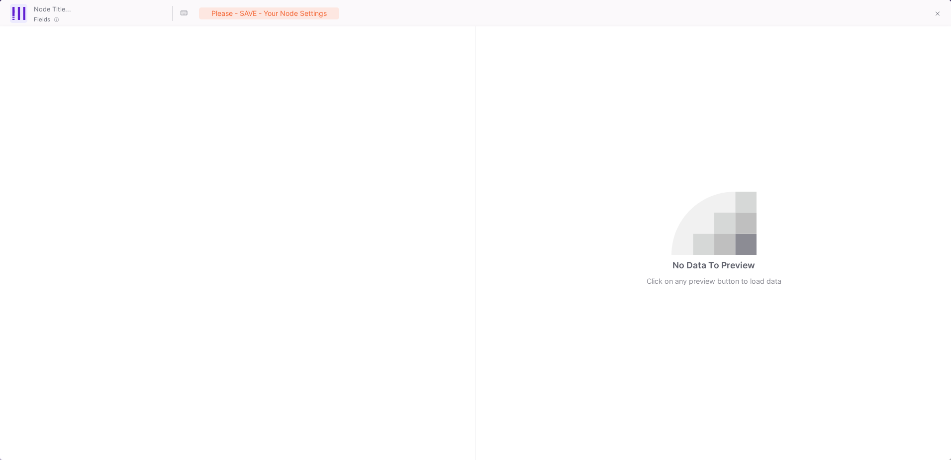
checkbox input "true"
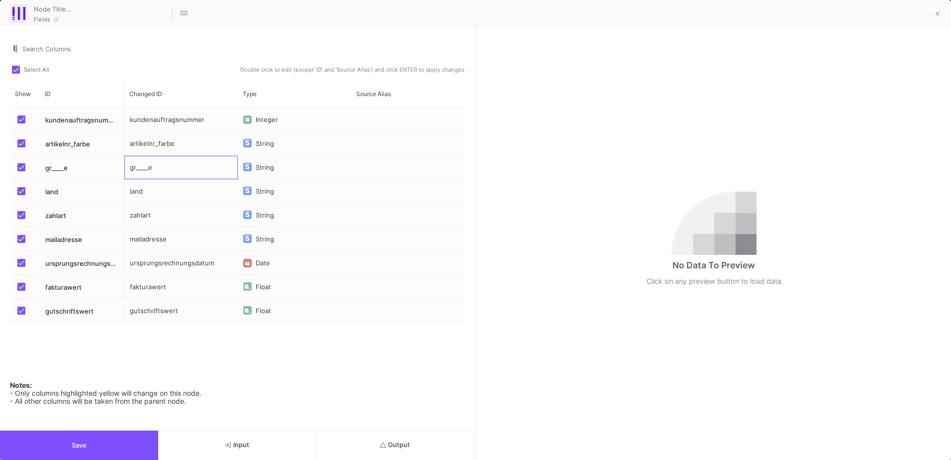
click at [151, 169] on div "gr____e" at bounding box center [180, 167] width 113 height 23
type input "grosse"
click at [125, 381] on div "Notes: - Only columns highlighted yellow will change on this node. - All other …" at bounding box center [237, 390] width 455 height 30
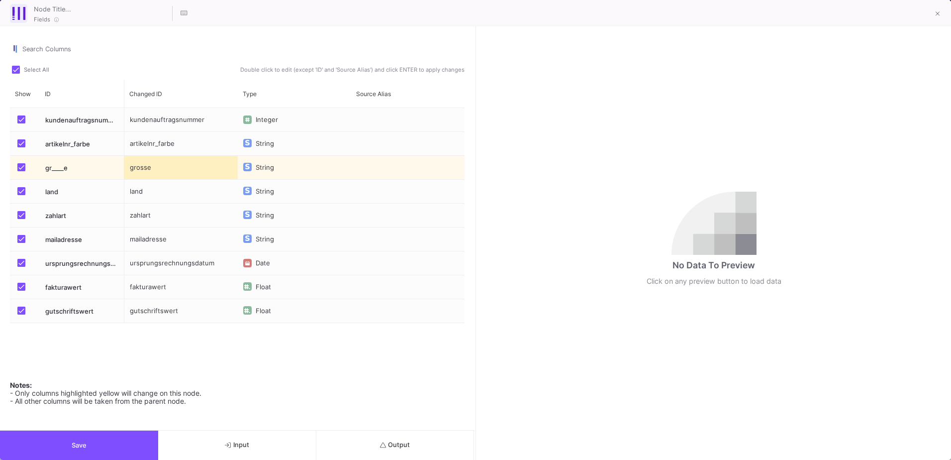
click at [118, 445] on button "Save" at bounding box center [79, 444] width 158 height 29
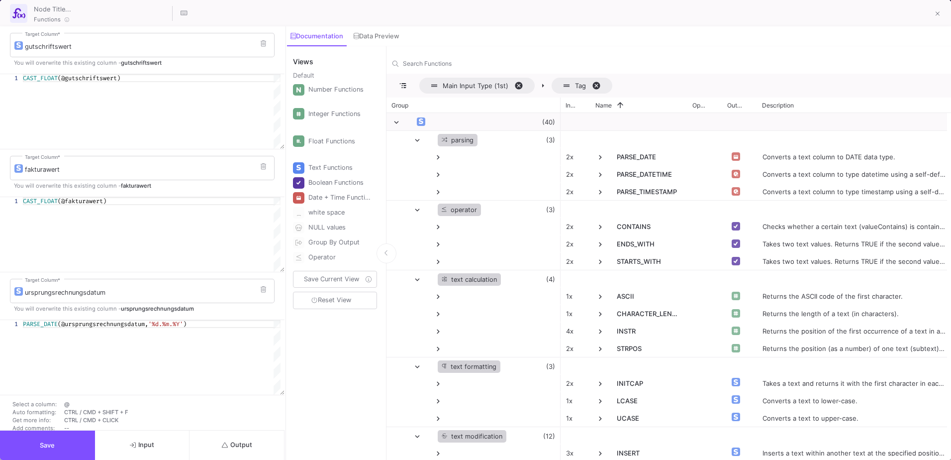
click at [253, 442] on div "Output" at bounding box center [236, 444] width 95 height 29
click at [248, 452] on button "Output" at bounding box center [236, 444] width 95 height 29
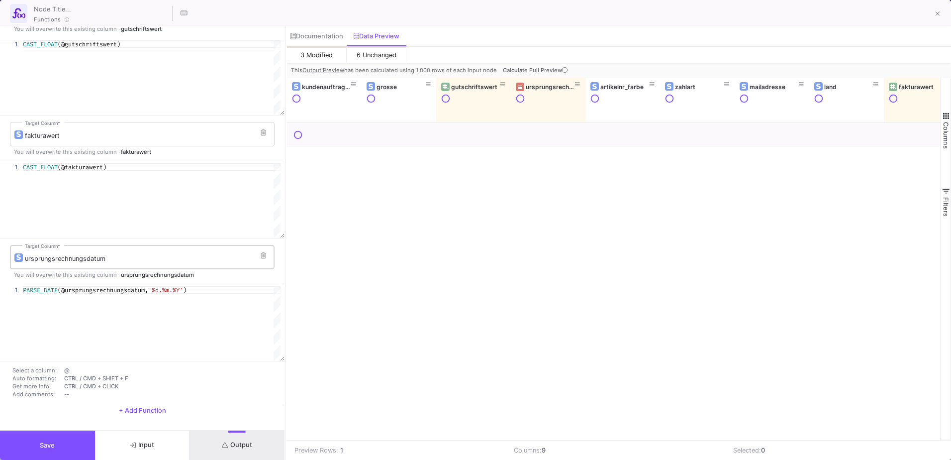
scroll to position [47, 0]
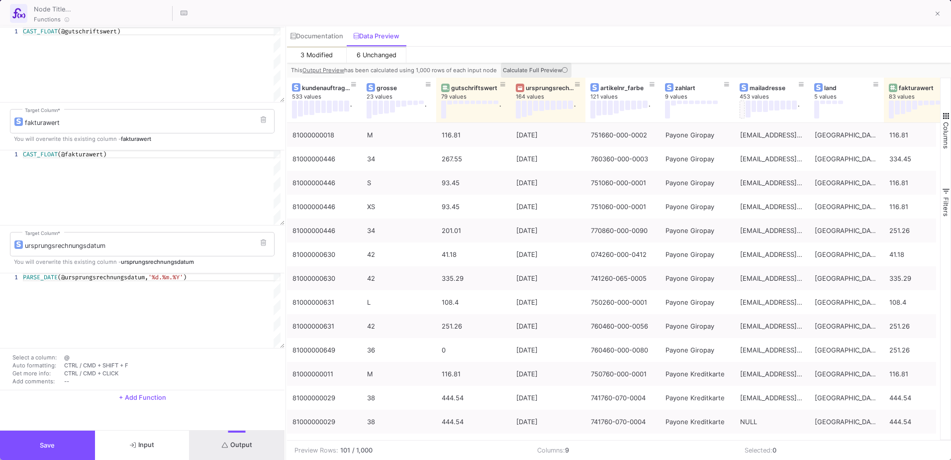
click at [562, 69] on icon at bounding box center [564, 69] width 5 height 5
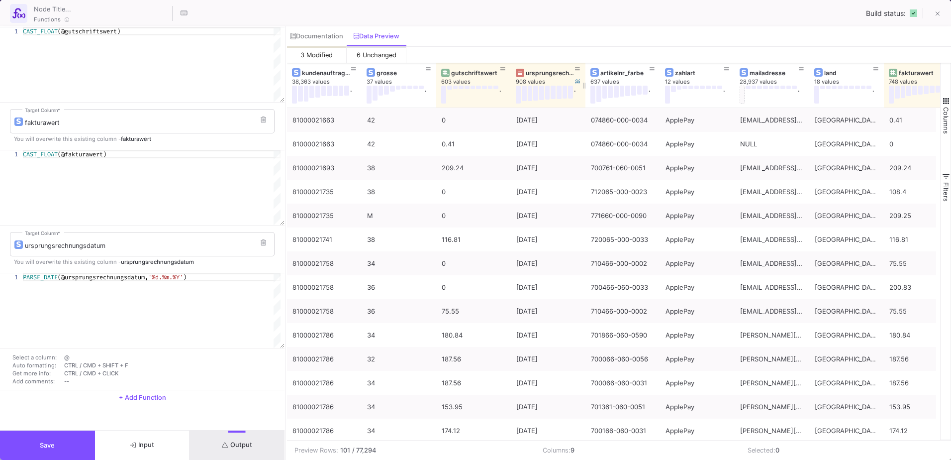
click at [538, 74] on div "ursprungsrechnungsdatum" at bounding box center [550, 72] width 49 height 7
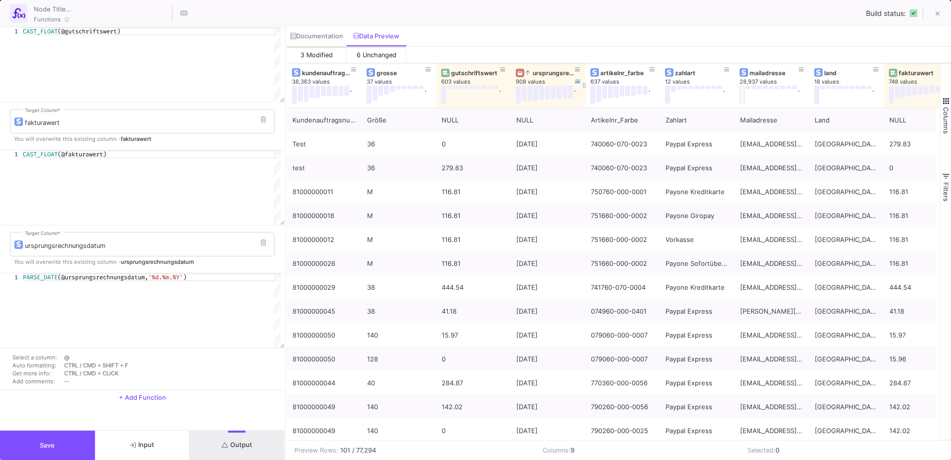
click at [538, 74] on div "ursprungsrechnungsdatum" at bounding box center [550, 72] width 49 height 7
click at [939, 18] on span at bounding box center [938, 13] width 4 height 10
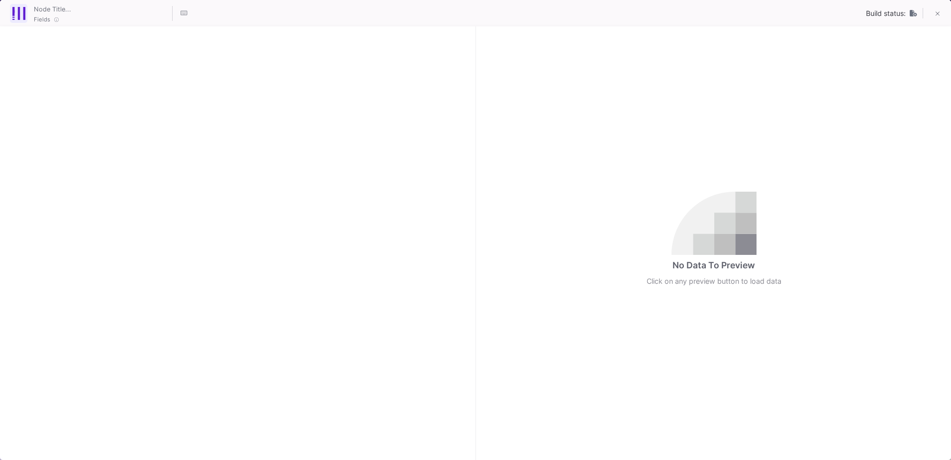
checkbox input "true"
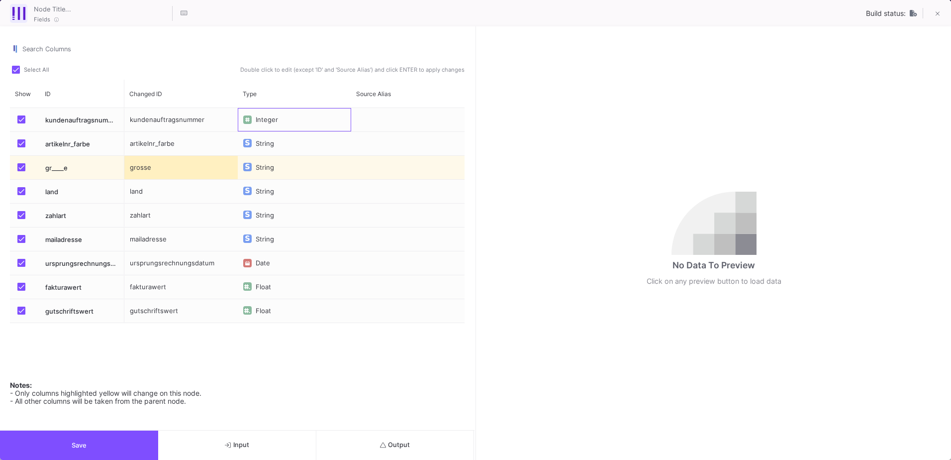
click at [247, 120] on img "Press SPACE to select this row." at bounding box center [247, 119] width 4 height 4
click at [271, 141] on span "String" at bounding box center [271, 140] width 18 height 8
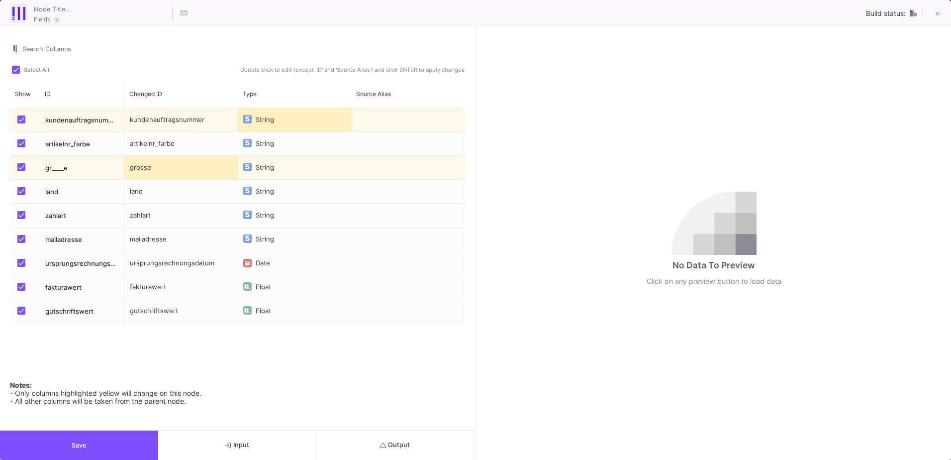
click at [445, 450] on button "Output" at bounding box center [395, 444] width 158 height 29
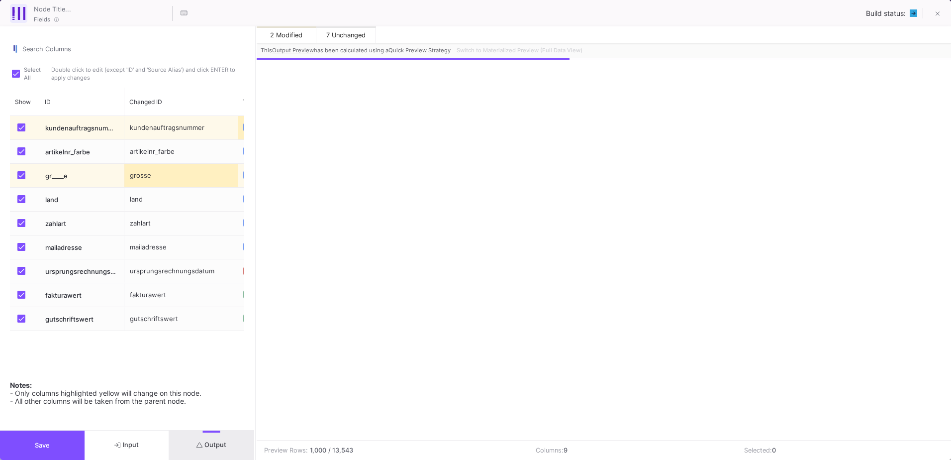
drag, startPoint x: 475, startPoint y: 298, endPoint x: 255, endPoint y: 301, distance: 220.4
click at [255, 301] on div at bounding box center [255, 242] width 2 height 433
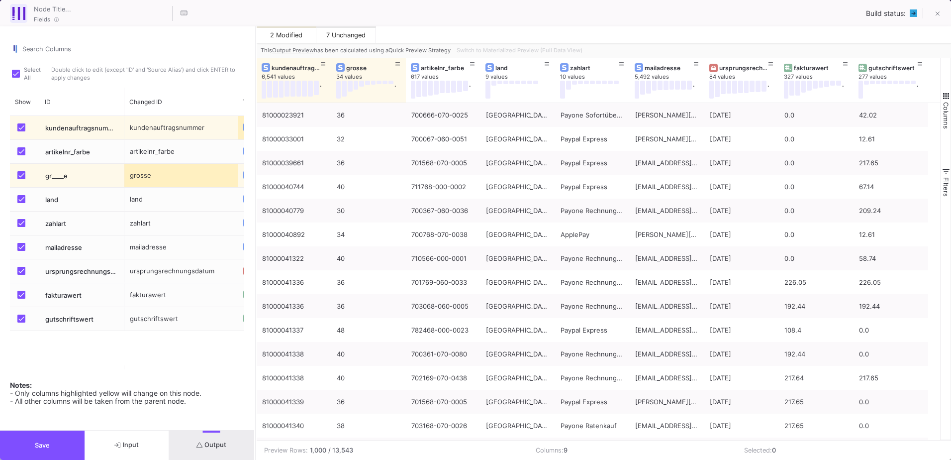
click at [71, 451] on button "Save" at bounding box center [42, 444] width 85 height 29
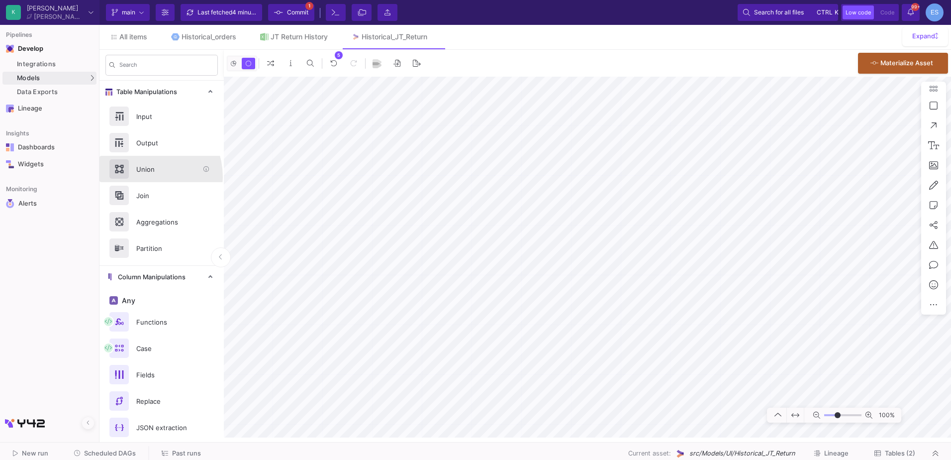
click at [141, 177] on div "Union" at bounding box center [161, 169] width 124 height 26
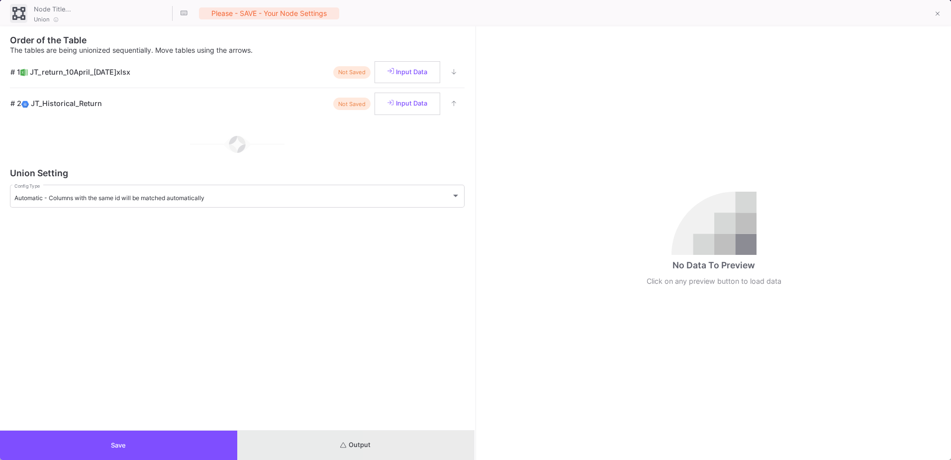
click at [401, 439] on button "Output" at bounding box center [355, 444] width 237 height 29
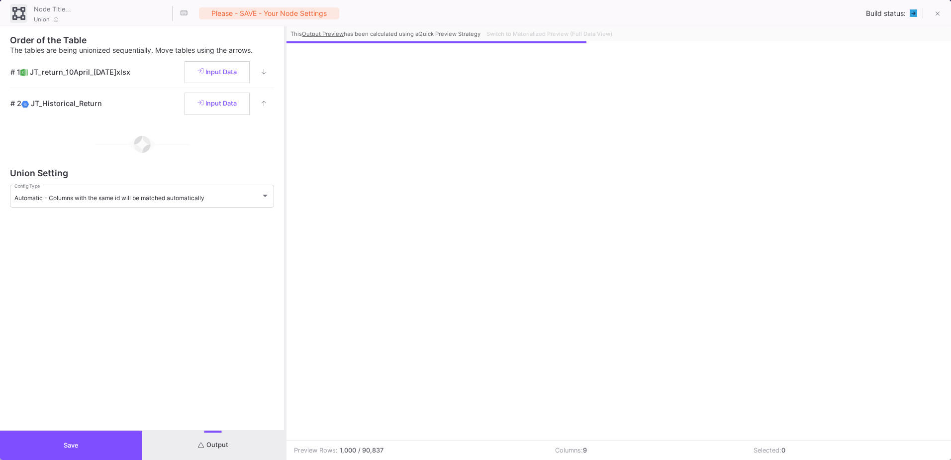
drag, startPoint x: 475, startPoint y: 329, endPoint x: 285, endPoint y: 328, distance: 190.0
click at [285, 328] on div at bounding box center [285, 242] width 2 height 433
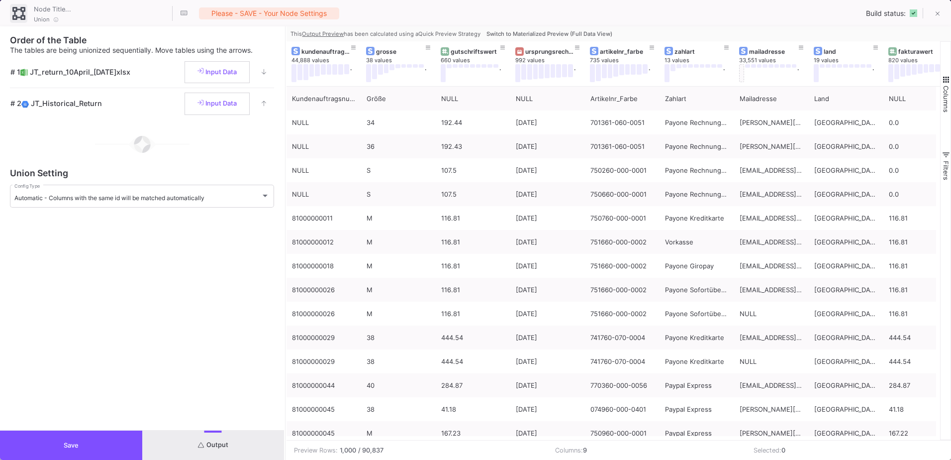
click at [571, 37] on button "Switch to Materialized Preview (Full Data View)" at bounding box center [549, 33] width 130 height 15
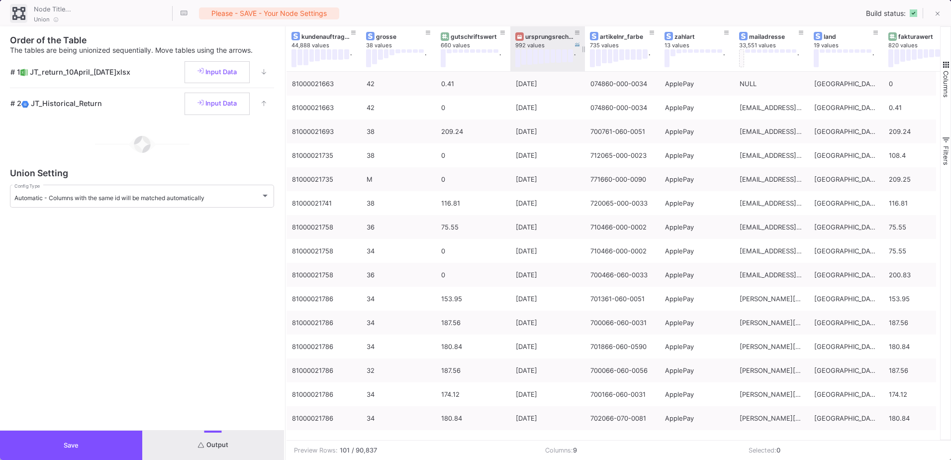
click at [554, 34] on div "ursprungsrechnungsdatum" at bounding box center [549, 36] width 49 height 7
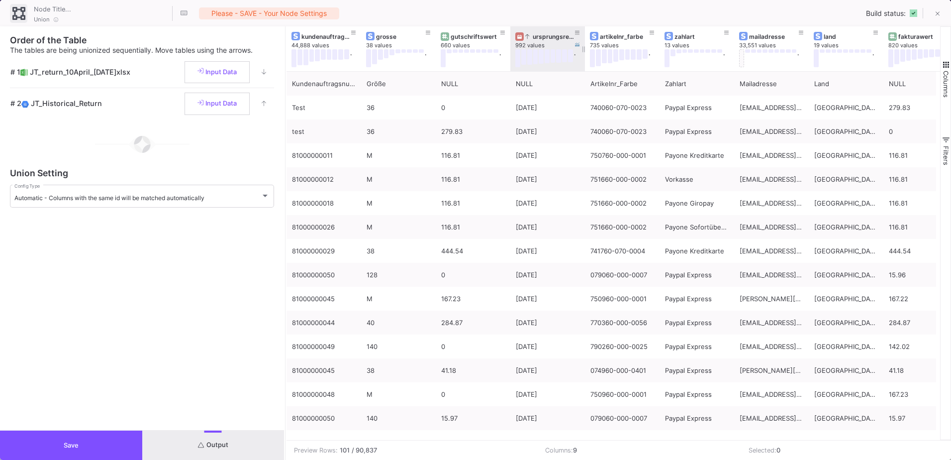
click at [554, 34] on div "ursprungsrechnungsdatum" at bounding box center [549, 36] width 49 height 7
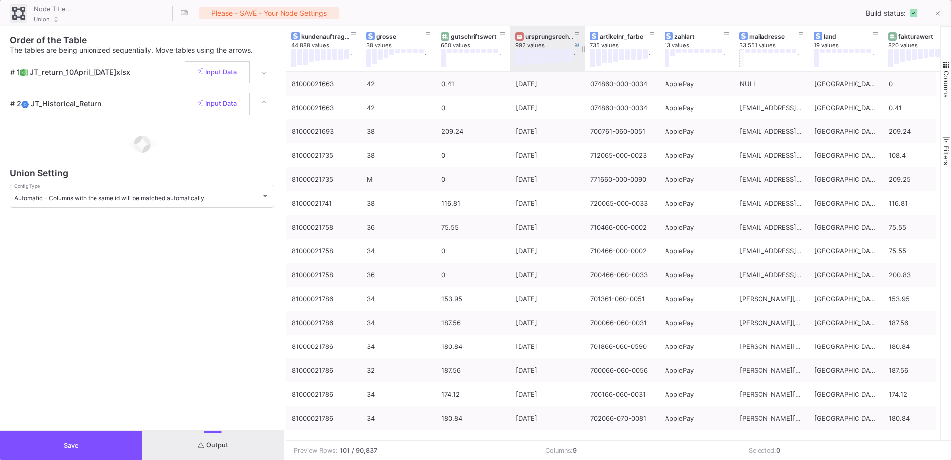
click at [554, 34] on div "ursprungsrechnungsdatum" at bounding box center [549, 36] width 49 height 7
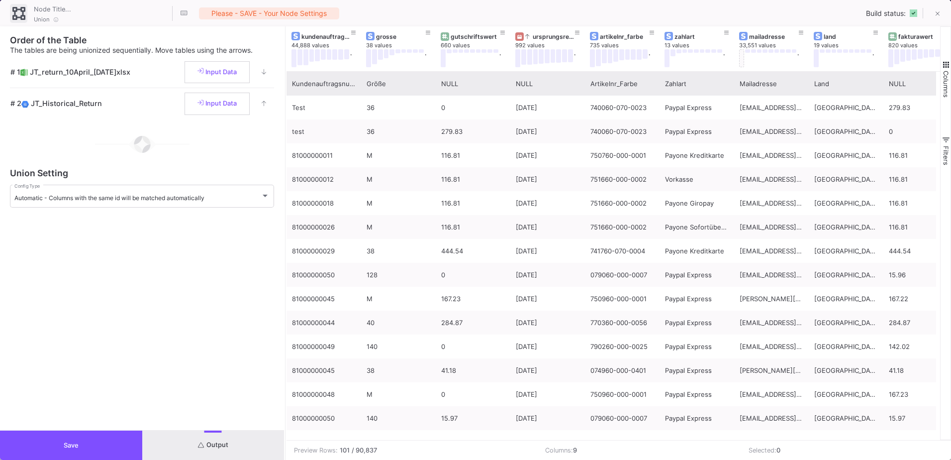
click at [309, 94] on div "Kundenauftragsnummer" at bounding box center [324, 83] width 64 height 23
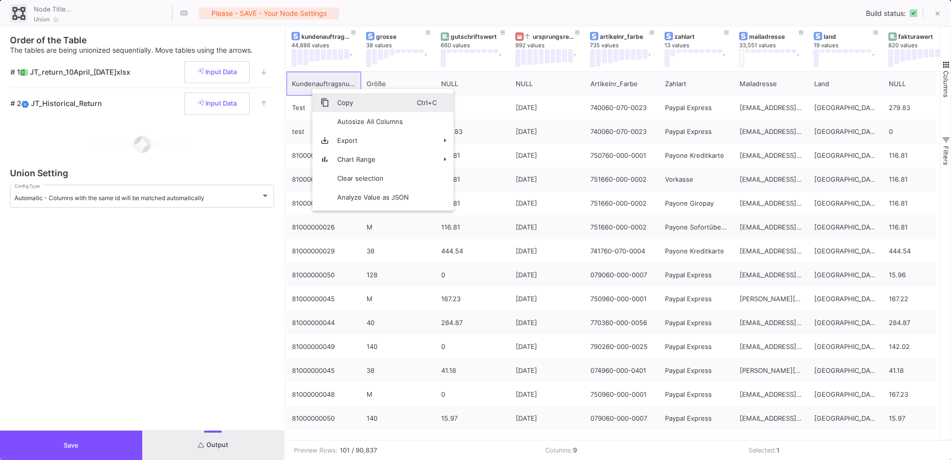
click at [341, 106] on span "Copy" at bounding box center [373, 102] width 88 height 19
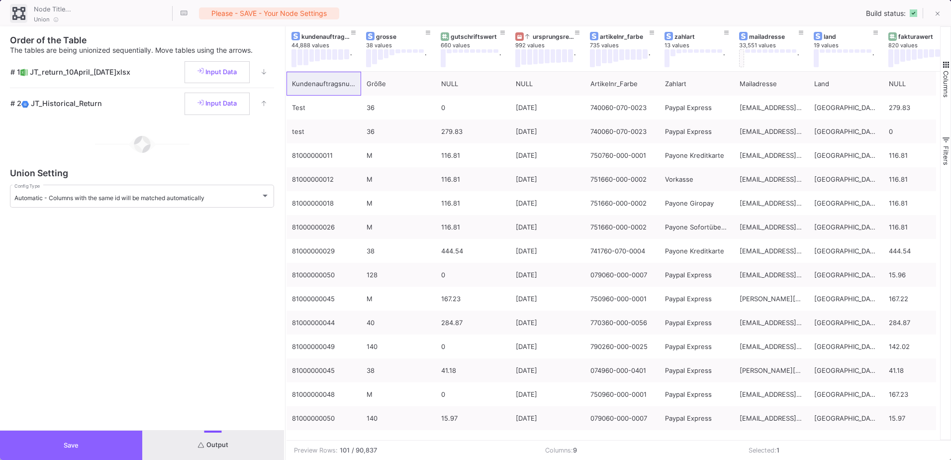
click at [97, 440] on button "Save" at bounding box center [71, 444] width 142 height 29
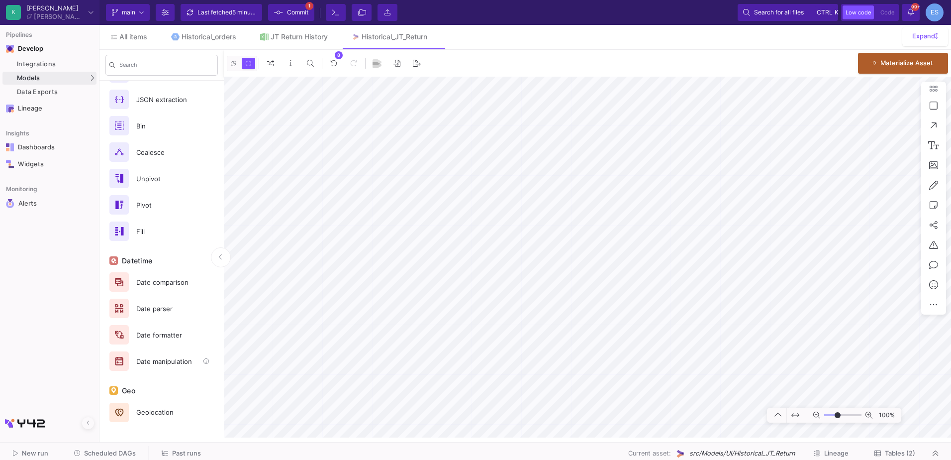
scroll to position [477, 0]
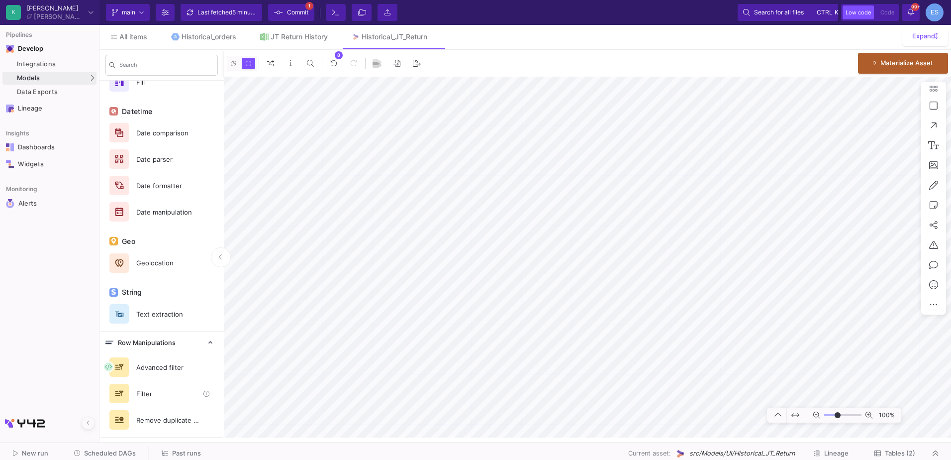
click at [149, 399] on div "Filter" at bounding box center [164, 393] width 69 height 15
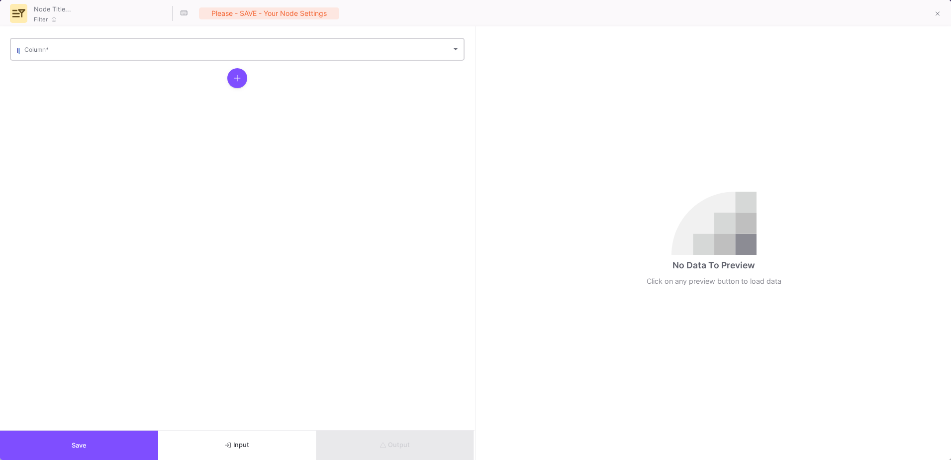
click at [54, 55] on div "Column *" at bounding box center [242, 48] width 436 height 24
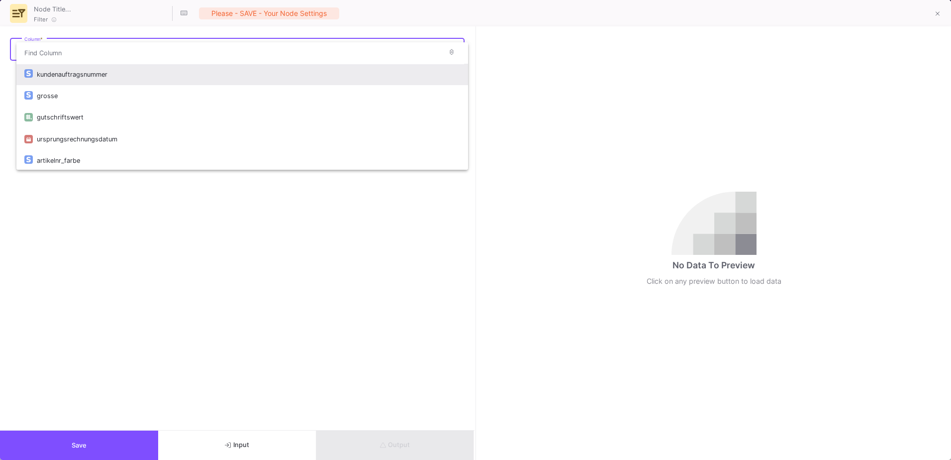
click at [50, 71] on div "kundenauftragsnummer" at bounding box center [248, 74] width 423 height 21
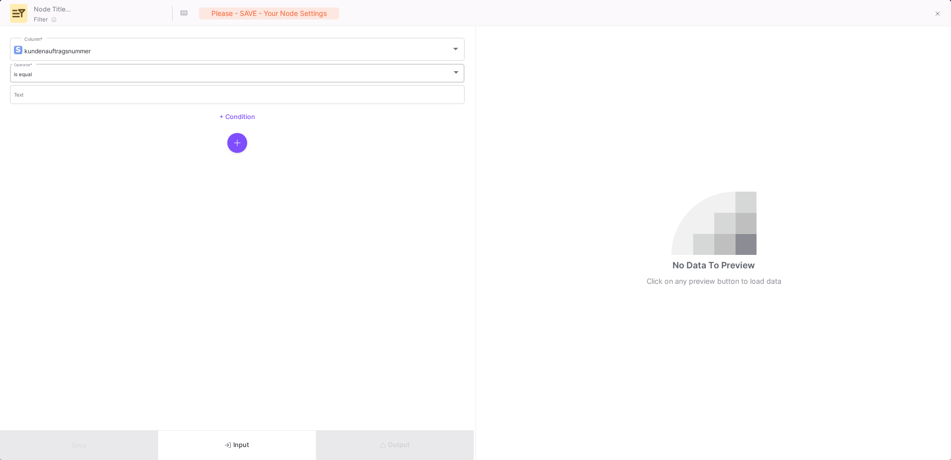
click at [41, 69] on div "is equal Operator *" at bounding box center [237, 72] width 447 height 20
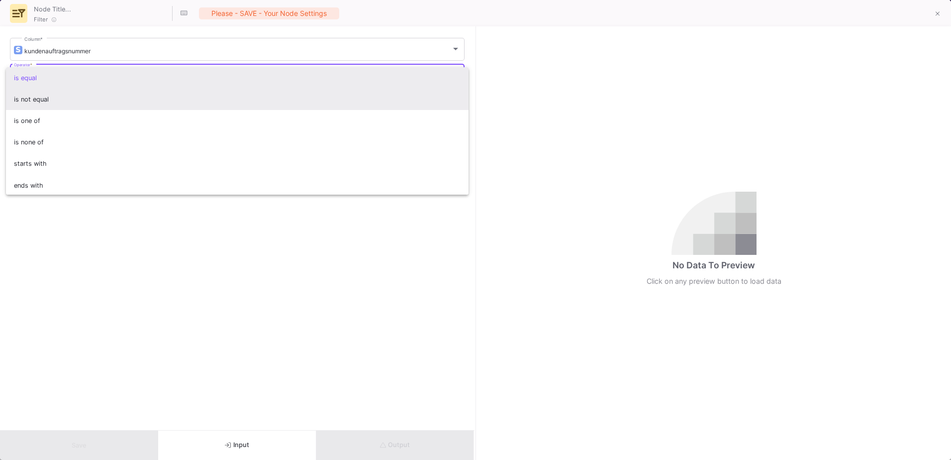
click at [44, 105] on span "is not equal" at bounding box center [237, 99] width 447 height 21
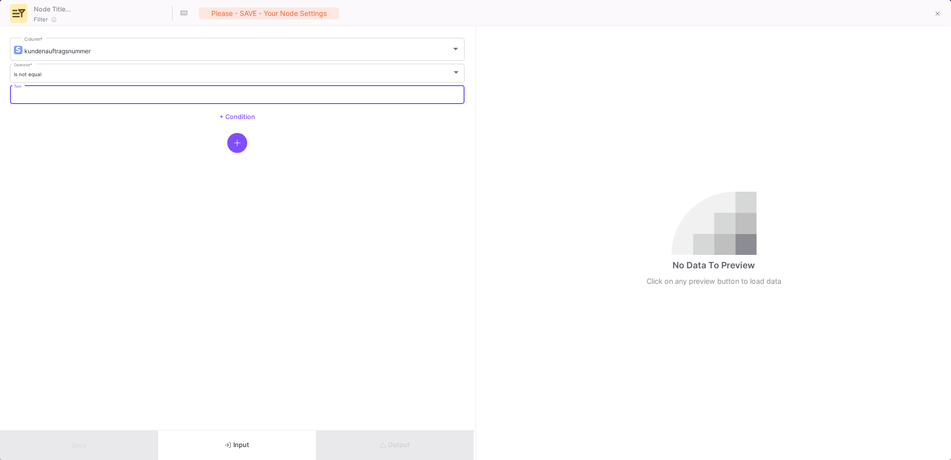
click at [46, 95] on input "Text" at bounding box center [237, 96] width 447 height 6
paste input "Kundenauftragsnummer"
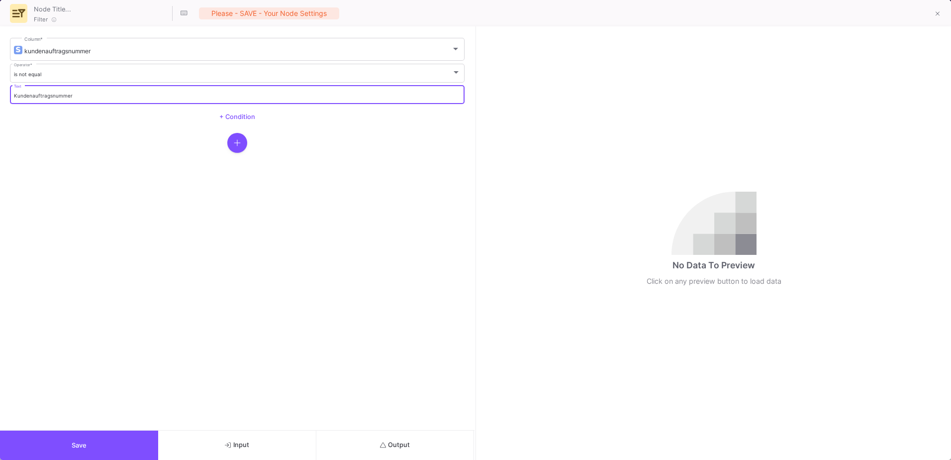
type input "Kundenauftragsnummer"
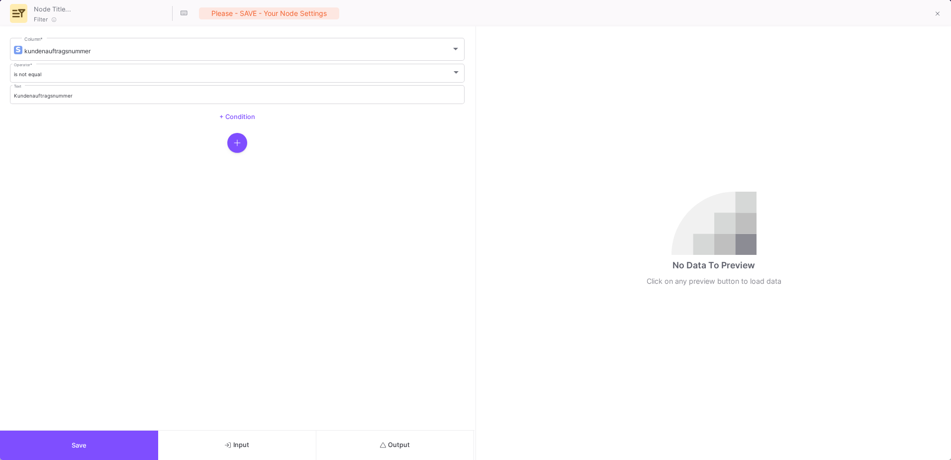
click at [228, 374] on form "kundenauftragsnummer Column * is not equal Operator * Kundenauftragsnummer Text…" at bounding box center [237, 227] width 474 height 403
click at [385, 438] on button "Output" at bounding box center [395, 444] width 158 height 29
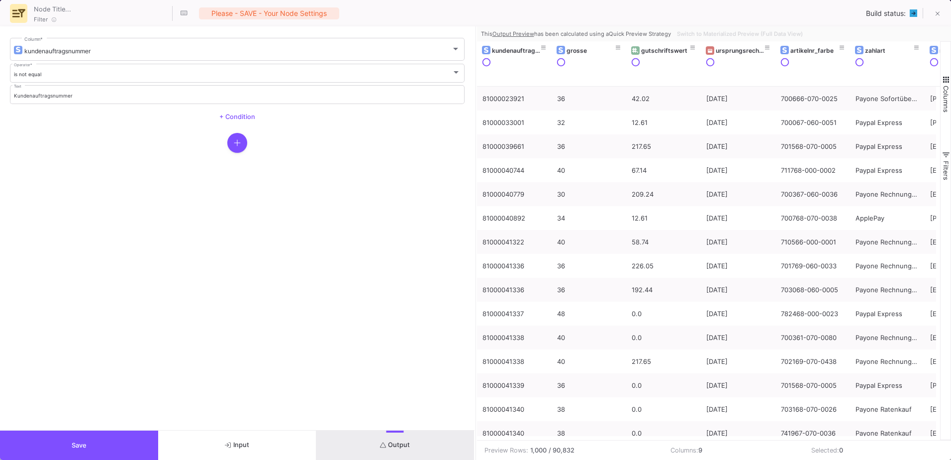
click at [92, 435] on button "Save" at bounding box center [79, 444] width 158 height 29
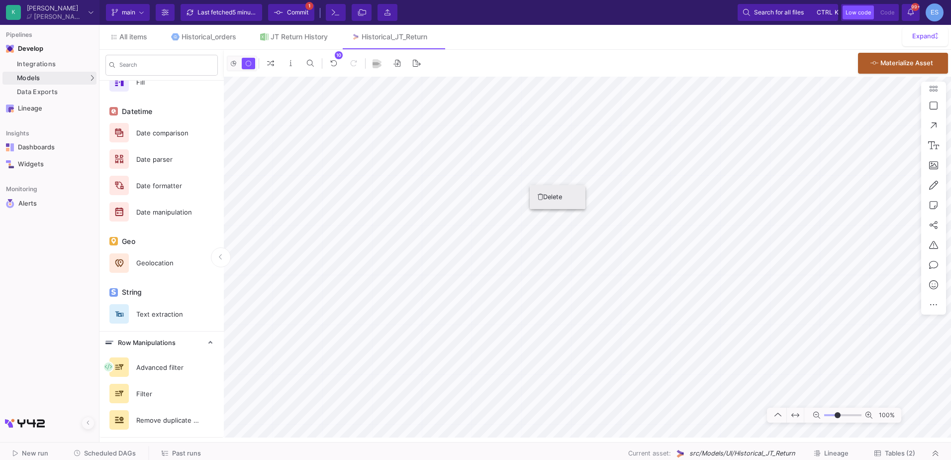
click at [537, 200] on button "Delete" at bounding box center [558, 197] width 56 height 24
click at [541, 277] on icon at bounding box center [540, 277] width 5 height 6
click at [927, 283] on div "100%" at bounding box center [587, 257] width 727 height 361
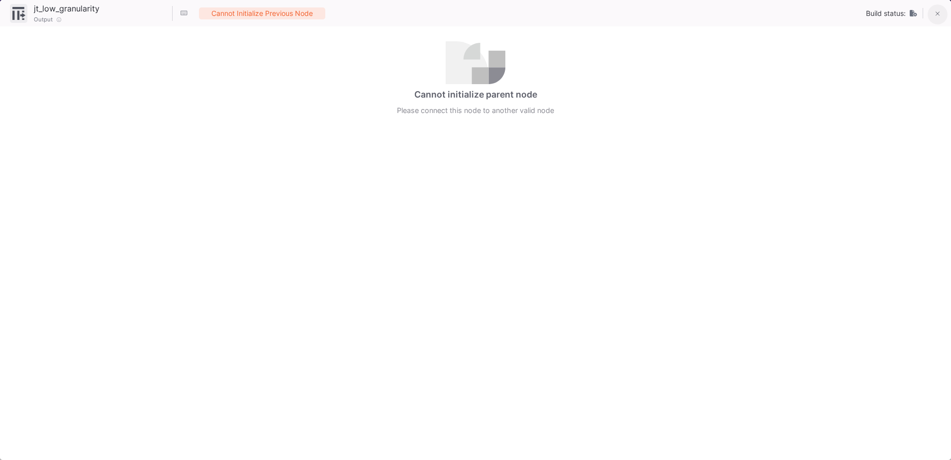
click at [937, 7] on button at bounding box center [938, 14] width 20 height 20
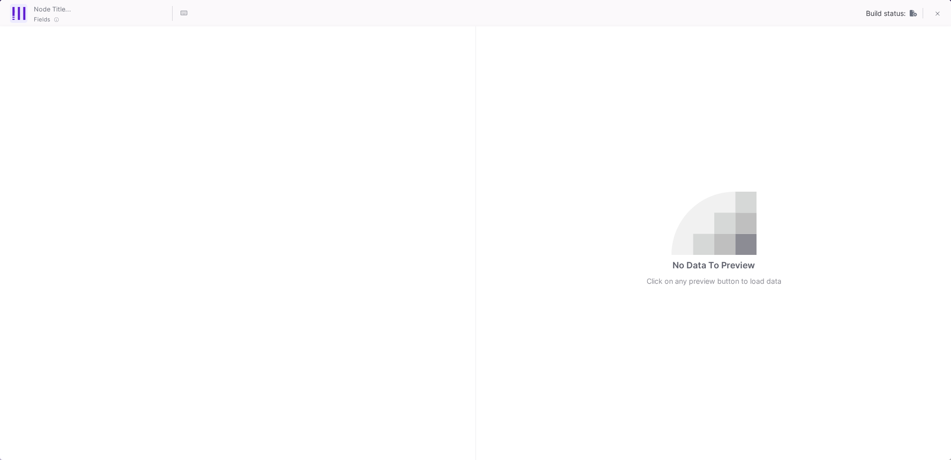
checkbox input "true"
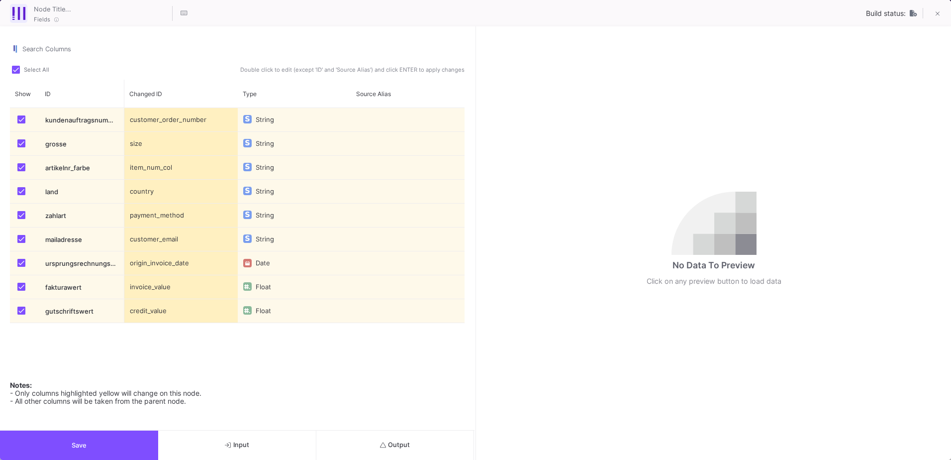
click at [394, 455] on button "Output" at bounding box center [395, 444] width 158 height 29
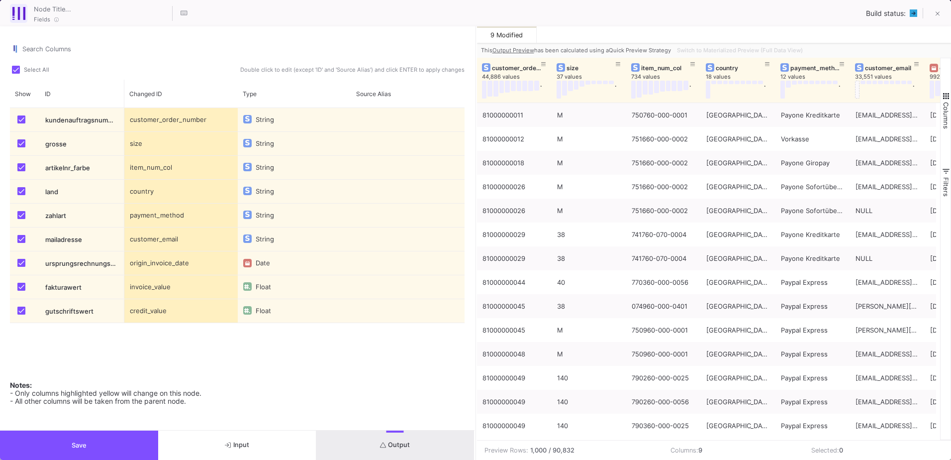
click at [59, 443] on button "Save" at bounding box center [79, 444] width 158 height 29
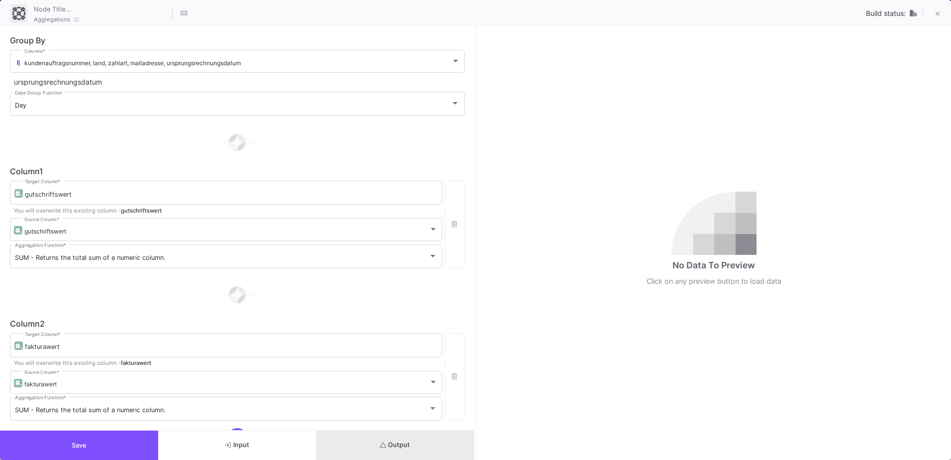
click at [359, 449] on button "Output" at bounding box center [395, 444] width 158 height 29
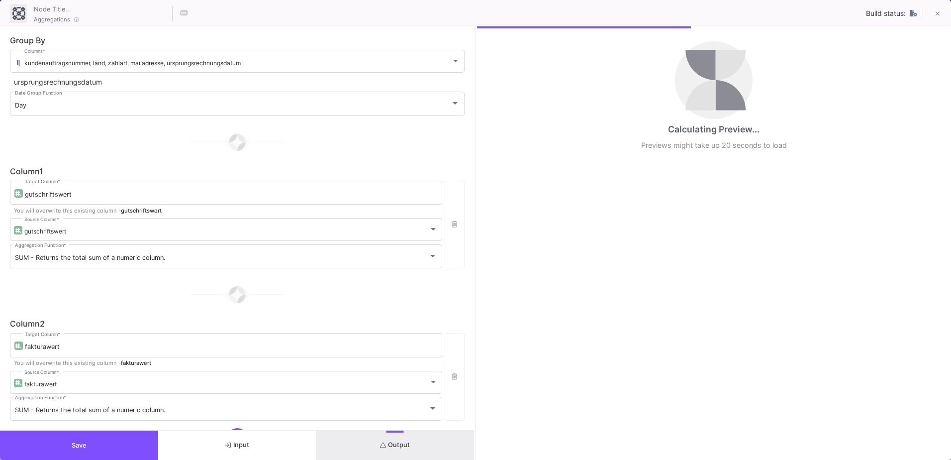
click at [75, 443] on span "Save" at bounding box center [79, 444] width 15 height 7
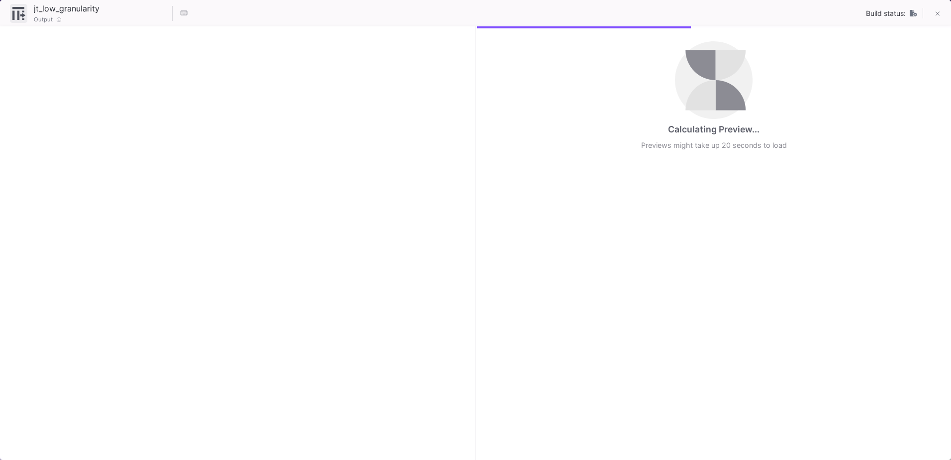
checkbox input "true"
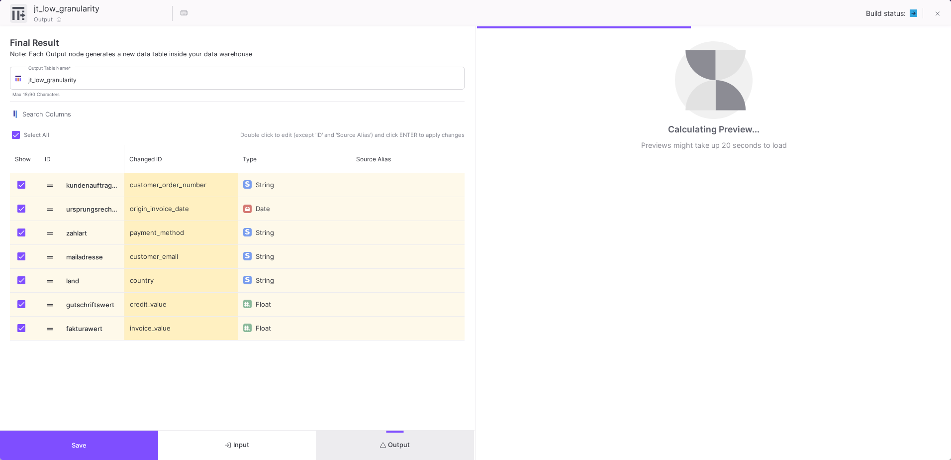
click at [323, 438] on button "Output" at bounding box center [395, 444] width 158 height 29
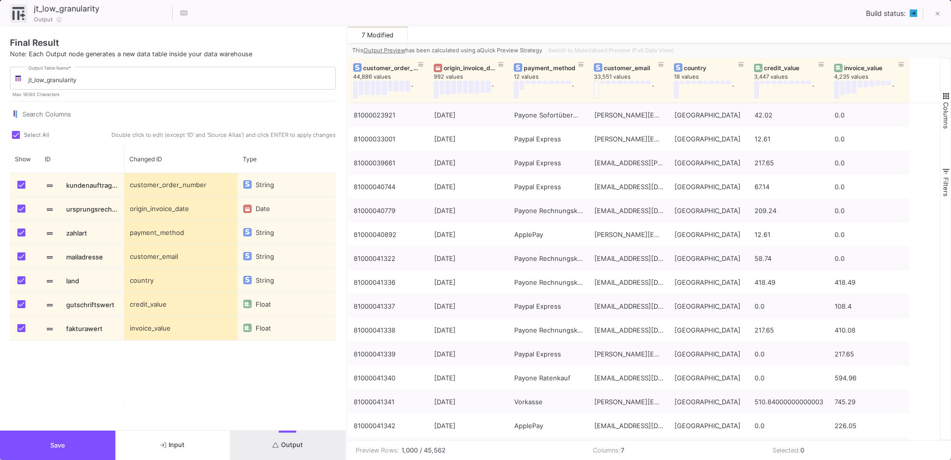
drag, startPoint x: 476, startPoint y: 237, endPoint x: 347, endPoint y: 248, distance: 129.3
click at [347, 248] on div at bounding box center [347, 242] width 2 height 433
click at [78, 434] on button "Save" at bounding box center [57, 444] width 115 height 29
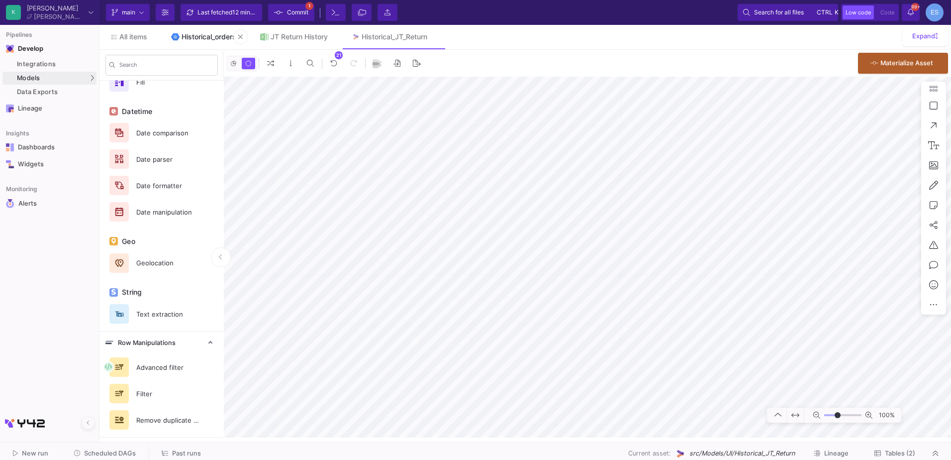
click at [196, 37] on div "Historical_orders" at bounding box center [209, 37] width 55 height 8
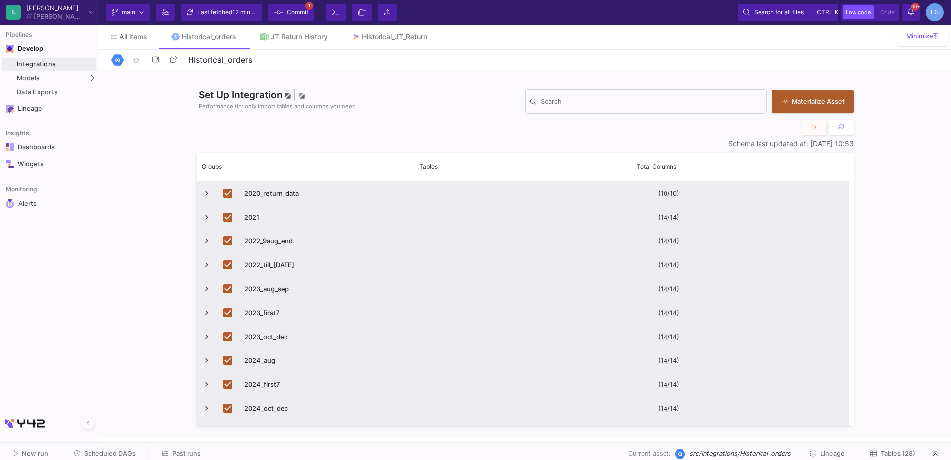
click at [910, 454] on span "Tables (28)" at bounding box center [898, 452] width 34 height 7
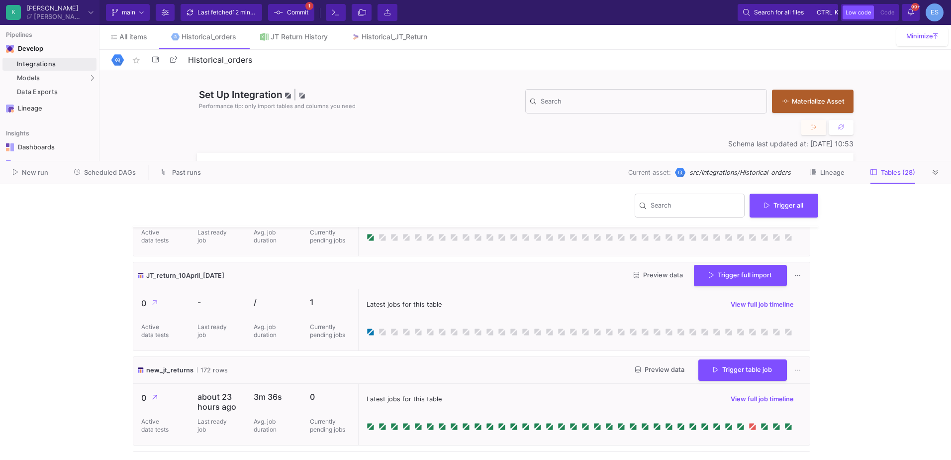
scroll to position [2089, 0]
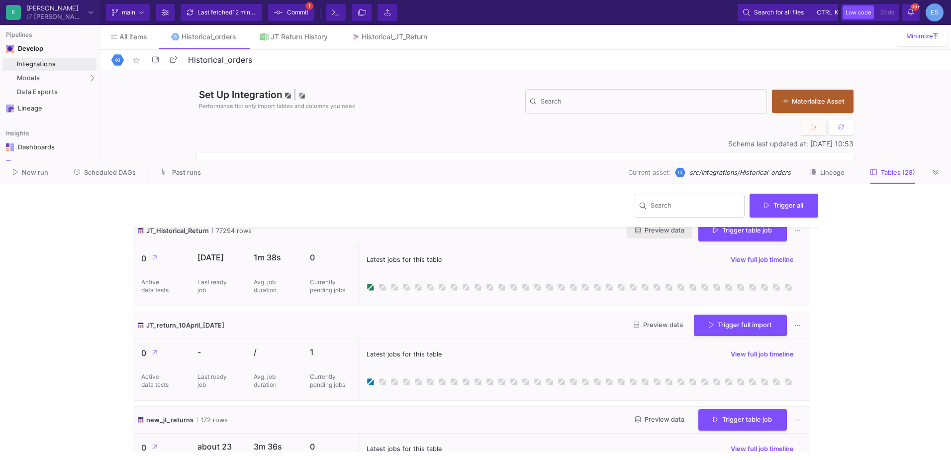
click at [640, 234] on span "Preview data" at bounding box center [659, 229] width 49 height 7
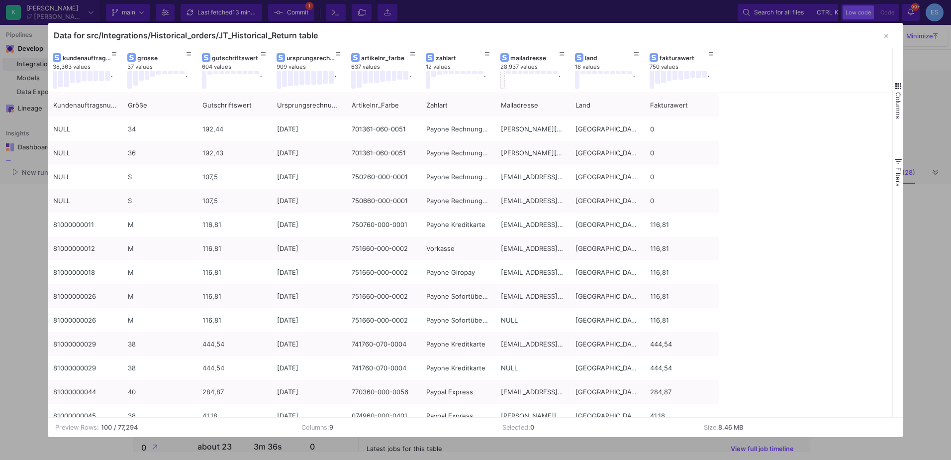
drag, startPoint x: 145, startPoint y: 428, endPoint x: 100, endPoint y: 424, distance: 44.9
click at [100, 424] on div "Preview Rows: 100 / 77,294" at bounding box center [170, 426] width 231 height 9
drag, startPoint x: 100, startPoint y: 424, endPoint x: 110, endPoint y: 441, distance: 18.9
click at [110, 441] on div at bounding box center [475, 230] width 951 height 460
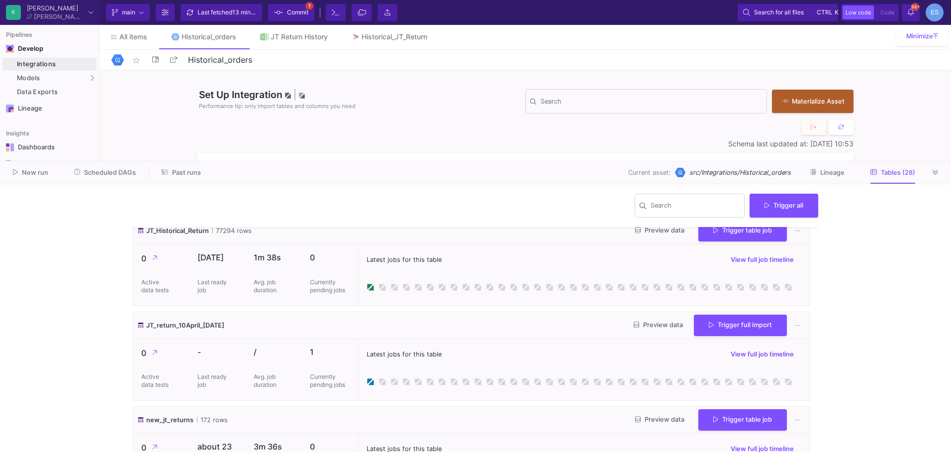
click at [654, 328] on button "Preview data" at bounding box center [658, 324] width 65 height 15
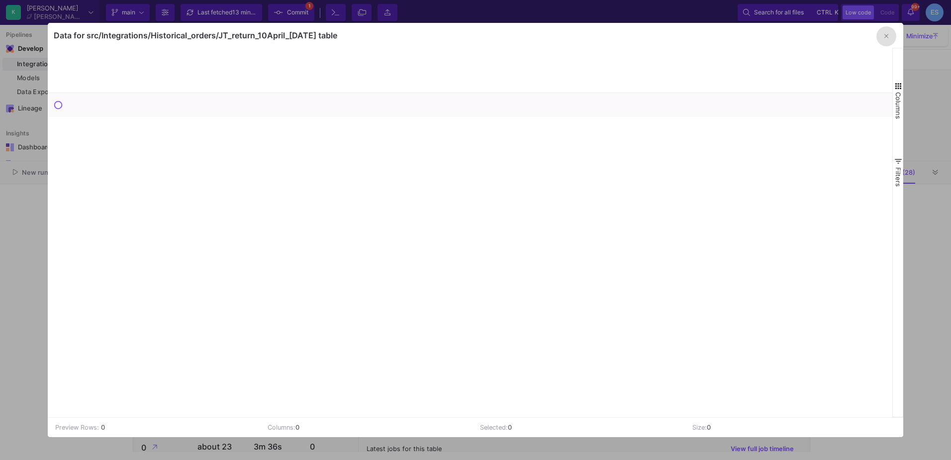
click at [889, 36] on button "button" at bounding box center [886, 36] width 20 height 20
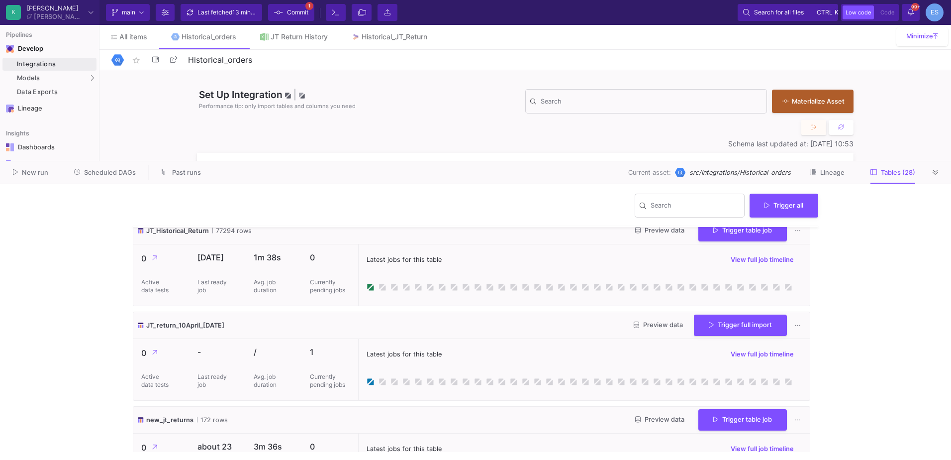
click at [642, 234] on span "Preview data" at bounding box center [659, 229] width 49 height 7
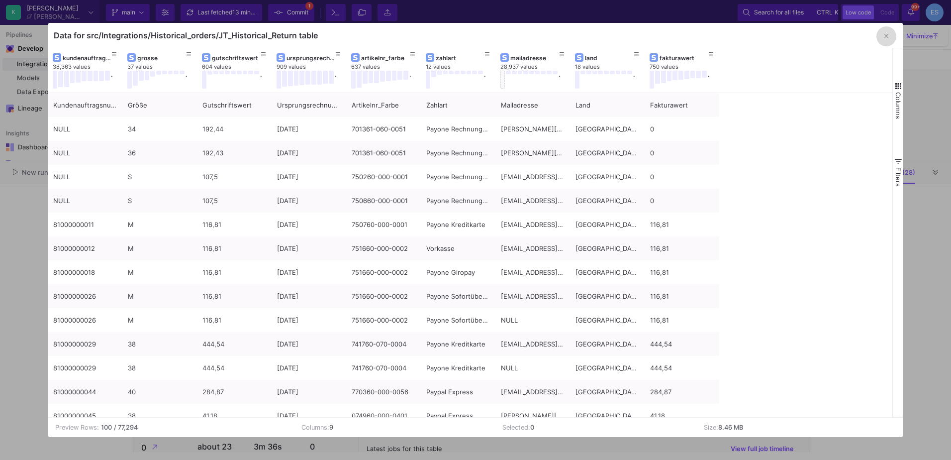
click at [886, 40] on button "button" at bounding box center [886, 36] width 20 height 20
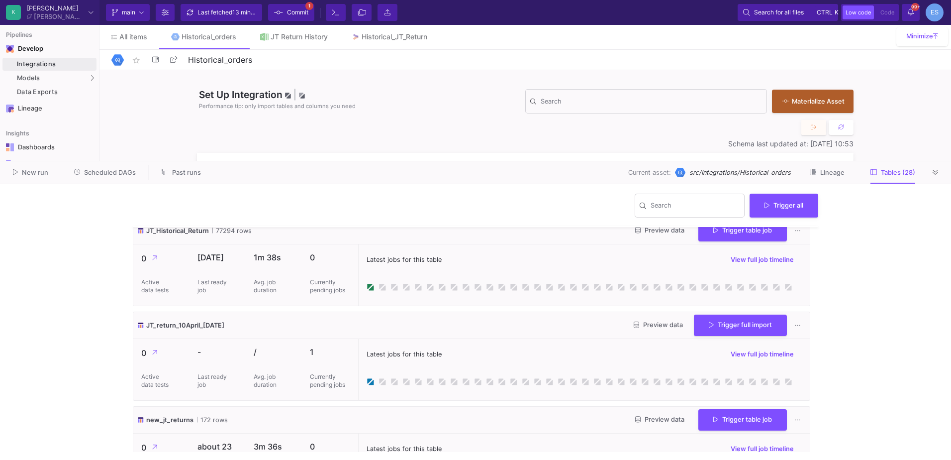
click at [289, 14] on span "Commit" at bounding box center [297, 12] width 21 height 15
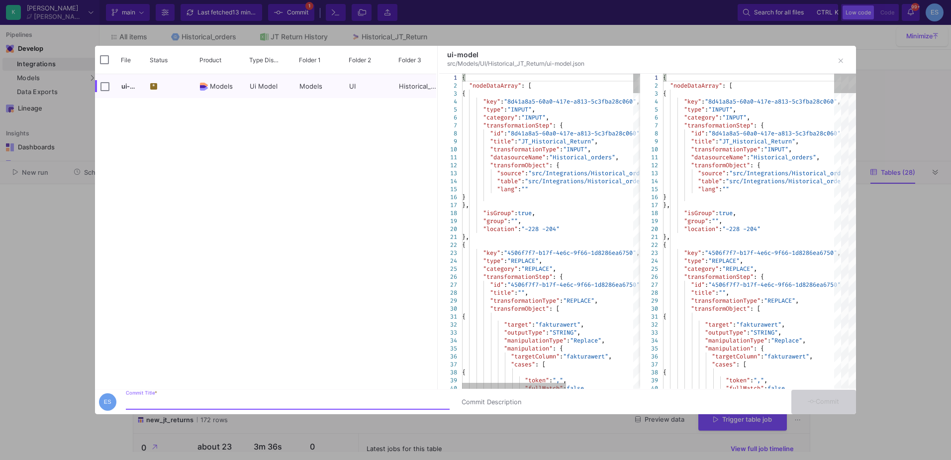
click at [196, 404] on input "Commit Title *" at bounding box center [288, 402] width 324 height 8
type input "edits"
click at [808, 400] on icon at bounding box center [812, 401] width 8 height 6
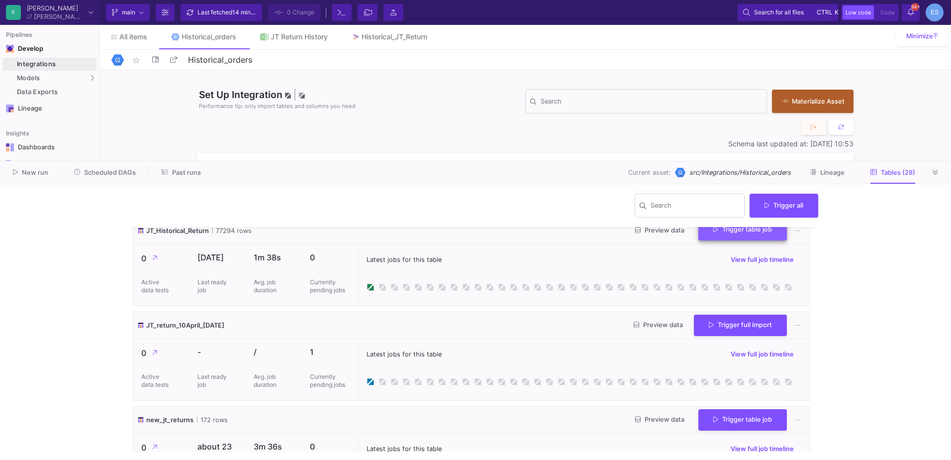
click at [746, 233] on span "Trigger table job" at bounding box center [742, 228] width 59 height 7
click at [744, 263] on button "Full import" at bounding box center [734, 264] width 83 height 24
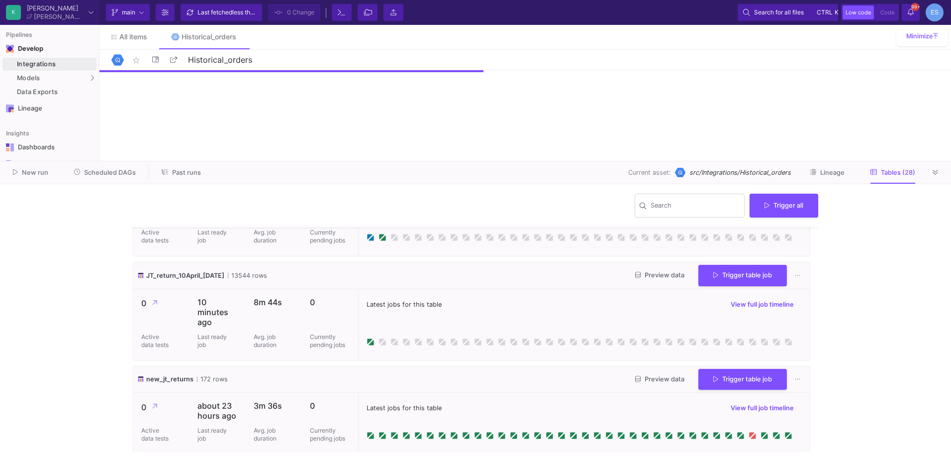
scroll to position [2039, 0]
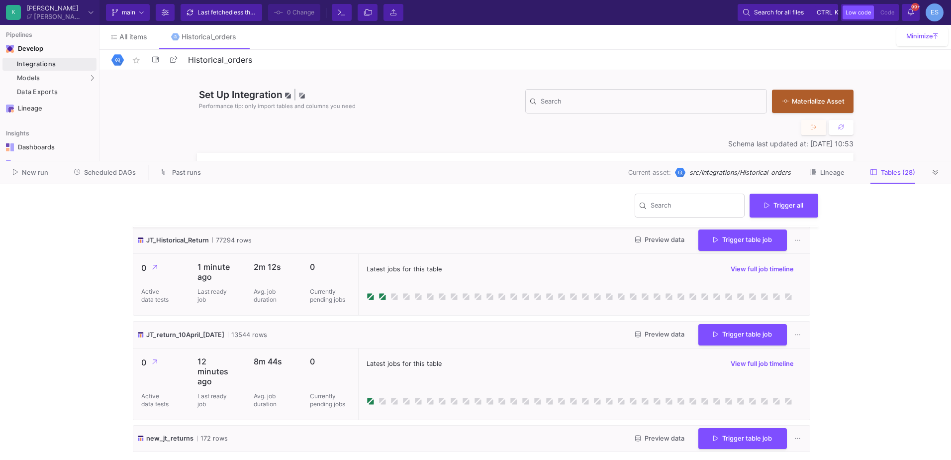
scroll to position [2039, 0]
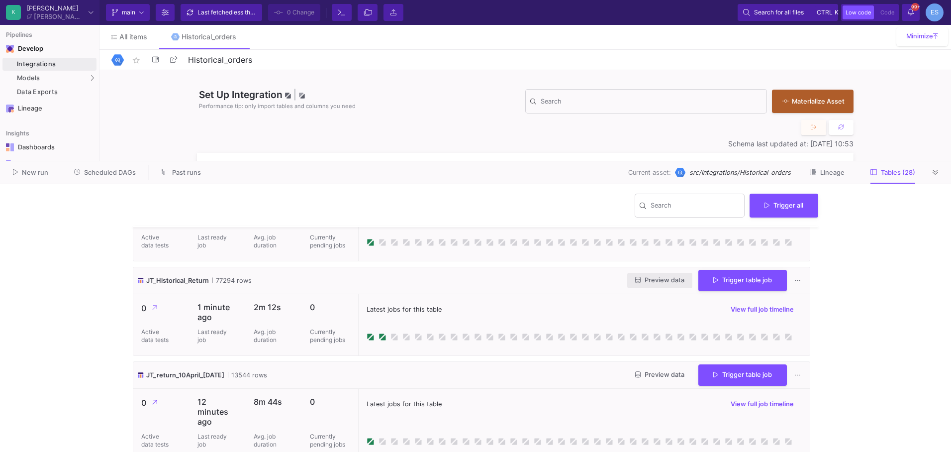
click at [661, 283] on span "Preview data" at bounding box center [659, 279] width 49 height 7
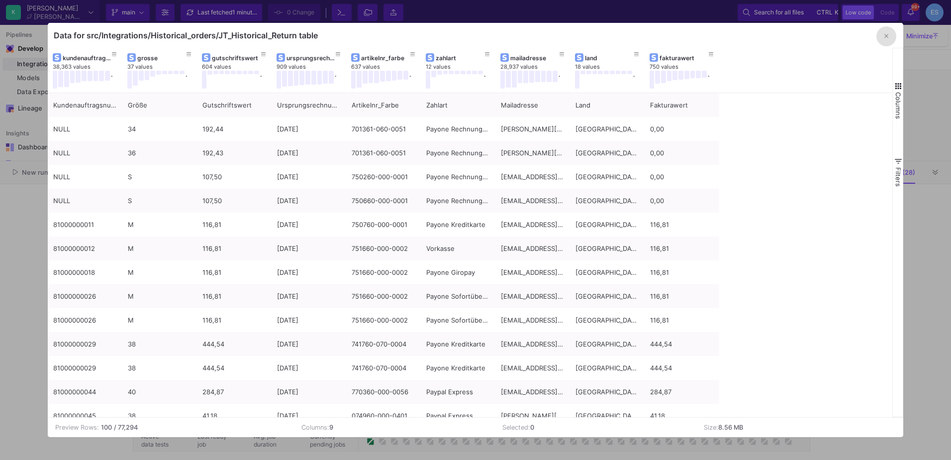
click at [888, 37] on icon "button" at bounding box center [886, 36] width 4 height 4
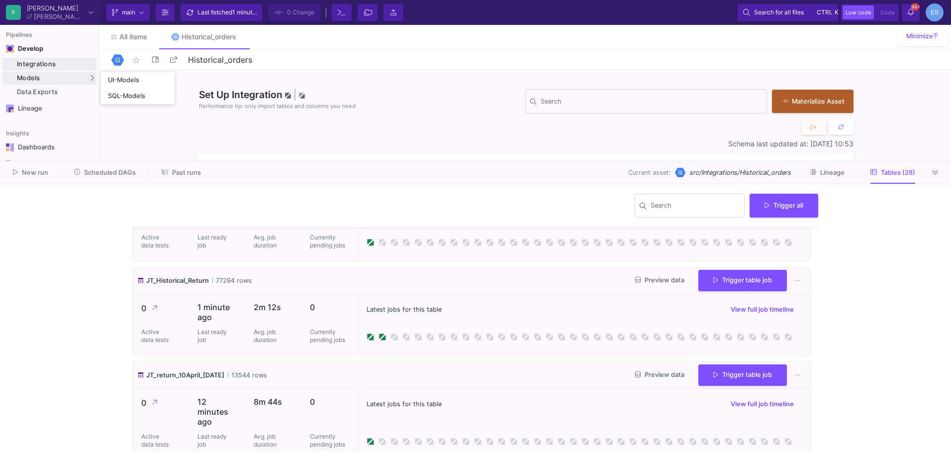
click at [55, 78] on div "Models" at bounding box center [49, 78] width 94 height 13
click at [137, 87] on link "UI-Models" at bounding box center [138, 80] width 74 height 16
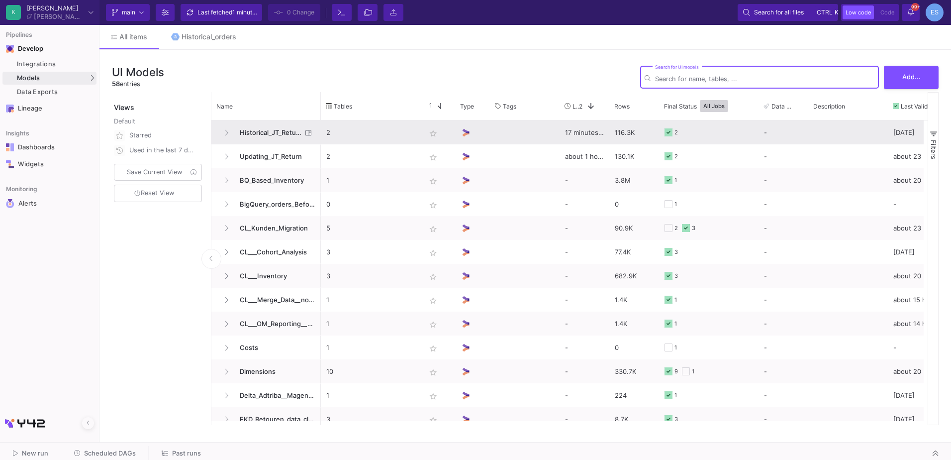
click at [279, 134] on span "Historical_JT_Return" at bounding box center [268, 132] width 68 height 23
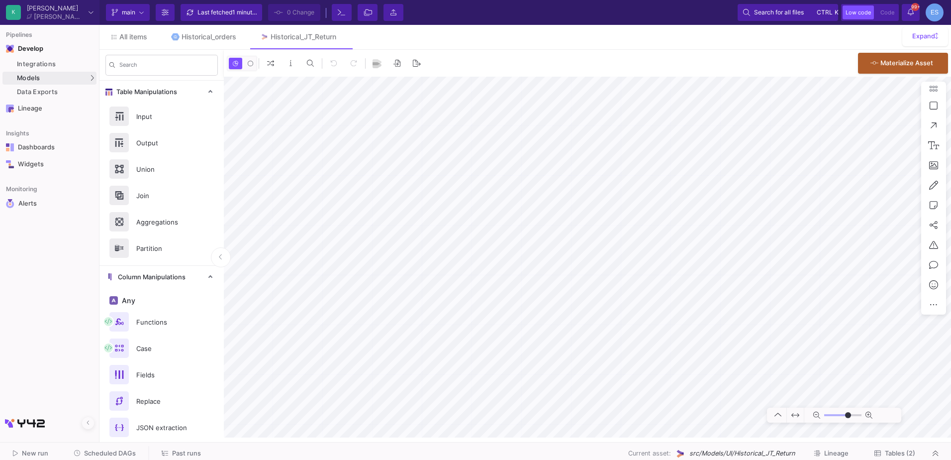
click at [892, 459] on button "Tables (2)" at bounding box center [894, 453] width 65 height 15
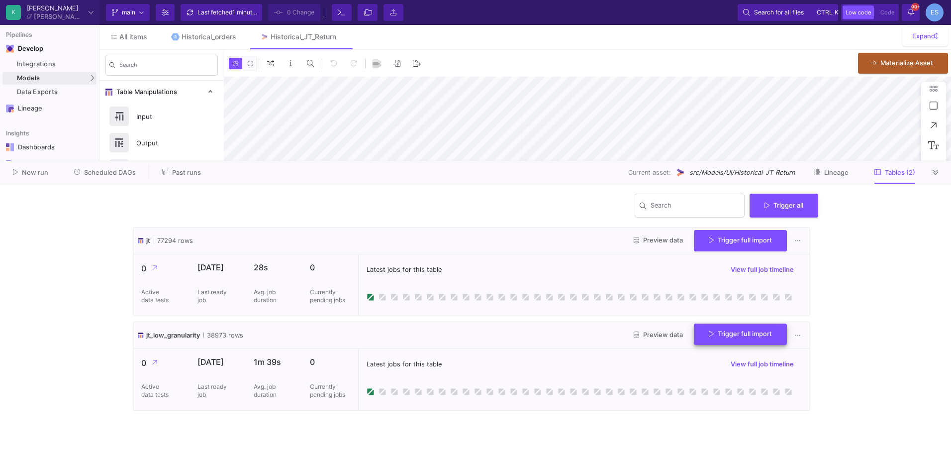
type input "-5"
click at [744, 240] on span "Trigger full import" at bounding box center [740, 238] width 63 height 7
click at [749, 338] on button "Trigger full import" at bounding box center [740, 333] width 93 height 21
click at [389, 338] on div "jt_low_granularity 38973 rows Preview data Trigger full import" at bounding box center [471, 335] width 676 height 27
type input "-5"
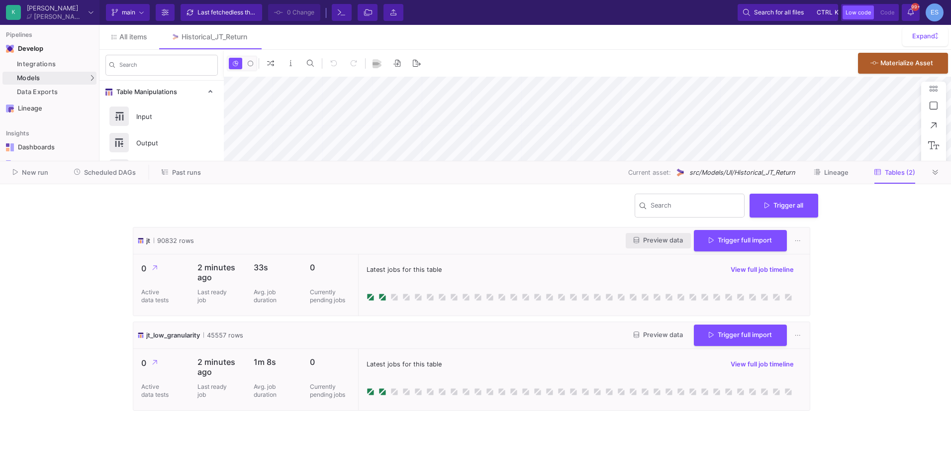
click at [656, 240] on span "Preview data" at bounding box center [658, 239] width 49 height 7
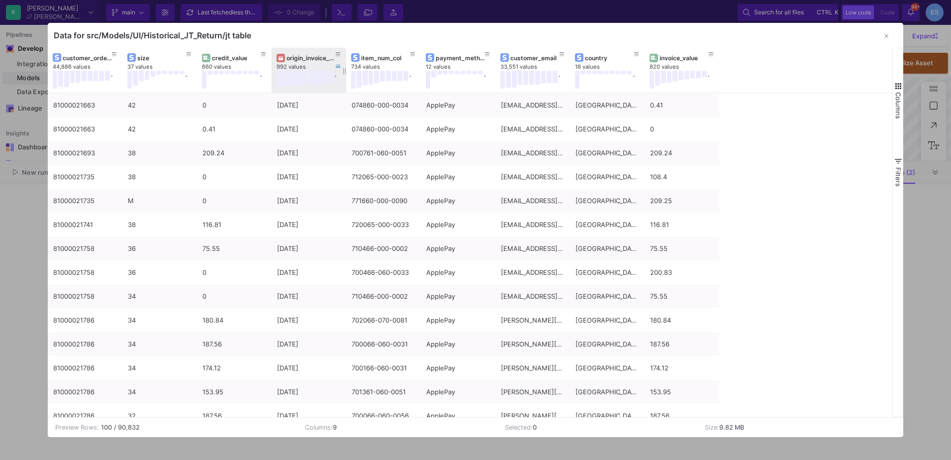
click at [305, 54] on div "origin_invoice_date" at bounding box center [310, 57] width 49 height 7
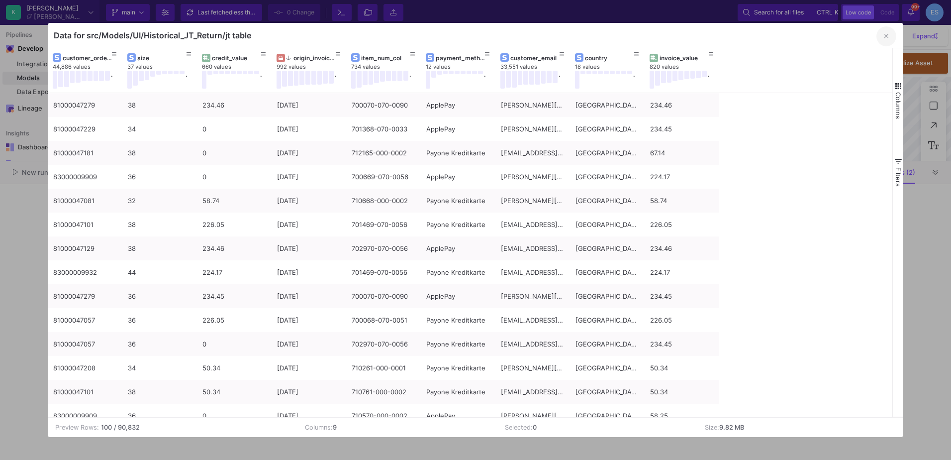
click at [887, 37] on icon "button" at bounding box center [886, 36] width 4 height 6
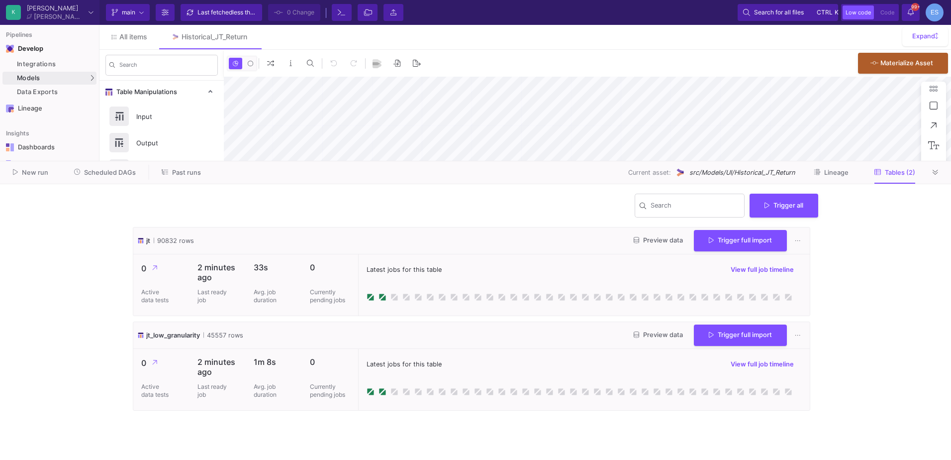
click at [630, 329] on button "Preview data" at bounding box center [658, 334] width 65 height 15
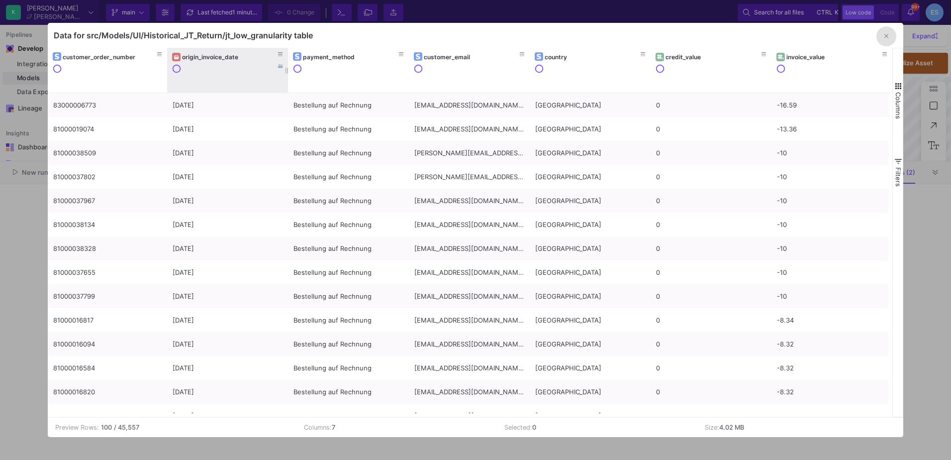
click at [187, 61] on div "origin_invoice_date" at bounding box center [227, 56] width 111 height 11
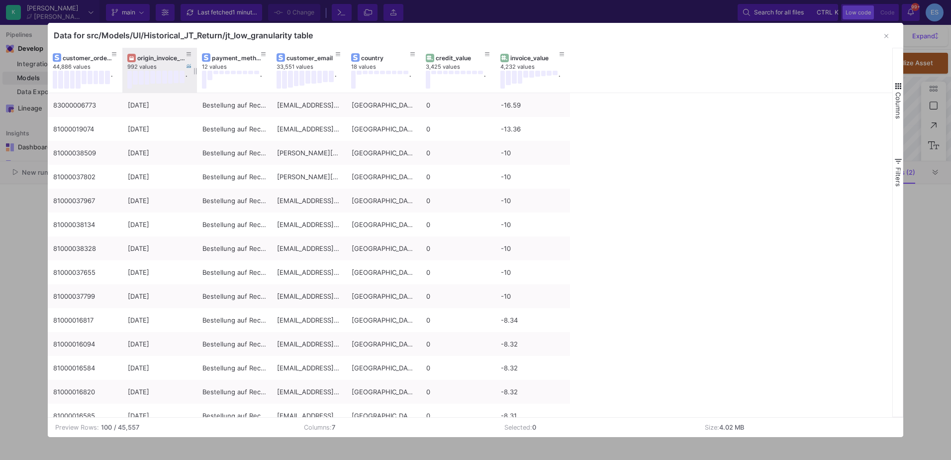
click at [154, 61] on div "origin_invoice_date" at bounding box center [161, 57] width 49 height 7
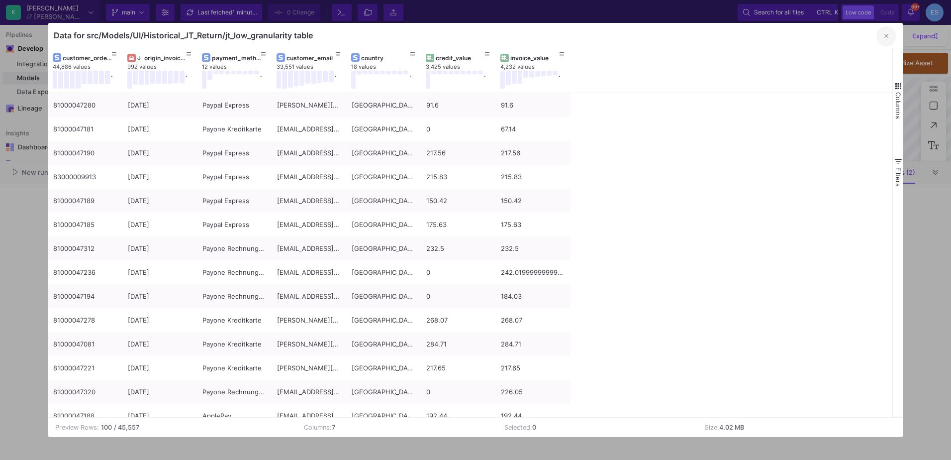
click at [887, 38] on icon "button" at bounding box center [886, 36] width 4 height 6
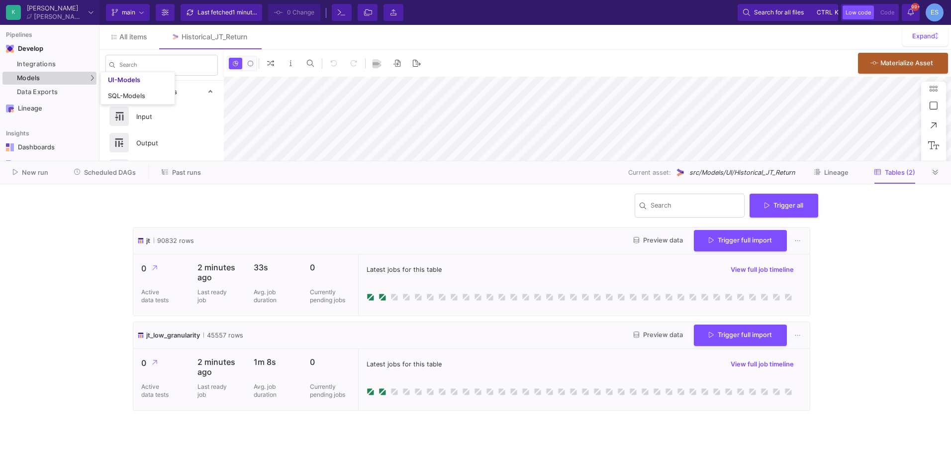
click at [49, 80] on div "Models" at bounding box center [49, 78] width 94 height 13
click at [113, 80] on div "UI-Models" at bounding box center [124, 80] width 32 height 8
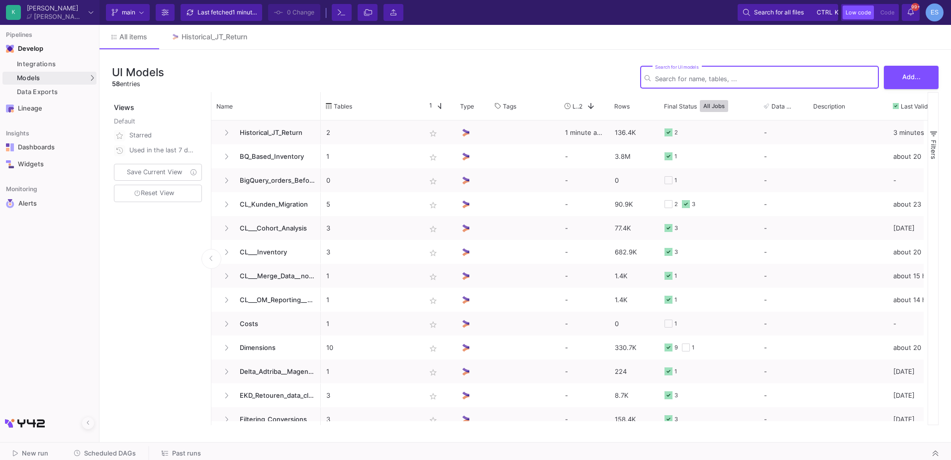
click at [689, 79] on input "Search for UI models" at bounding box center [764, 78] width 219 height 7
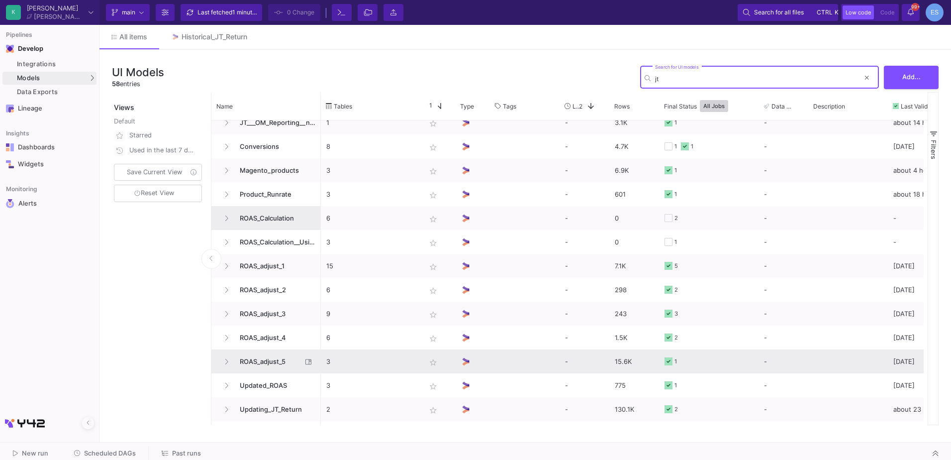
scroll to position [249, 0]
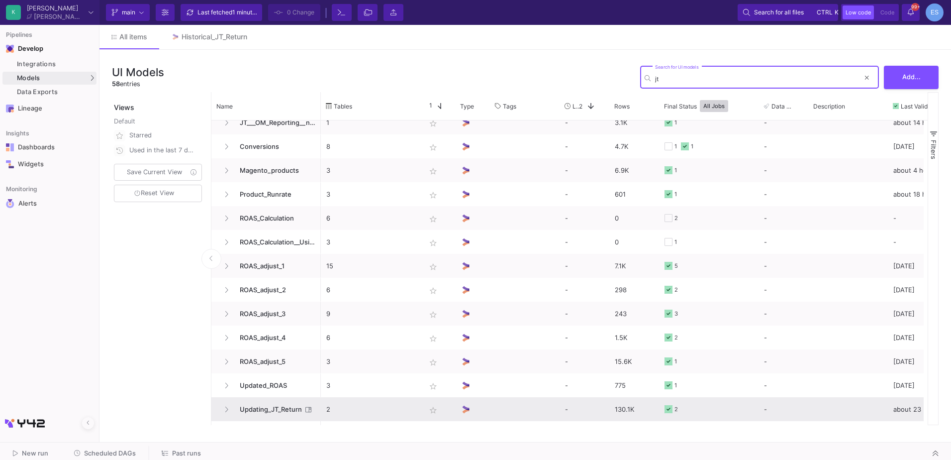
type input "jt"
click at [281, 411] on span "Updating_JT_Return" at bounding box center [268, 408] width 68 height 23
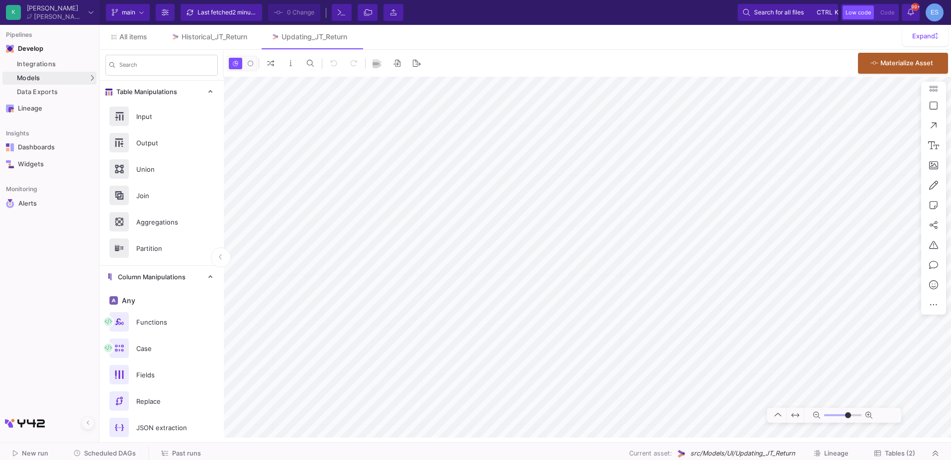
type input "-10"
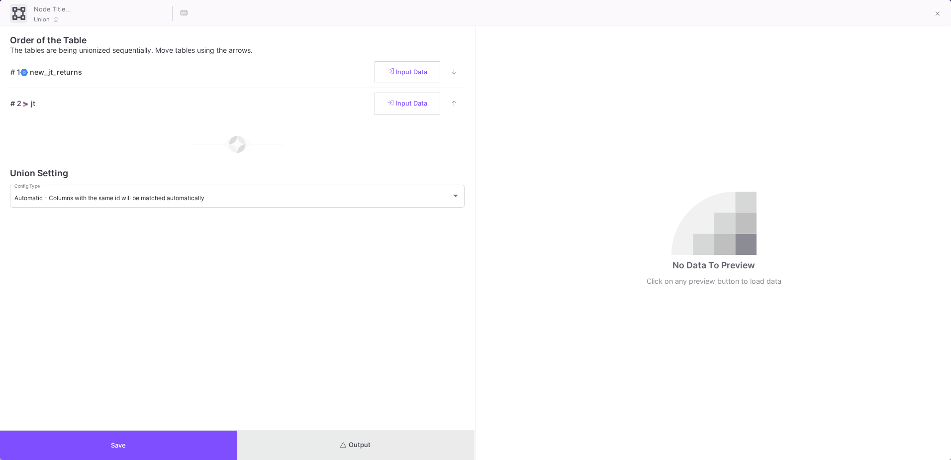
click at [402, 449] on button "Output" at bounding box center [355, 444] width 237 height 29
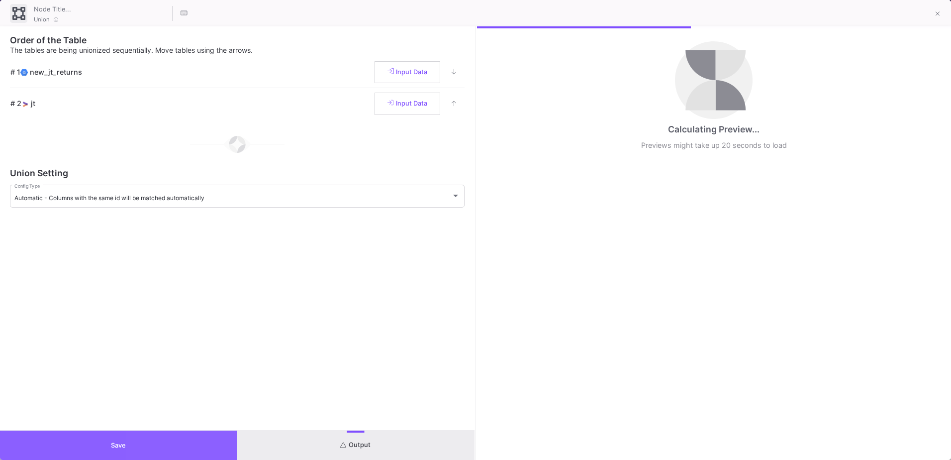
click at [169, 445] on button "Save" at bounding box center [118, 444] width 237 height 29
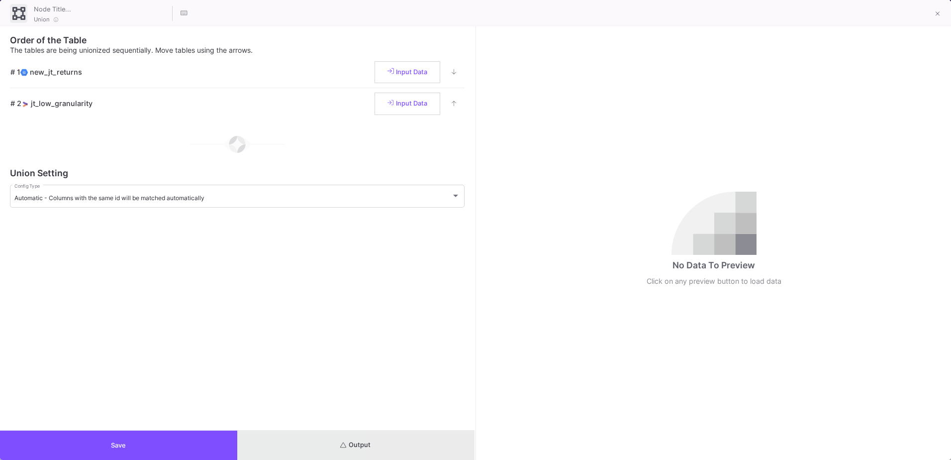
click at [389, 443] on button "Output" at bounding box center [355, 444] width 237 height 29
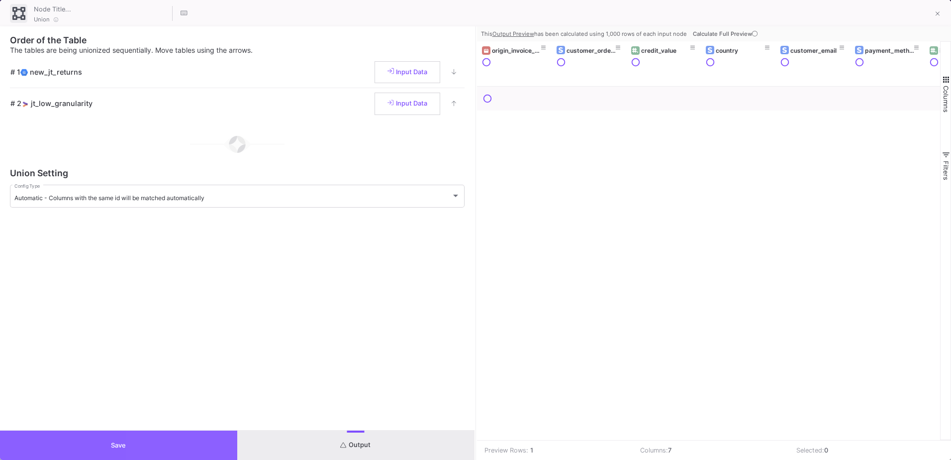
click at [193, 441] on button "Save" at bounding box center [118, 444] width 237 height 29
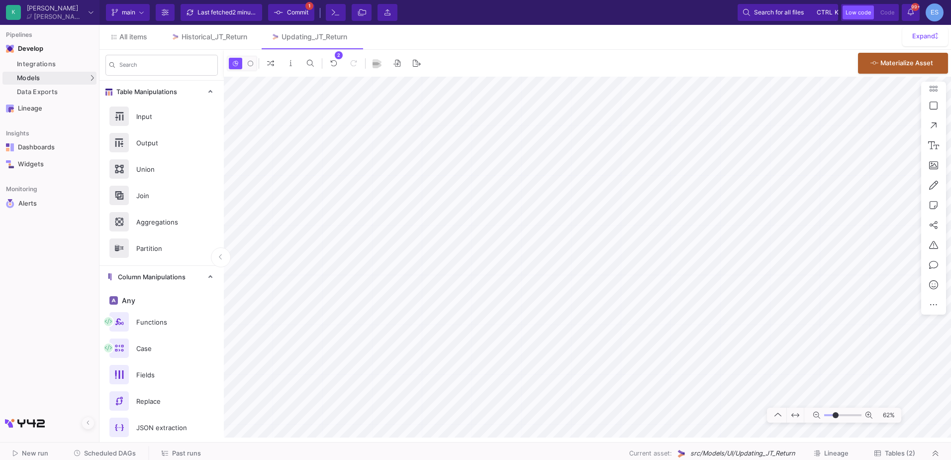
click at [279, 3] on div "Current branch main Branch Options Last fetched 2 minutes ago Commit 1 Terminal…" at bounding box center [524, 12] width 851 height 25
click at [279, 8] on fa-icon at bounding box center [278, 12] width 9 height 15
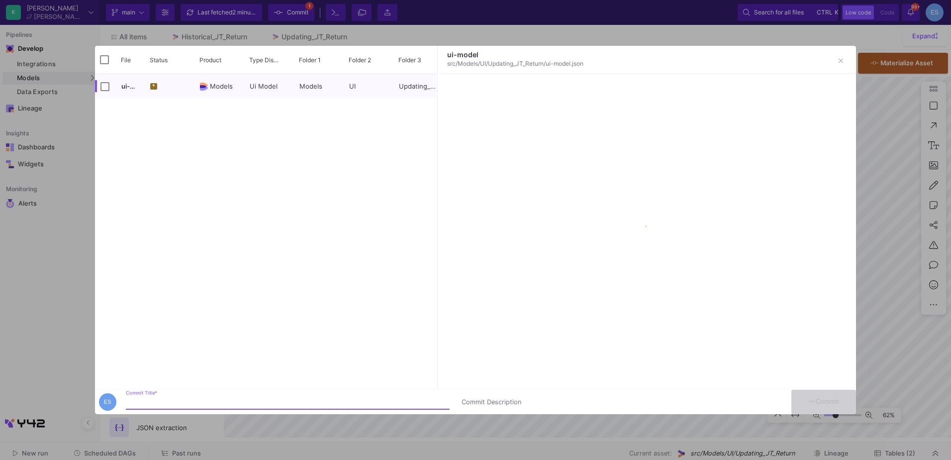
click at [261, 403] on input "Commit Title *" at bounding box center [288, 402] width 324 height 8
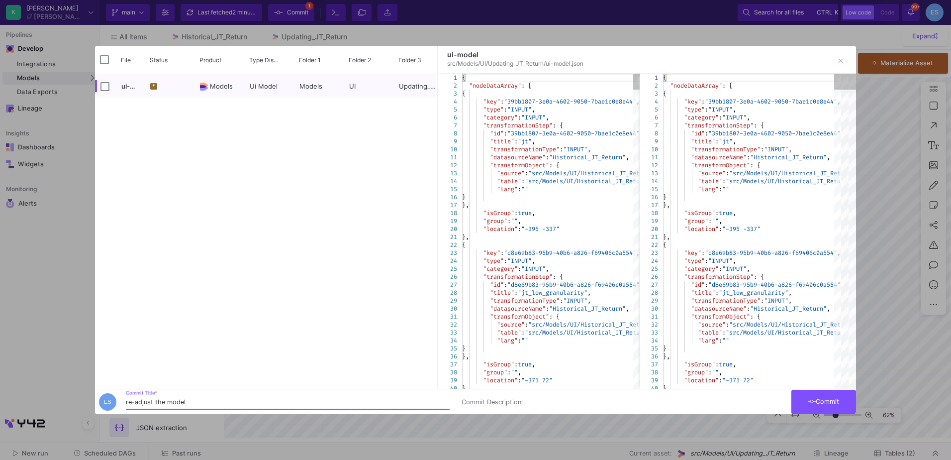
type input "re-adjust the model"
click at [844, 410] on button "Commit" at bounding box center [823, 401] width 65 height 24
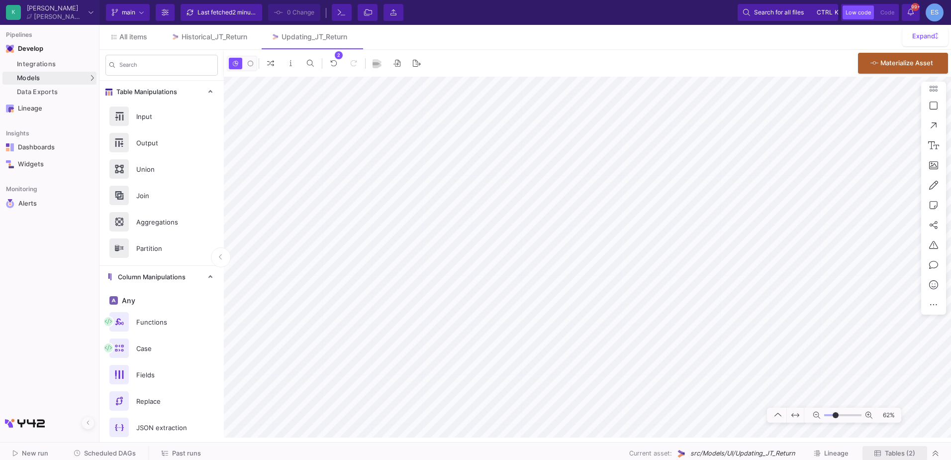
click at [898, 453] on span "Tables (2)" at bounding box center [900, 452] width 30 height 7
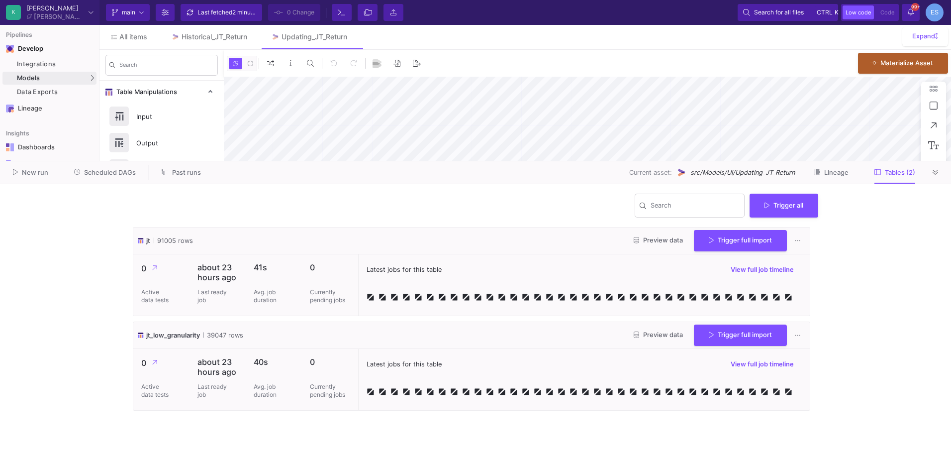
type input "-10"
click at [738, 245] on button "Trigger full import" at bounding box center [740, 239] width 93 height 21
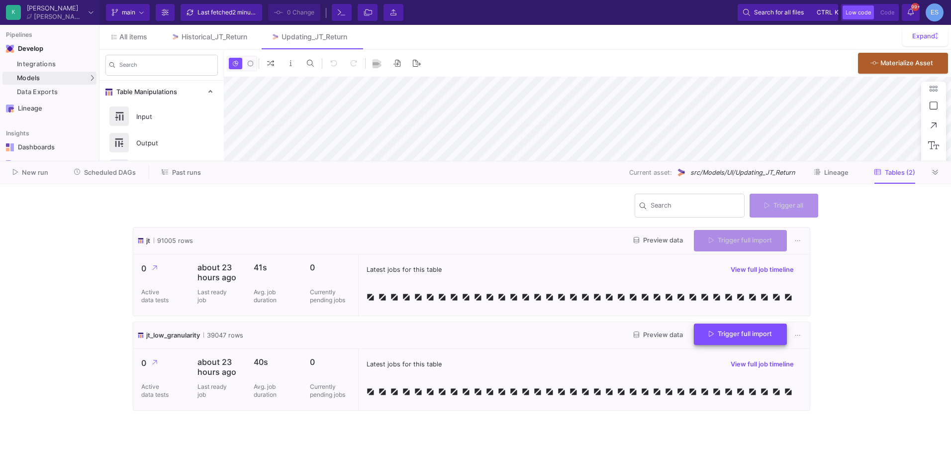
click at [742, 332] on span "Trigger full import" at bounding box center [740, 333] width 63 height 7
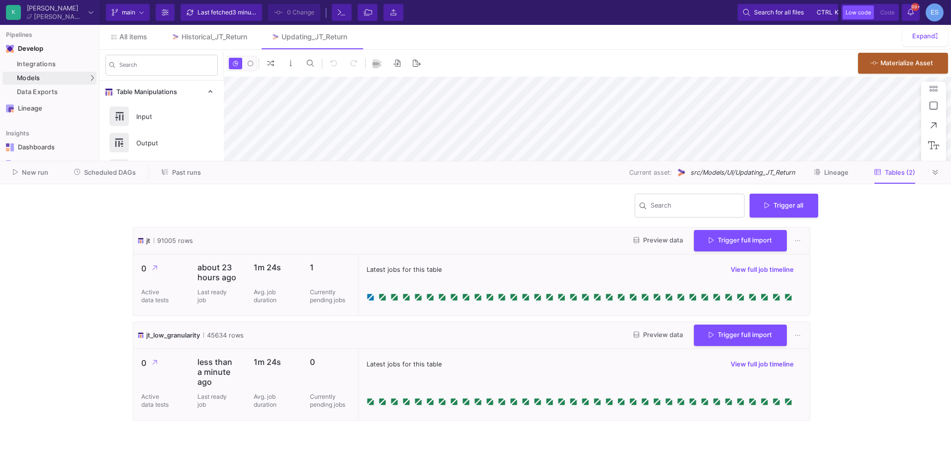
click at [661, 335] on span "Preview data" at bounding box center [658, 334] width 49 height 7
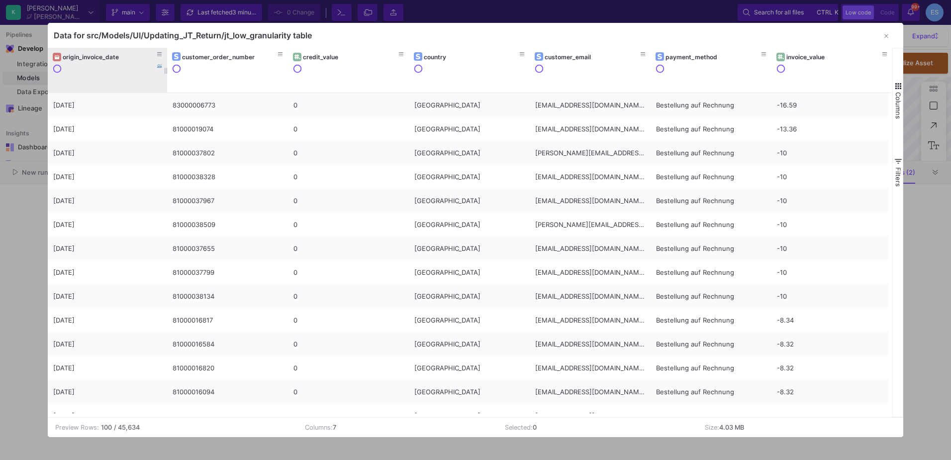
click at [96, 60] on div "origin_invoice_date" at bounding box center [110, 56] width 94 height 7
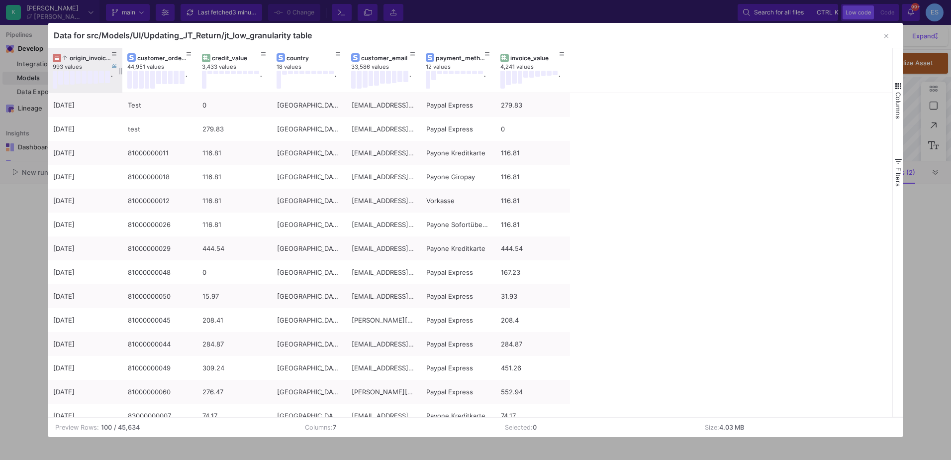
click at [73, 60] on div "origin_invoice_date" at bounding box center [87, 57] width 49 height 7
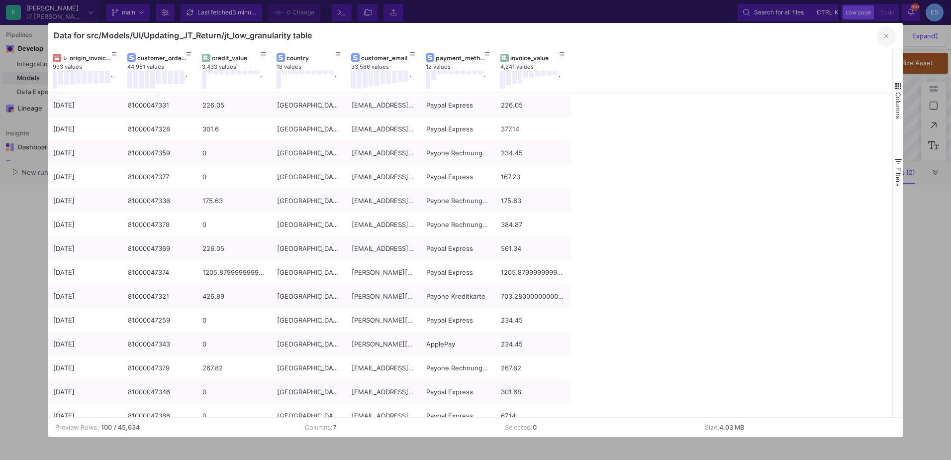
click at [883, 34] on button "button" at bounding box center [886, 36] width 20 height 20
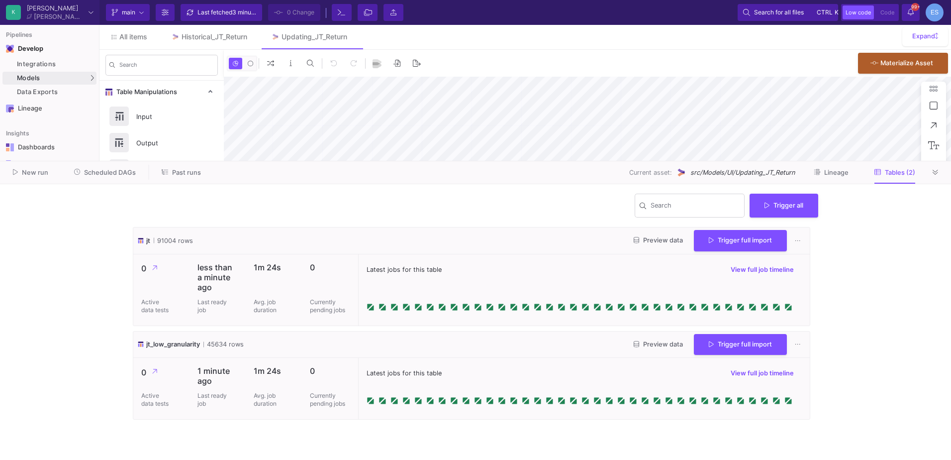
click at [658, 243] on span "Preview data" at bounding box center [658, 239] width 49 height 7
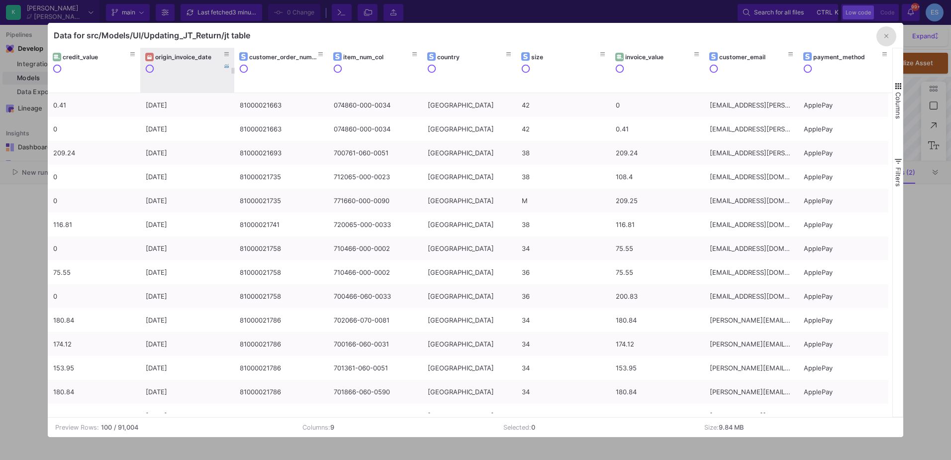
click at [194, 60] on div "origin_invoice_date" at bounding box center [189, 56] width 69 height 7
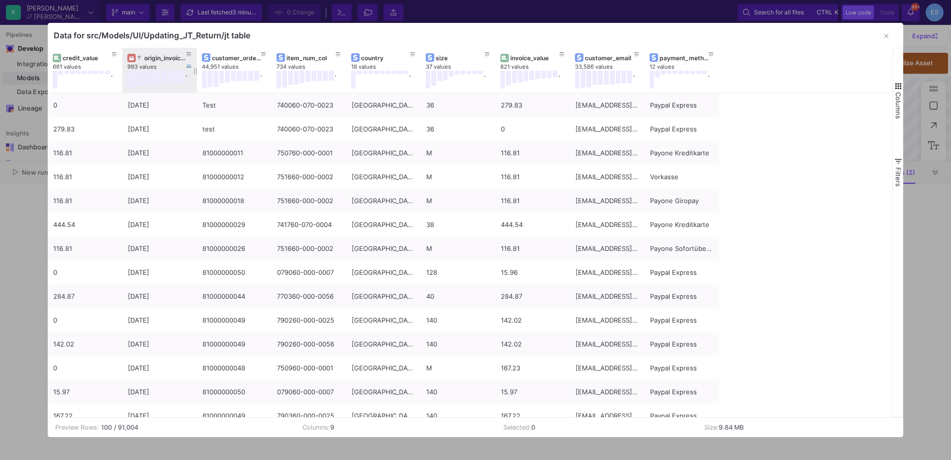
click at [154, 55] on div "origin_invoice_date" at bounding box center [161, 57] width 49 height 7
click at [884, 36] on icon "button" at bounding box center [886, 36] width 4 height 6
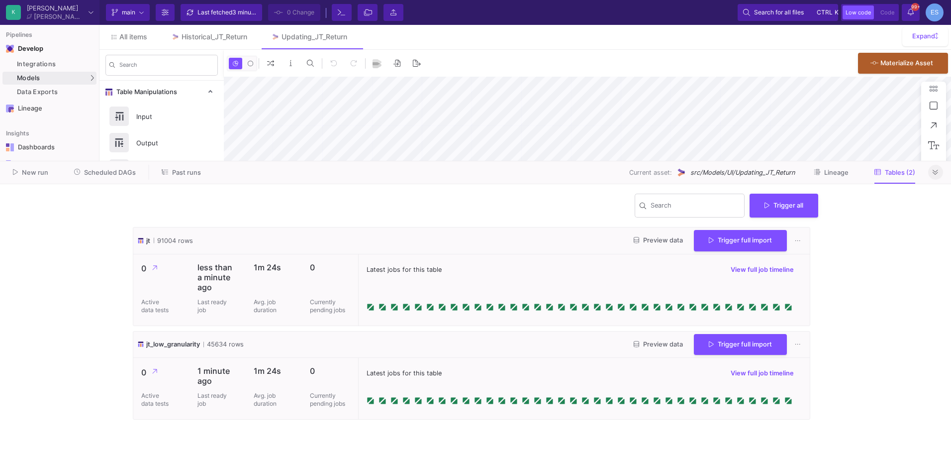
click at [934, 174] on icon at bounding box center [935, 172] width 5 height 6
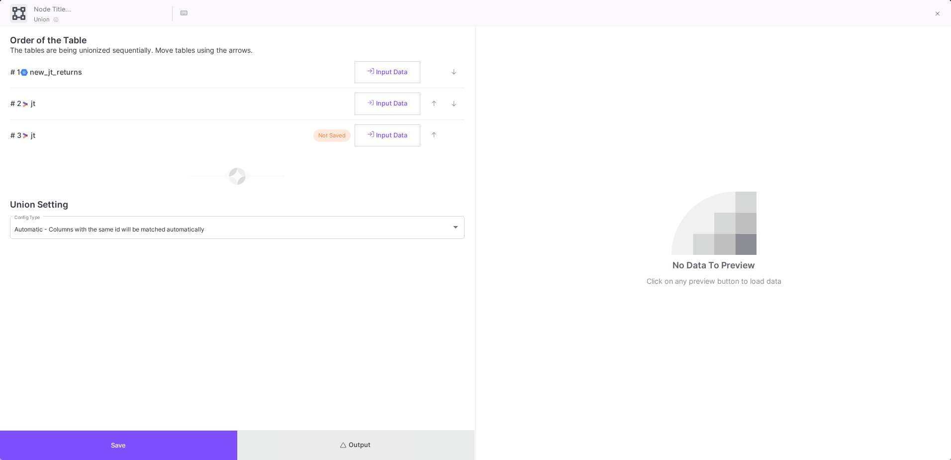
click at [316, 448] on button "Output" at bounding box center [355, 444] width 237 height 29
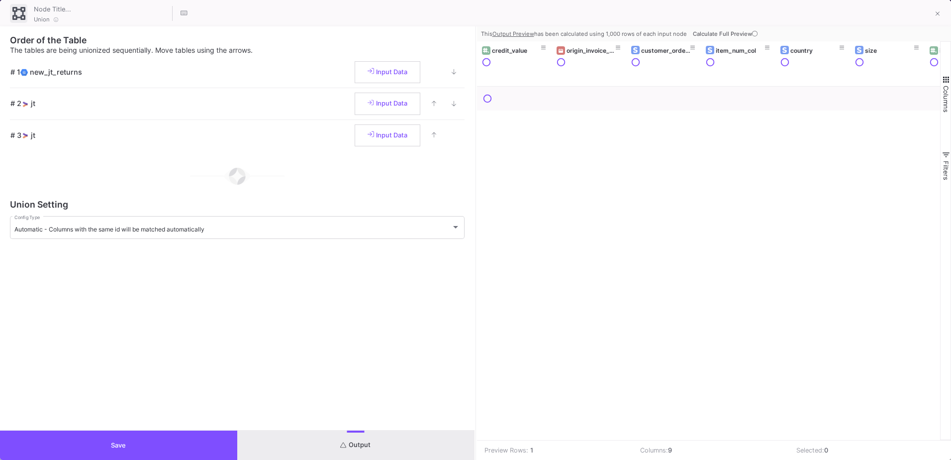
click at [148, 437] on button "Save" at bounding box center [118, 444] width 237 height 29
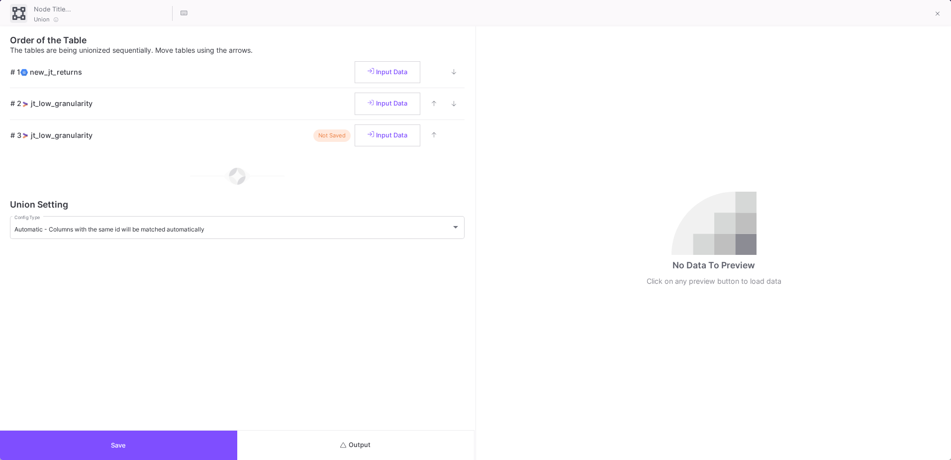
click at [391, 449] on button "Output" at bounding box center [355, 444] width 237 height 29
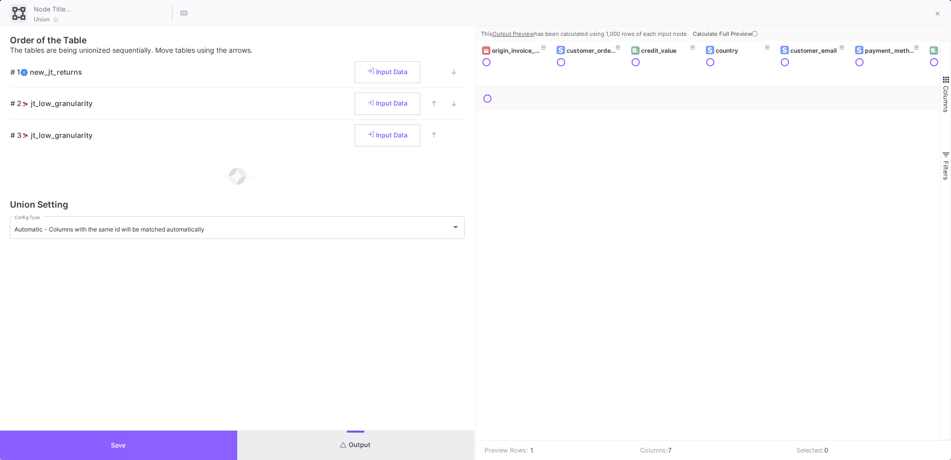
click at [188, 443] on button "Save" at bounding box center [118, 444] width 237 height 29
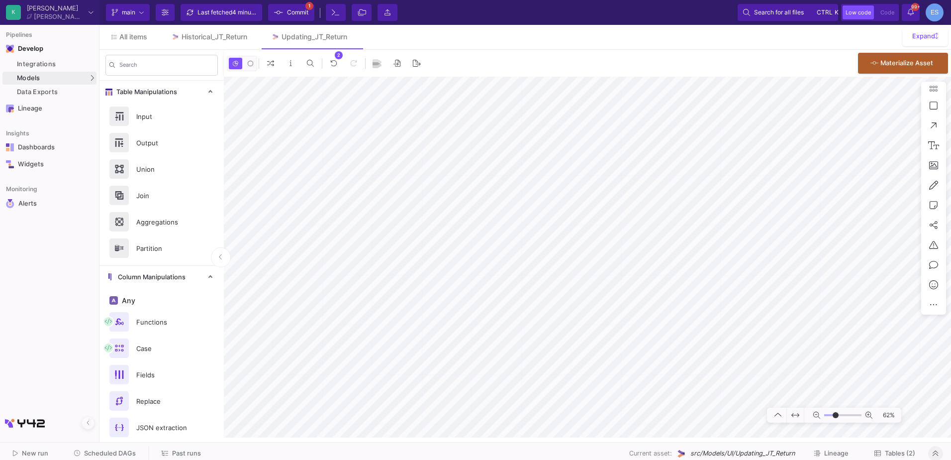
click at [306, 14] on span "Commit" at bounding box center [297, 12] width 21 height 15
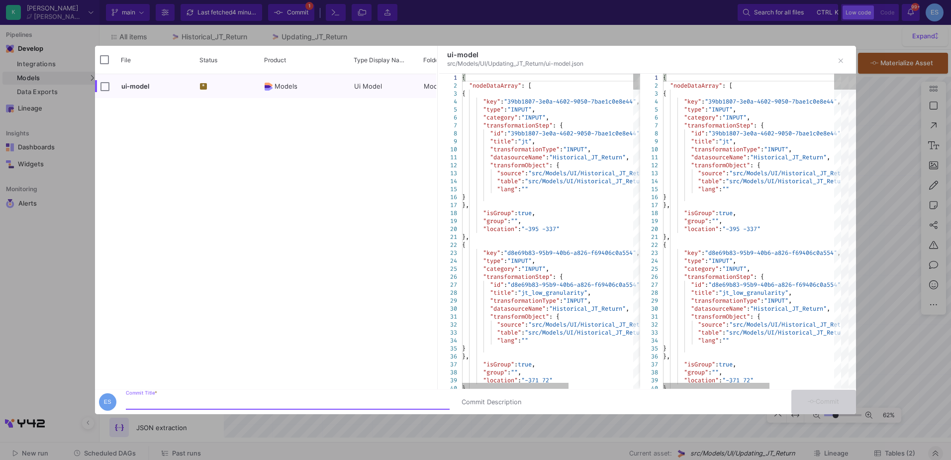
click at [248, 415] on div at bounding box center [475, 230] width 951 height 460
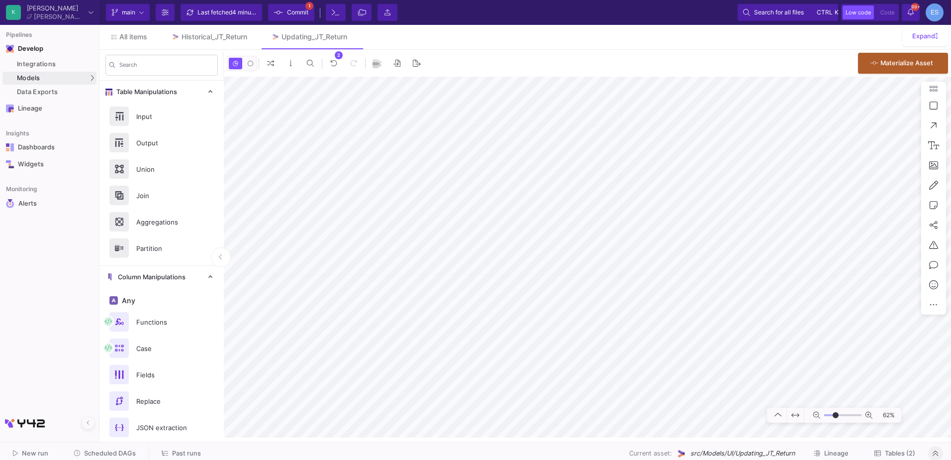
click at [300, 15] on span "Commit" at bounding box center [297, 12] width 21 height 15
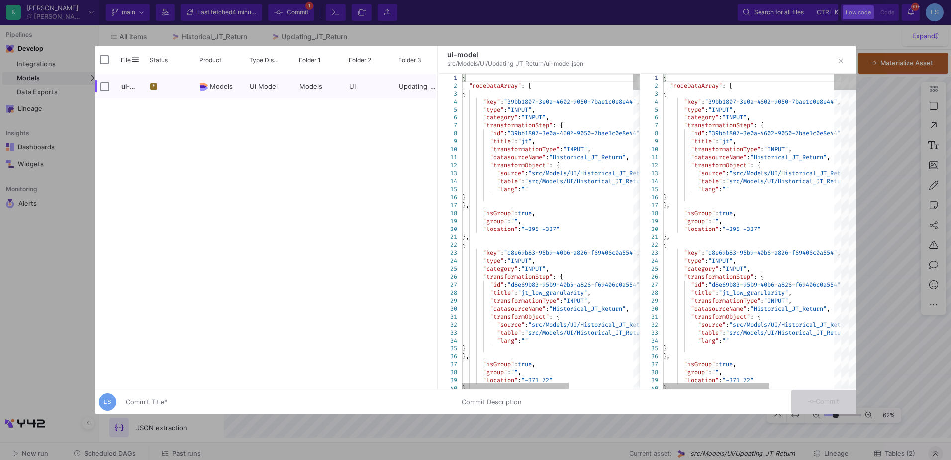
click at [199, 391] on div "Commit Title *" at bounding box center [288, 399] width 324 height 18
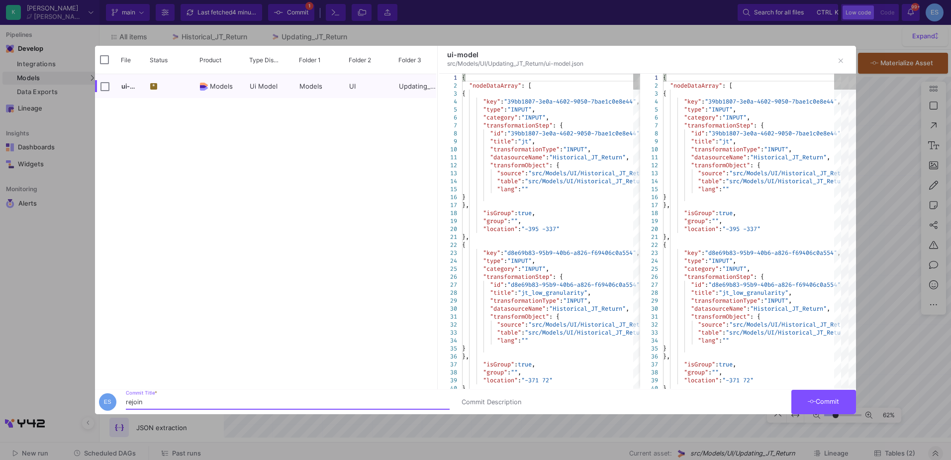
type input "rejoin"
click at [831, 400] on span "Commit" at bounding box center [823, 400] width 31 height 7
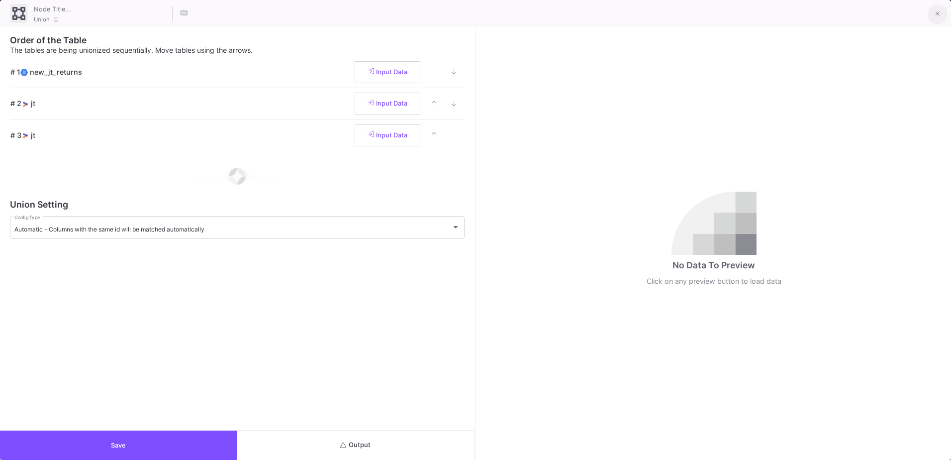
click at [936, 12] on icon at bounding box center [938, 13] width 4 height 7
click at [938, 13] on icon at bounding box center [938, 13] width 4 height 7
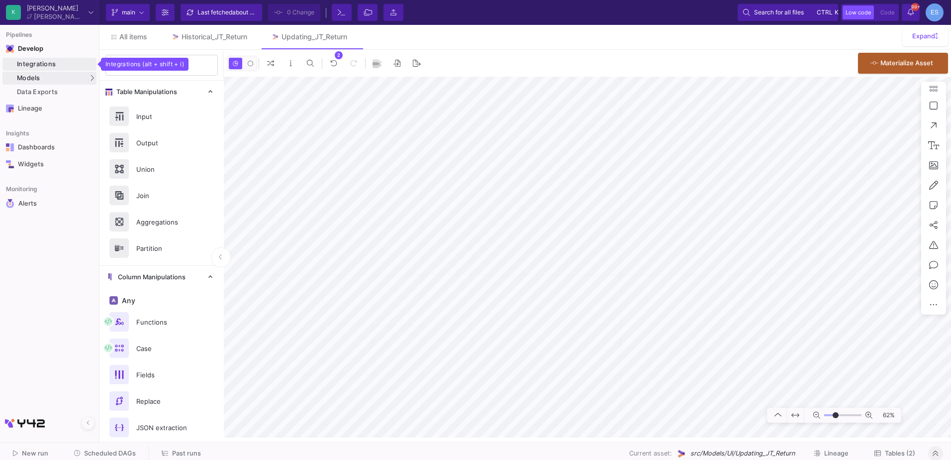
click at [48, 64] on div "Integrations" at bounding box center [55, 64] width 77 height 8
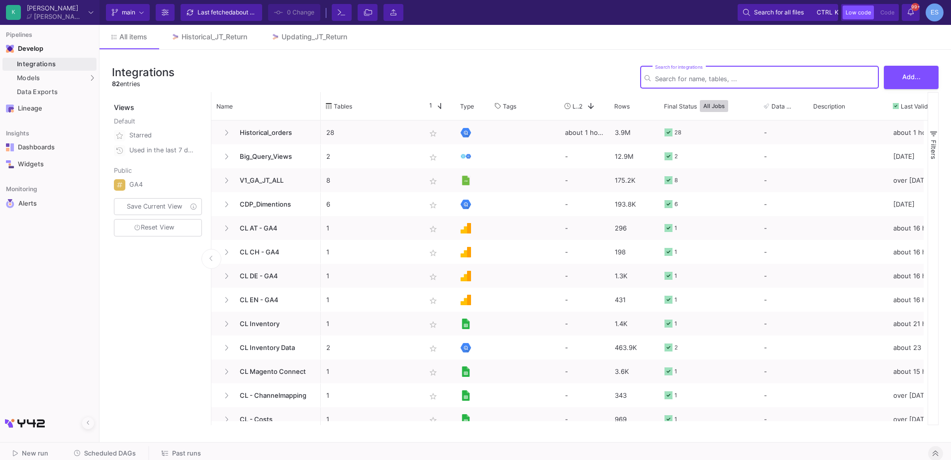
click at [66, 66] on div "Integrations" at bounding box center [55, 64] width 77 height 8
click at [477, 108] on span at bounding box center [480, 105] width 9 height 9
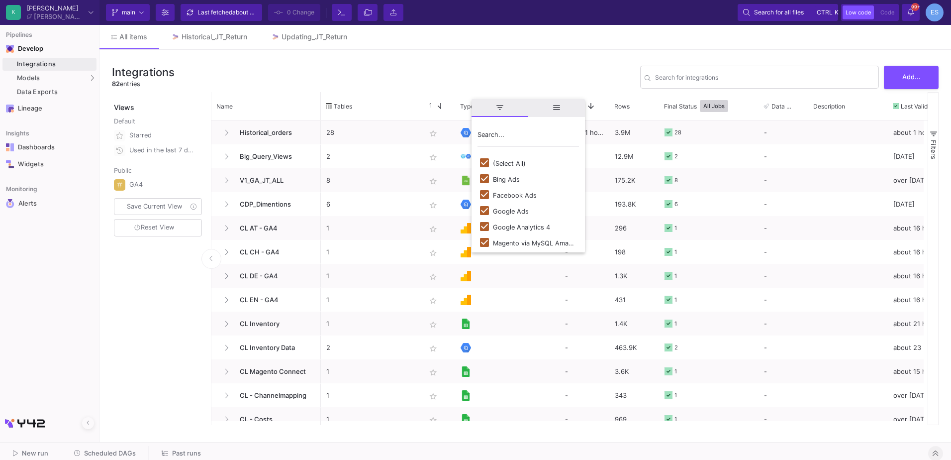
click at [506, 161] on div "(Select All)" at bounding box center [509, 163] width 33 height 7
checkbox input "false"
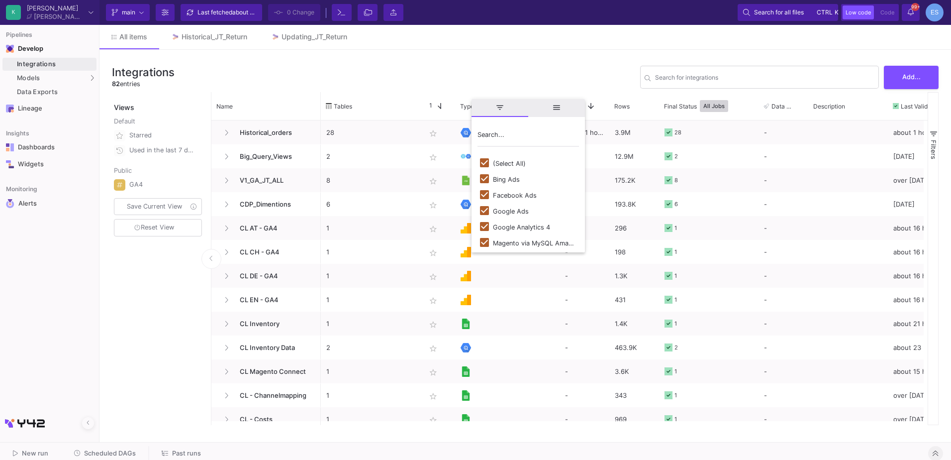
checkbox input "false"
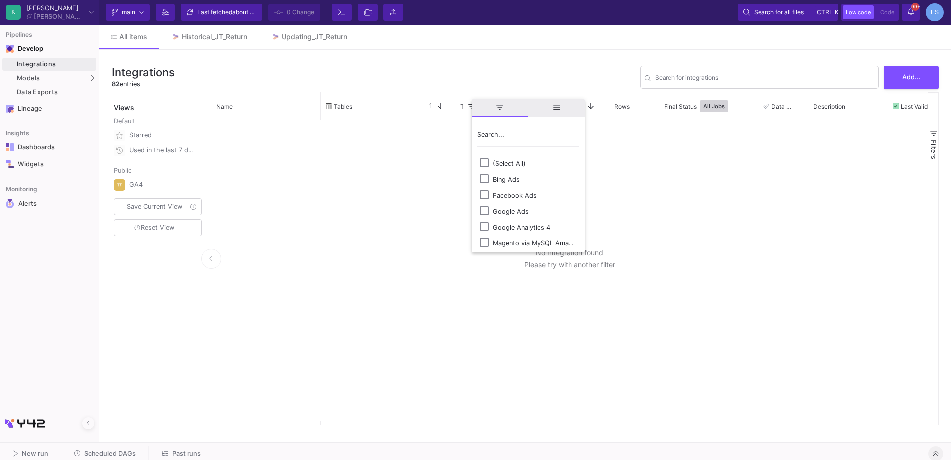
scroll to position [95, 0]
click at [532, 228] on div "[Legacy] Google BigQuery" at bounding box center [533, 226] width 80 height 7
checkbox input "true"
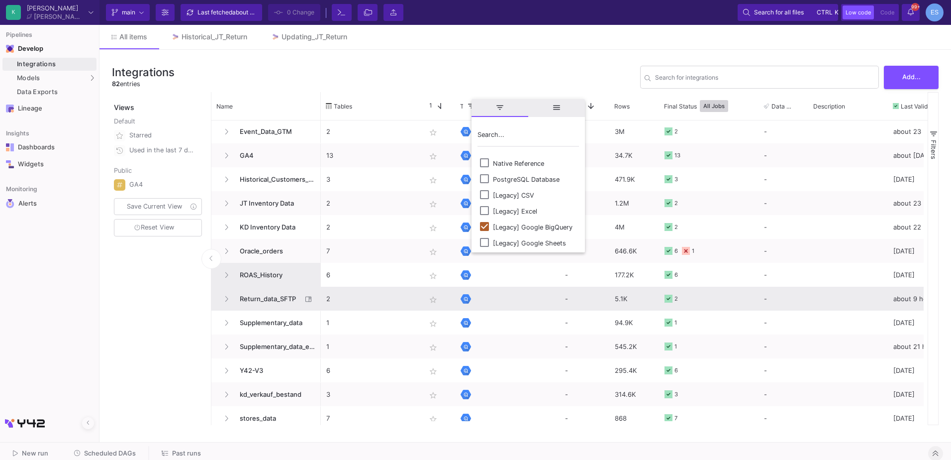
scroll to position [129, 0]
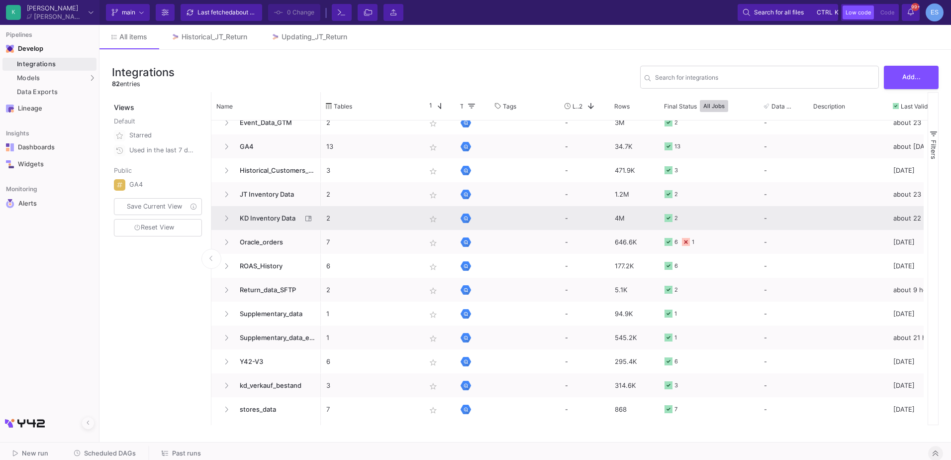
click at [281, 217] on span "KD Inventory Data" at bounding box center [268, 217] width 68 height 23
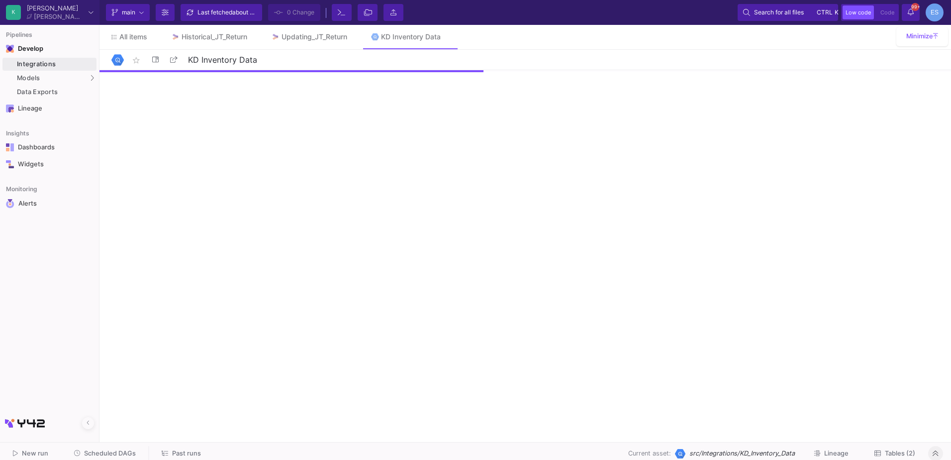
click at [900, 452] on span "Tables (2)" at bounding box center [900, 452] width 30 height 7
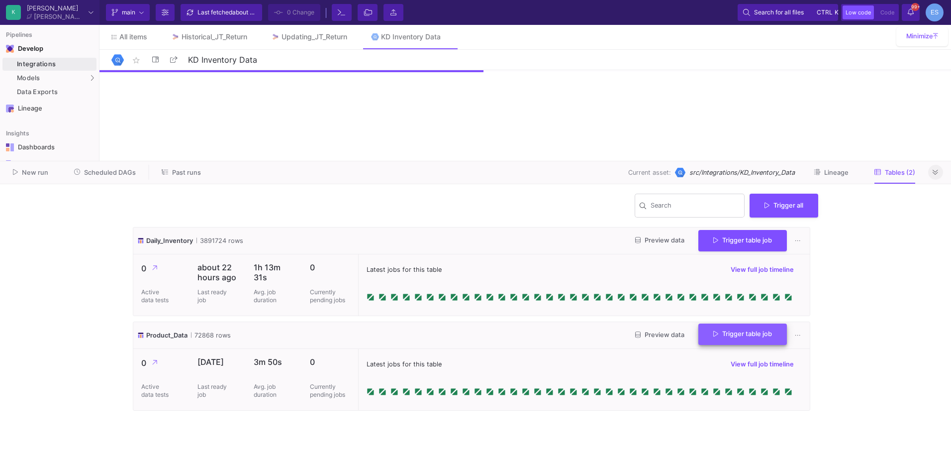
click at [707, 341] on button "Trigger table job" at bounding box center [742, 333] width 89 height 21
click at [726, 360] on button "Full import" at bounding box center [738, 360] width 83 height 24
